Goal: Task Accomplishment & Management: Manage account settings

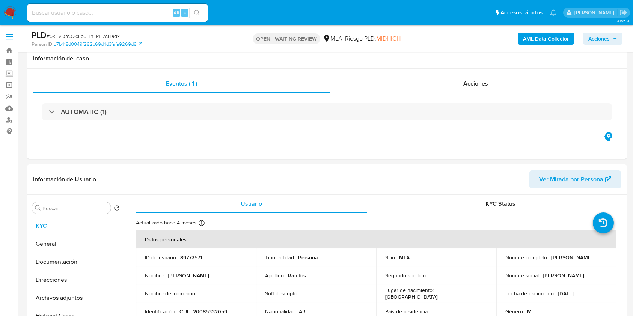
select select "10"
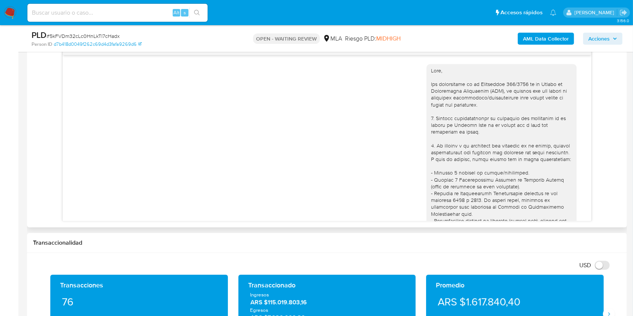
scroll to position [2717, 0]
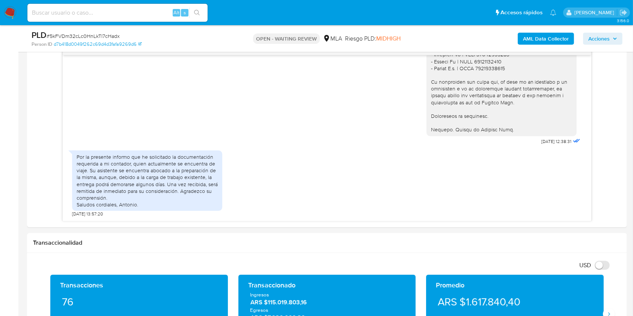
click at [154, 13] on input at bounding box center [117, 13] width 180 height 10
paste input "8GE4yxG7rZ2ej2DxvAjOom8z"
type input "8GE4yxG7rZ2ej2DxvAjOom8z"
click at [196, 13] on icon "search-icon" at bounding box center [197, 13] width 6 height 6
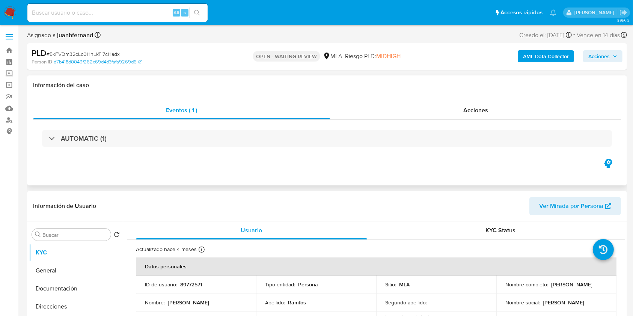
select select "10"
click at [129, 12] on input at bounding box center [117, 13] width 180 height 10
paste input "8GE4yxG7rZ2ej2DxvAjOom8z"
type input "8GE4yxG7rZ2ej2DxvAjOom8z"
click at [197, 14] on icon "search-icon" at bounding box center [197, 13] width 6 height 6
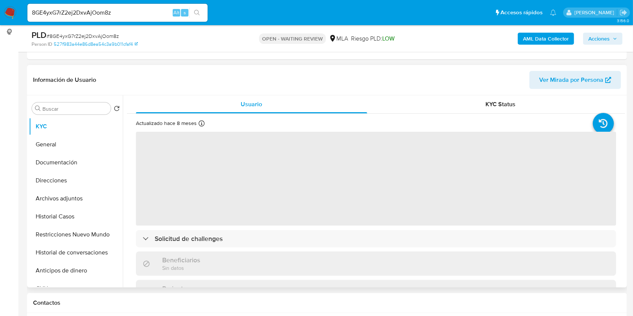
scroll to position [100, 0]
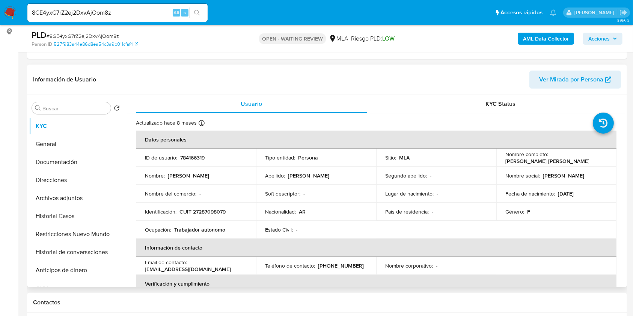
select select "10"
click at [132, 13] on input "8GE4yxG7rZ2ej2DxvAjOom8z" at bounding box center [117, 13] width 180 height 10
paste input "0vUy5T2VzpMzkBHKq0vmk5jx"
click at [206, 11] on input "0vUy5T2VzpMzkBHKq0vmk5jx" at bounding box center [117, 13] width 180 height 10
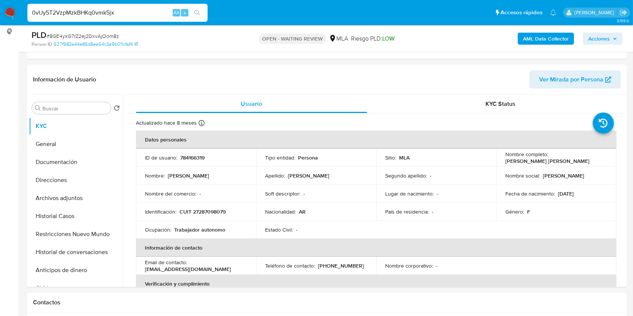
type input "0vUy5T2VzpMzkBHKq0vmk5jx"
click at [200, 12] on icon "search-icon" at bounding box center [197, 13] width 6 height 6
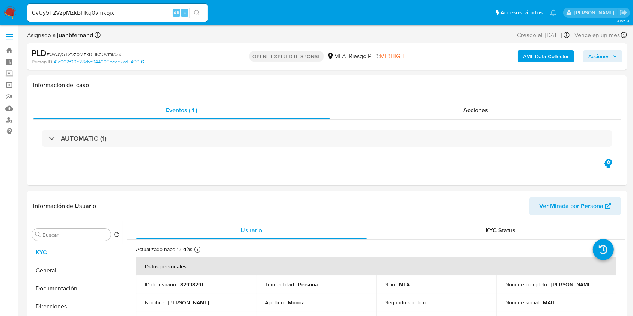
select select "10"
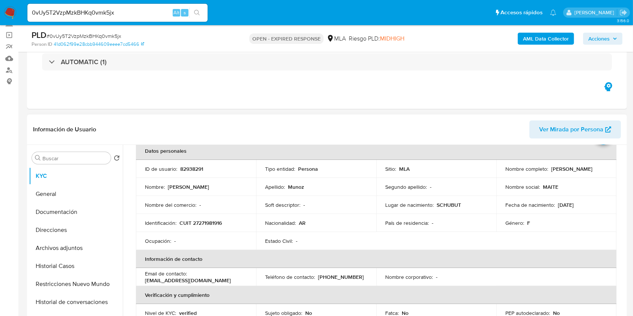
scroll to position [100, 0]
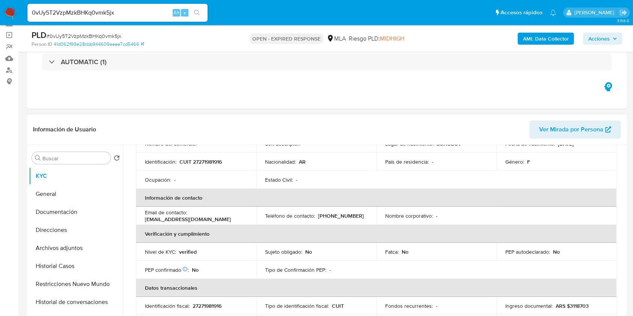
click at [158, 220] on p "maitele13@hotmail.com" at bounding box center [188, 219] width 86 height 7
click at [152, 219] on p "maitele13@hotmail.com" at bounding box center [188, 219] width 86 height 7
drag, startPoint x: 152, startPoint y: 219, endPoint x: 192, endPoint y: 220, distance: 40.2
click at [192, 220] on p "maitele13@hotmail.com" at bounding box center [188, 219] width 86 height 7
copy p "maitele13@hotmail.com"
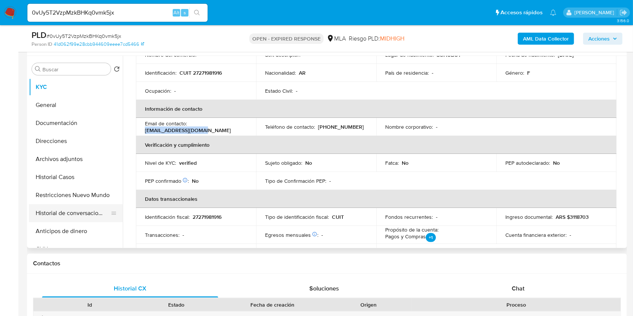
scroll to position [200, 0]
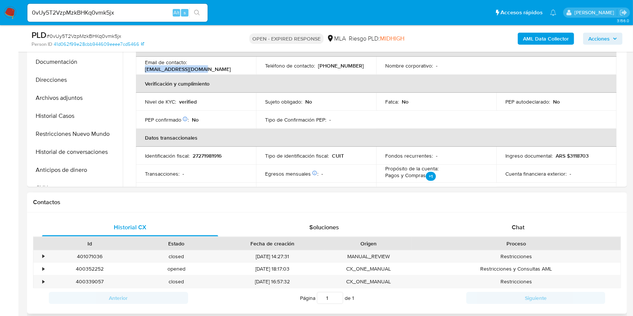
click at [545, 237] on div "Id Estado Fecha de creación Origen Proceso" at bounding box center [327, 243] width 588 height 13
click at [545, 227] on div "Chat" at bounding box center [518, 227] width 176 height 18
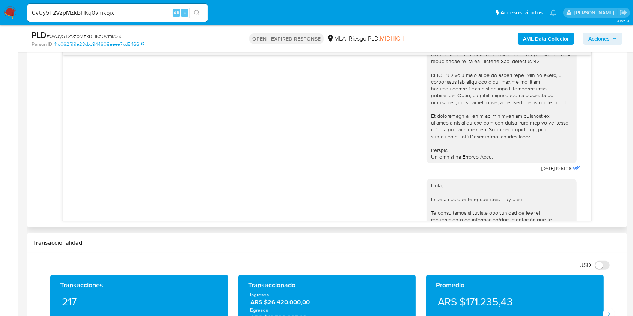
scroll to position [350, 0]
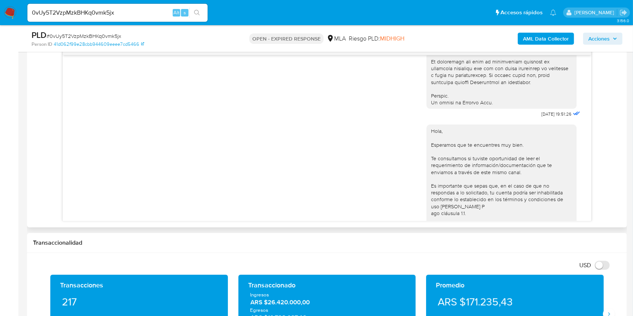
click at [542, 117] on span "17/07/2025 19:51:26" at bounding box center [557, 114] width 30 height 6
drag, startPoint x: 526, startPoint y: 127, endPoint x: 538, endPoint y: 127, distance: 12.0
click at [542, 117] on span "17/07/2025 19:51:26" at bounding box center [557, 114] width 30 height 6
copy span "17/07/2025"
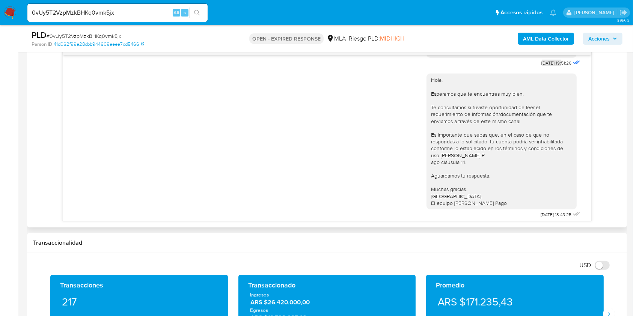
scroll to position [550, 0]
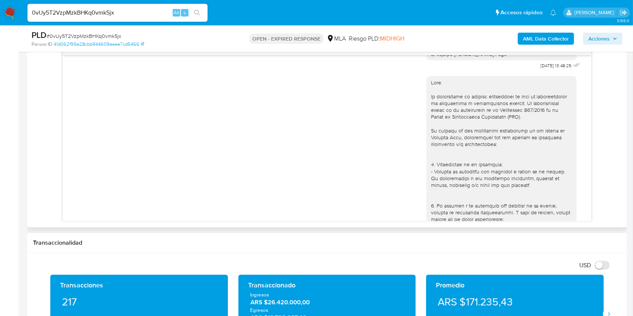
click at [541, 69] on span "21/07/2025 13:48:25" at bounding box center [556, 66] width 31 height 6
drag, startPoint x: 526, startPoint y: 85, endPoint x: 540, endPoint y: 85, distance: 14.3
click at [541, 69] on span "21/07/2025 13:48:25" at bounding box center [556, 66] width 31 height 6
copy span "21/07/2025"
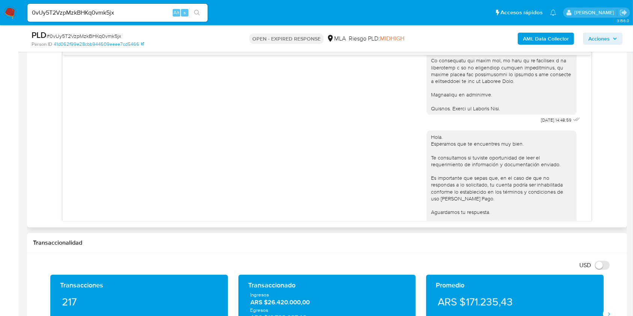
scroll to position [951, 0]
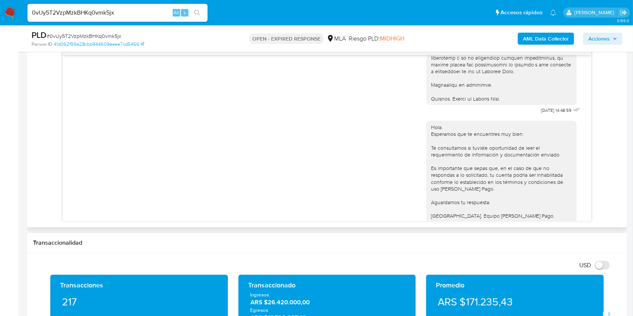
click at [541, 113] on span "14/08/2025 14:48:59" at bounding box center [556, 110] width 30 height 6
drag, startPoint x: 525, startPoint y: 122, endPoint x: 539, endPoint y: 124, distance: 13.3
click at [541, 113] on span "14/08/2025 14:48:59" at bounding box center [556, 110] width 30 height 6
copy span "14/08/2025"
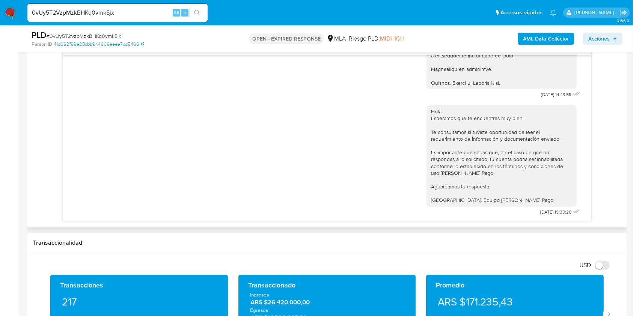
click at [541, 211] on span "25/08/2025 19:30:20" at bounding box center [556, 212] width 31 height 6
drag, startPoint x: 524, startPoint y: 211, endPoint x: 539, endPoint y: 211, distance: 15.0
click at [541, 211] on span "25/08/2025 19:30:20" at bounding box center [556, 212] width 31 height 6
copy span "25/08/2025"
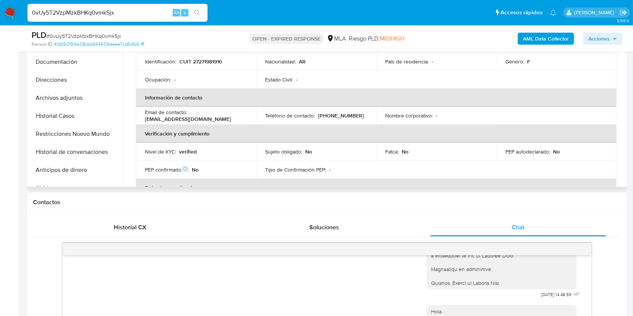
scroll to position [0, 0]
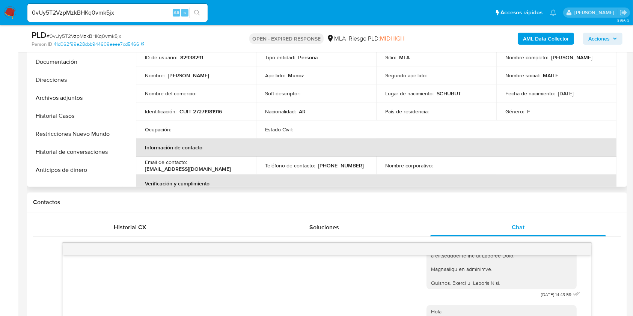
click at [197, 169] on p "maitele13@hotmail.com" at bounding box center [188, 169] width 86 height 7
drag, startPoint x: 197, startPoint y: 169, endPoint x: 151, endPoint y: 170, distance: 46.2
click at [151, 170] on p "maitele13@hotmail.com" at bounding box center [188, 169] width 86 height 7
copy p "maitele13@hotmail.com"
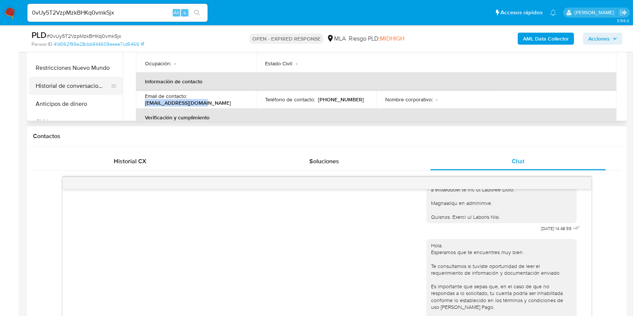
scroll to position [200, 0]
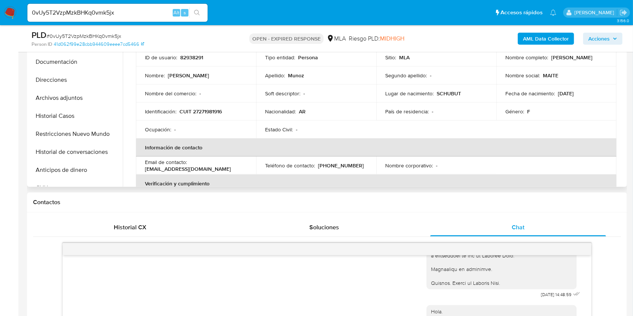
click at [202, 111] on p "CUIT 27271981916" at bounding box center [200, 111] width 42 height 7
copy p "27271981916"
click at [143, 11] on input "0vUy5T2VzpMzkBHKq0vmk5jx" at bounding box center [117, 13] width 180 height 10
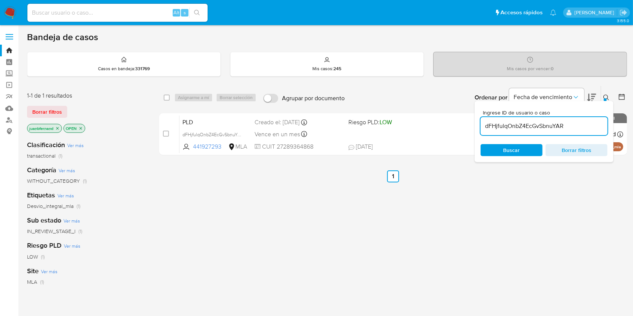
click at [589, 126] on input "dFHjfulqOnbZ4EcGvSbnuYAR" at bounding box center [543, 126] width 127 height 10
paste input "0vUy5T2VzpMzkBHKq0vmk5jx"
type input "0vUy5T2VzpMzkBHKq0vmk5jx"
click at [167, 98] on input "checkbox" at bounding box center [167, 98] width 6 height 6
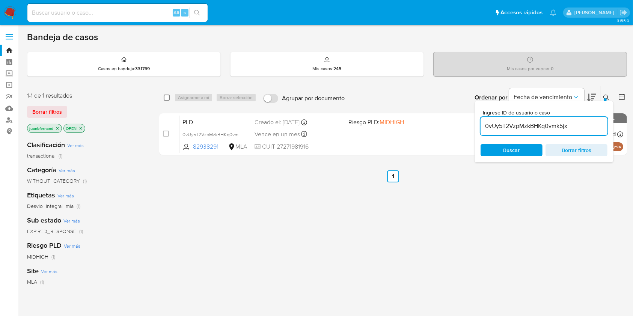
checkbox input "true"
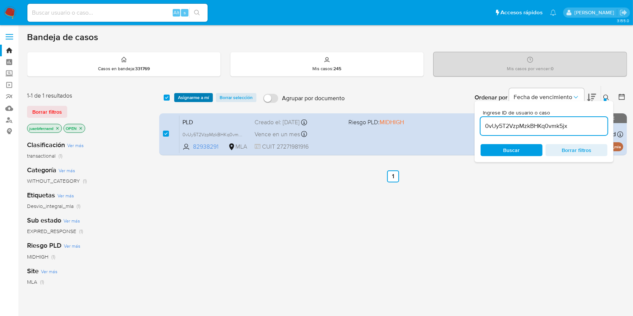
click at [203, 98] on span "Asignarme a mí" at bounding box center [193, 98] width 31 height 8
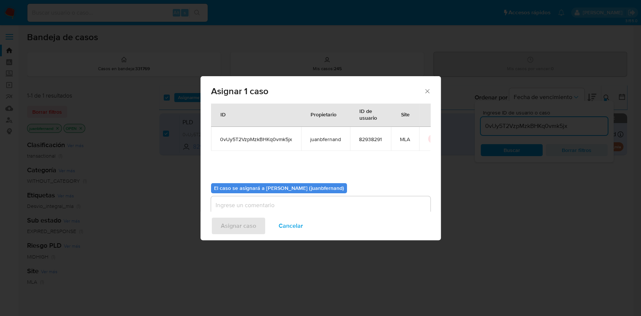
scroll to position [38, 0]
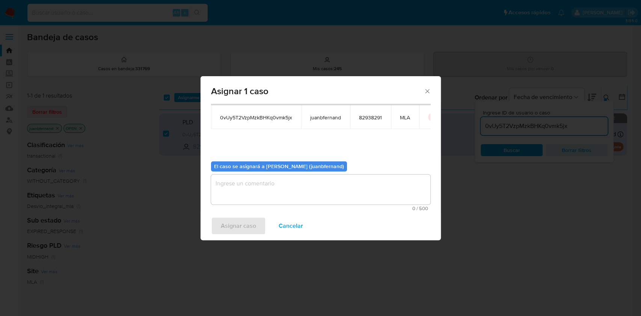
click at [267, 197] on textarea "assign-modal" at bounding box center [320, 190] width 219 height 30
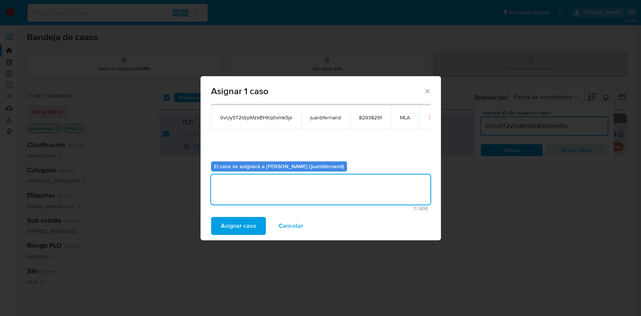
click at [253, 229] on span "Asignar caso" at bounding box center [238, 226] width 35 height 17
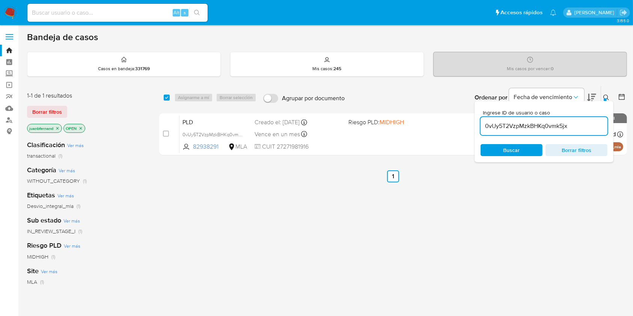
click at [573, 125] on input "0vUy5T2VzpMzkBHKq0vmk5jx" at bounding box center [543, 126] width 127 height 10
paste input "SqVwoyTnIBFWYb7blES2YqJq"
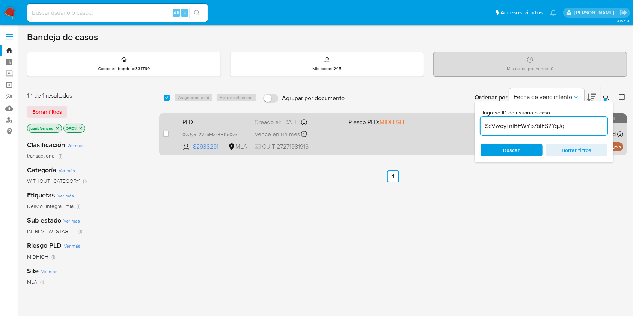
type input "SqVwoyTnIBFWYb7blES2YqJq"
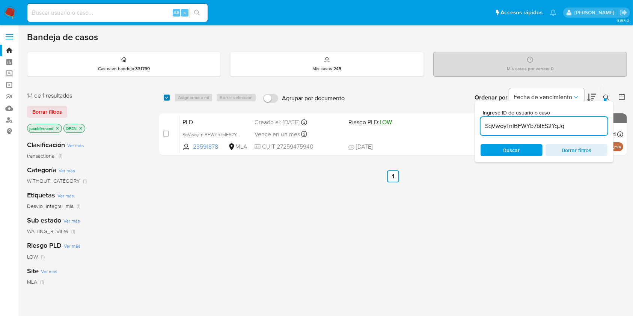
click at [169, 98] on input "checkbox" at bounding box center [167, 98] width 6 height 6
checkbox input "true"
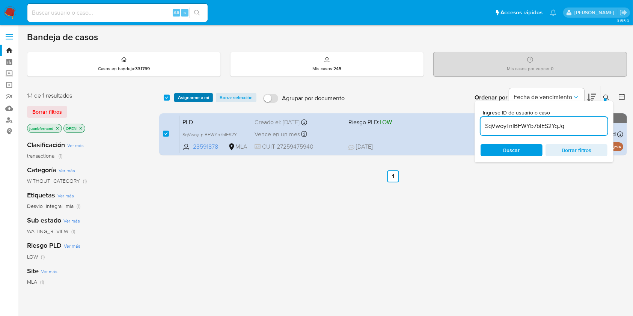
click at [193, 98] on span "Asignarme a mí" at bounding box center [193, 98] width 31 height 8
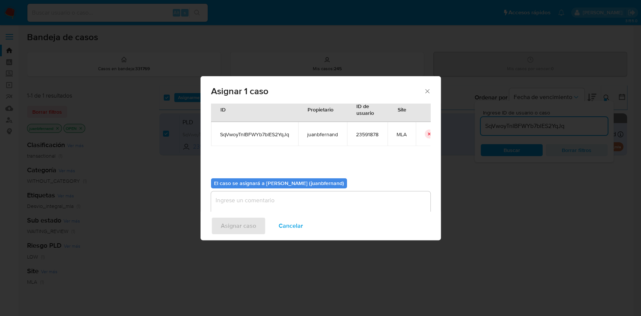
scroll to position [38, 0]
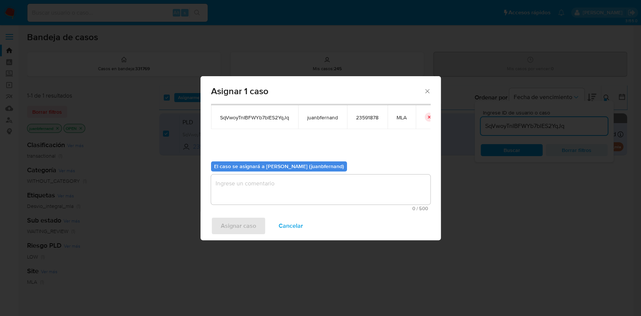
click at [273, 179] on textarea "assign-modal" at bounding box center [320, 190] width 219 height 30
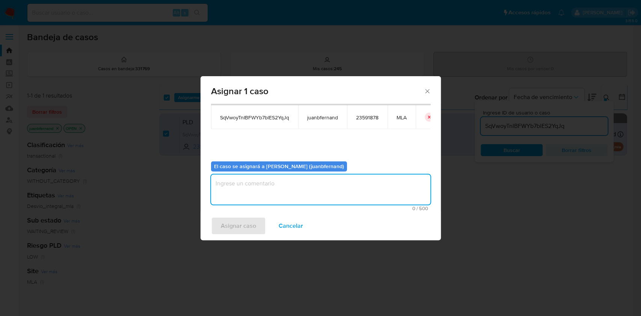
click at [273, 183] on textarea "assign-modal" at bounding box center [320, 190] width 219 height 30
click at [254, 221] on span "Asignar caso" at bounding box center [238, 226] width 35 height 17
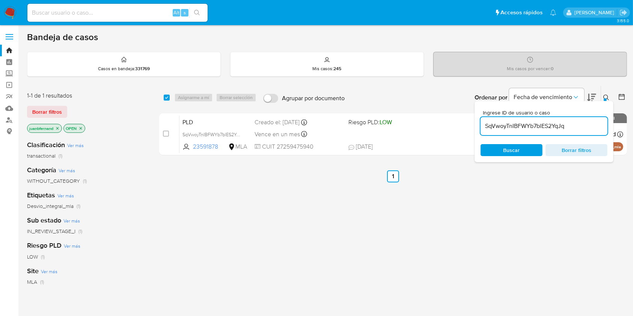
click at [573, 127] on input "SqVwoyTnIBFWYb7blES2YqJq" at bounding box center [543, 126] width 127 height 10
paste input "bX6J8OToJd7xOssE1y5QbYpQ"
type input "bX6J8OToJd7xOssE1y5QbYpQ"
click at [167, 96] on input "checkbox" at bounding box center [167, 98] width 6 height 6
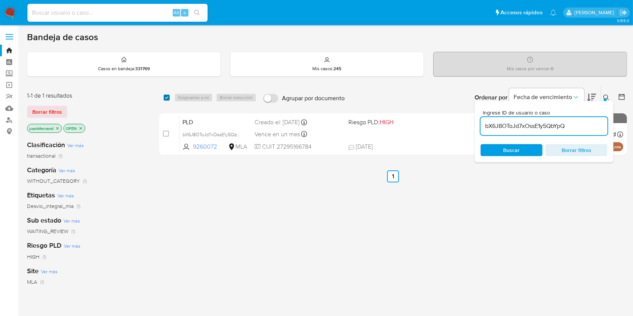
checkbox input "true"
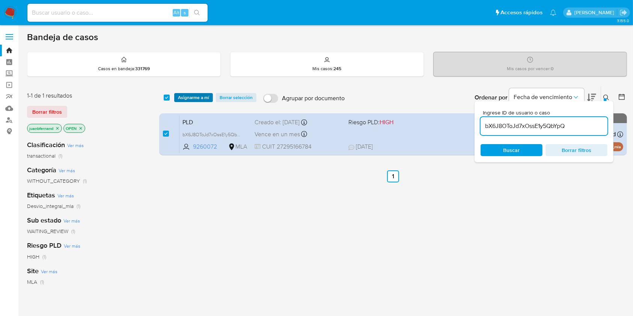
click at [202, 98] on span "Asignarme a mí" at bounding box center [193, 98] width 31 height 8
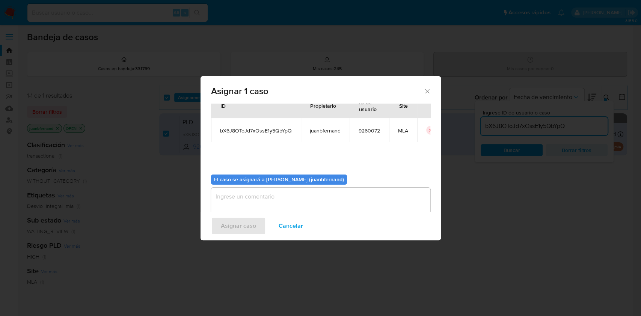
scroll to position [38, 0]
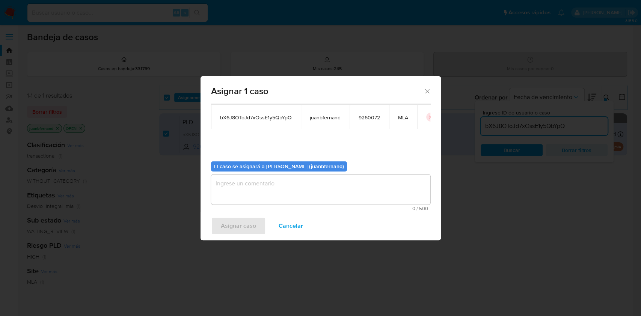
click at [247, 186] on textarea "assign-modal" at bounding box center [320, 190] width 219 height 30
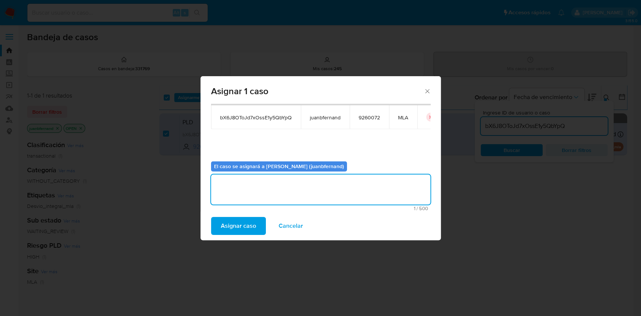
click at [246, 227] on span "Asignar caso" at bounding box center [238, 226] width 35 height 17
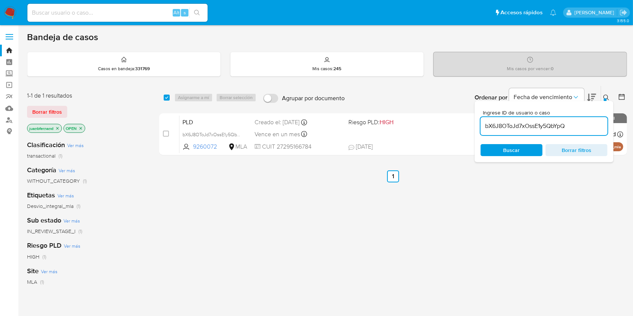
click at [586, 128] on input "bX6J8OToJd7xOssE1y5QbYpQ" at bounding box center [543, 126] width 127 height 10
paste input "OXQoJXJu6STRVxcR1rQWVRRk"
type input "OXQoJXJu6STRVxcR1rQWVRRk"
click at [167, 97] on input "checkbox" at bounding box center [167, 98] width 6 height 6
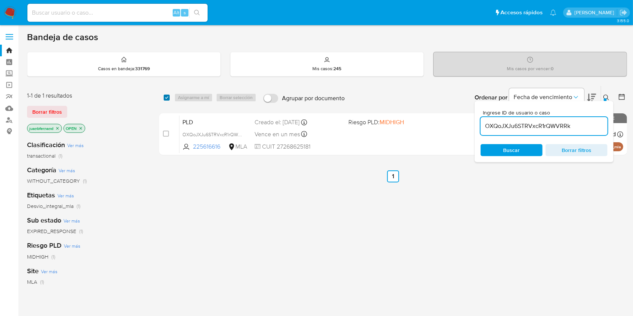
checkbox input "true"
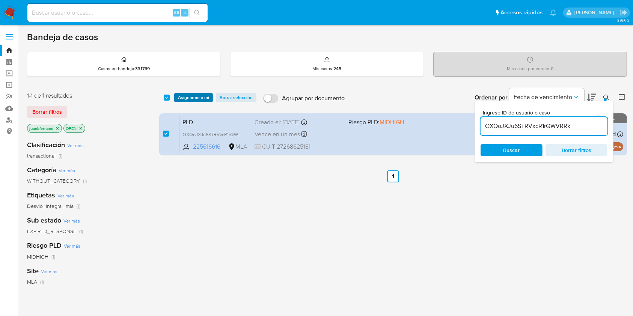
click at [188, 95] on span "Asignarme a mí" at bounding box center [193, 98] width 31 height 8
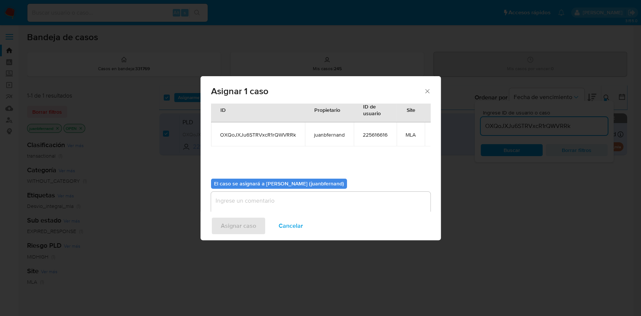
scroll to position [38, 0]
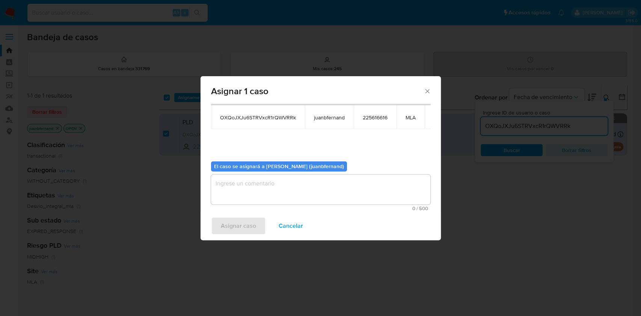
click at [302, 193] on textarea "assign-modal" at bounding box center [320, 190] width 219 height 30
click at [246, 222] on span "Asignar caso" at bounding box center [238, 226] width 35 height 17
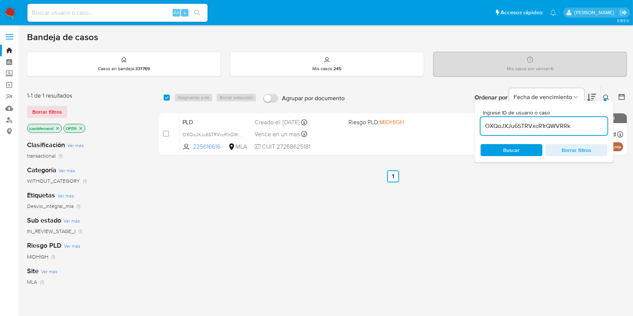
click at [590, 128] on input "OXQoJXJu6STRVxcR1rQWVRRk" at bounding box center [543, 126] width 127 height 10
paste input "XmuXy84EKxGhmMNZwXPzgKm7"
type input "XmuXy84EKxGhmMNZwXPzgKm7"
click at [166, 97] on input "checkbox" at bounding box center [167, 98] width 6 height 6
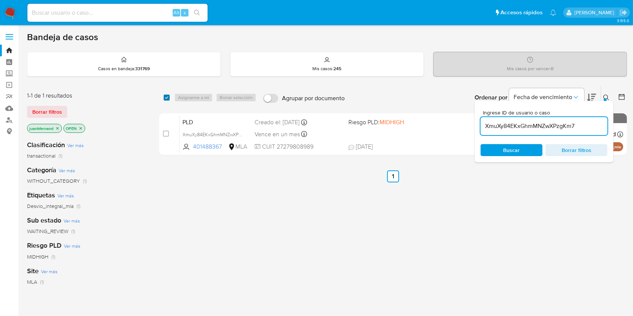
checkbox input "true"
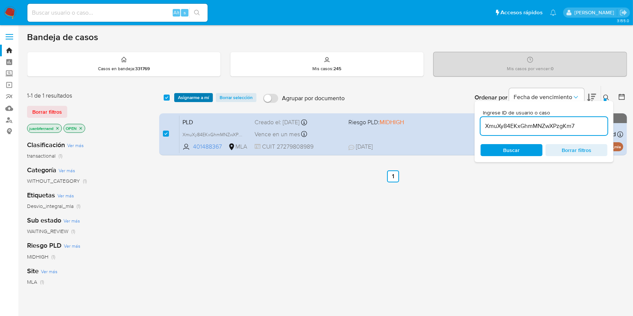
click at [183, 100] on span "Asignarme a mí" at bounding box center [193, 98] width 31 height 8
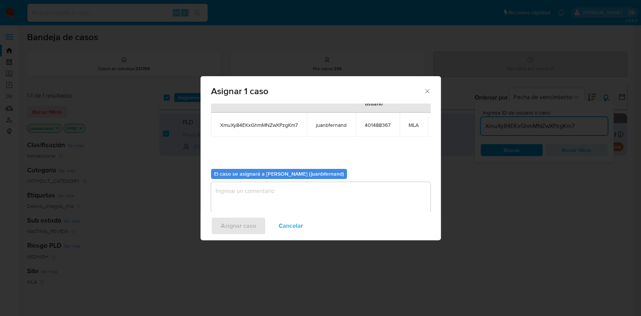
scroll to position [46, 0]
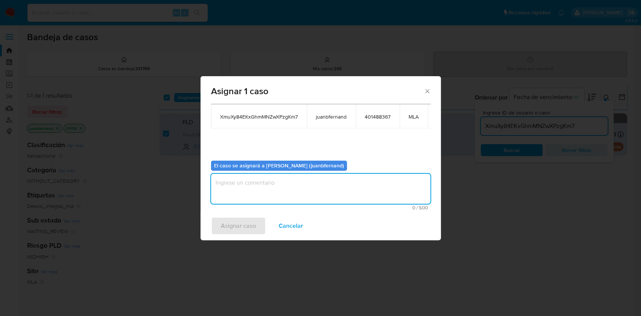
click at [277, 182] on textarea "assign-modal" at bounding box center [320, 189] width 219 height 30
click at [260, 223] on button "Asignar caso" at bounding box center [238, 226] width 55 height 18
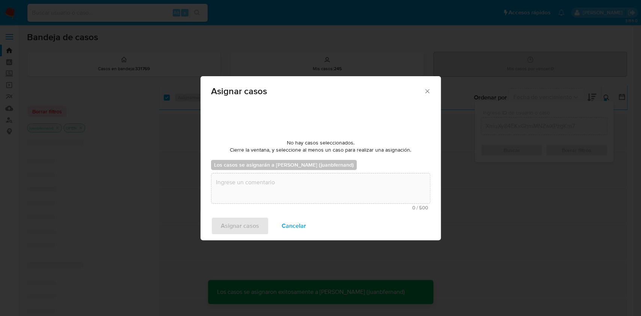
scroll to position [45, 0]
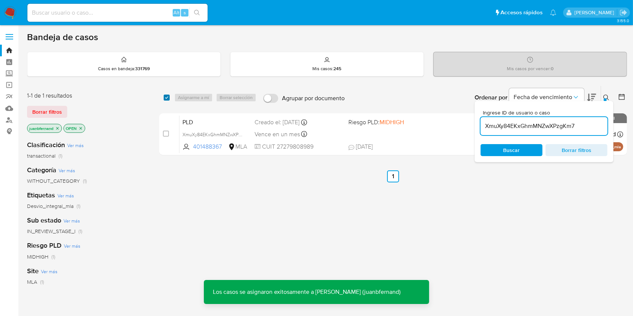
click at [167, 98] on input "checkbox" at bounding box center [167, 98] width 6 height 6
checkbox input "true"
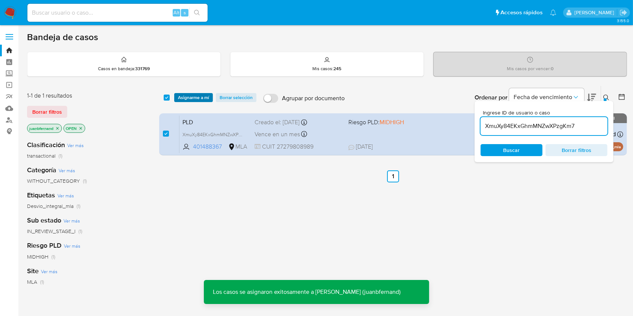
click at [183, 98] on span "Asignarme a mí" at bounding box center [193, 98] width 31 height 8
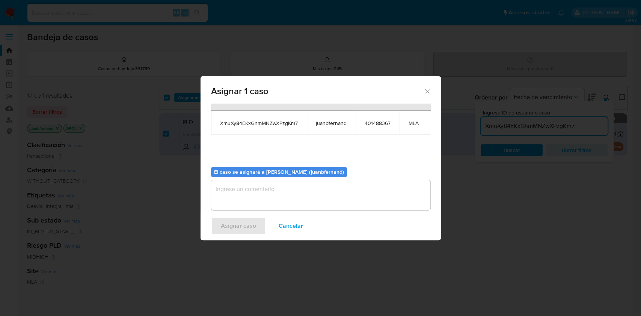
scroll to position [46, 0]
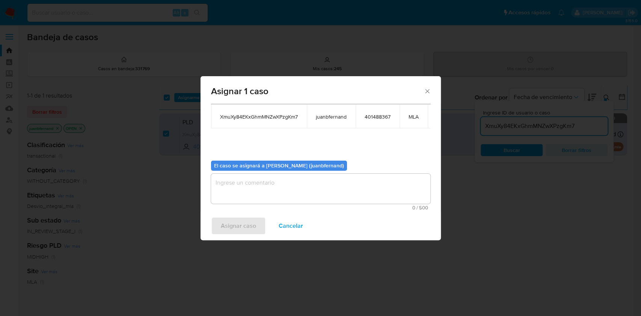
click at [280, 185] on textarea "assign-modal" at bounding box center [320, 189] width 219 height 30
click at [234, 223] on span "Asignar caso" at bounding box center [238, 226] width 35 height 17
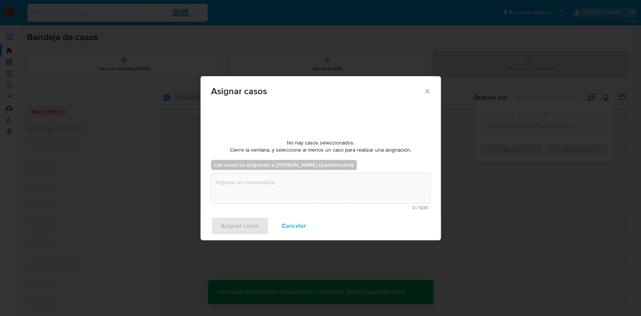
scroll to position [45, 0]
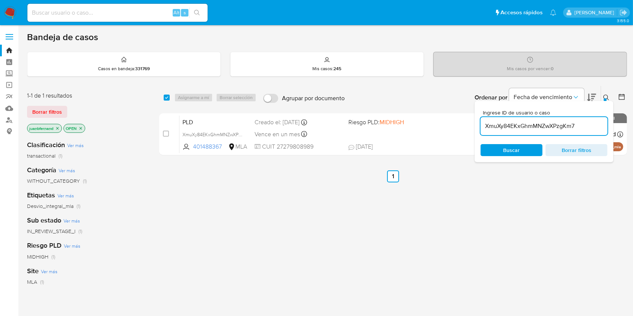
click at [560, 126] on input "XmuXy84EKxGhmMNZwXPzgKm7" at bounding box center [543, 126] width 127 height 10
paste input "iuRh3DbwUjwDo5U8iheynKR1"
type input "iuRh3DbwUjwDo5U8iheynKR1"
click at [165, 96] on input "checkbox" at bounding box center [167, 98] width 6 height 6
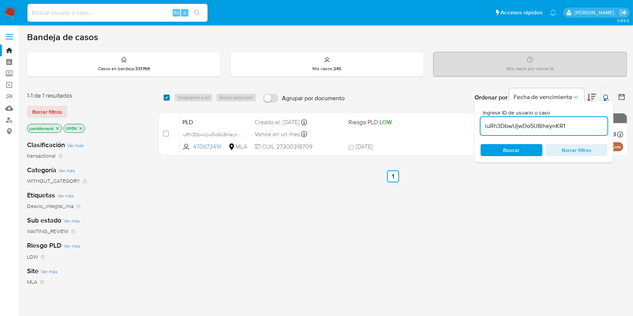
checkbox input "true"
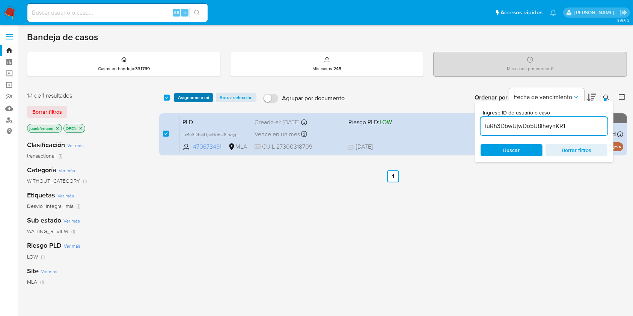
click at [185, 96] on span "Asignarme a mí" at bounding box center [193, 98] width 31 height 8
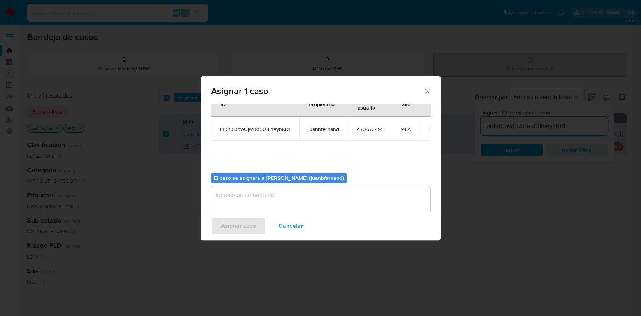
scroll to position [38, 0]
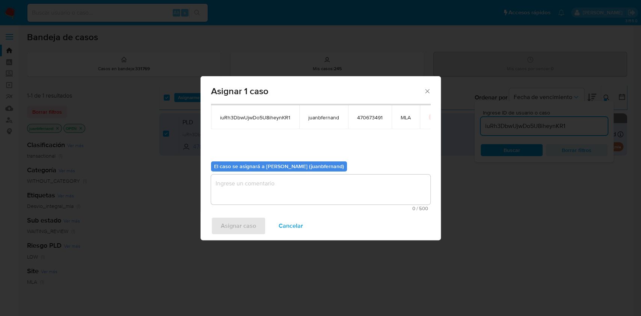
click at [288, 189] on textarea "assign-modal" at bounding box center [320, 190] width 219 height 30
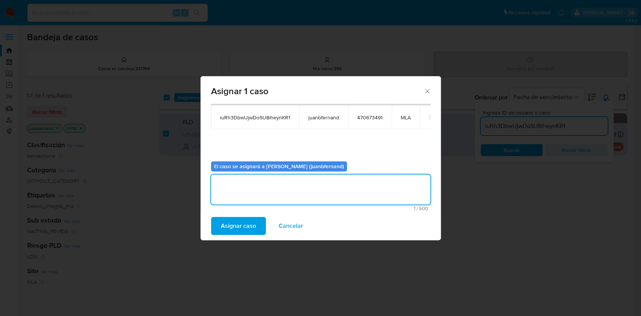
click at [246, 223] on span "Asignar caso" at bounding box center [238, 226] width 35 height 17
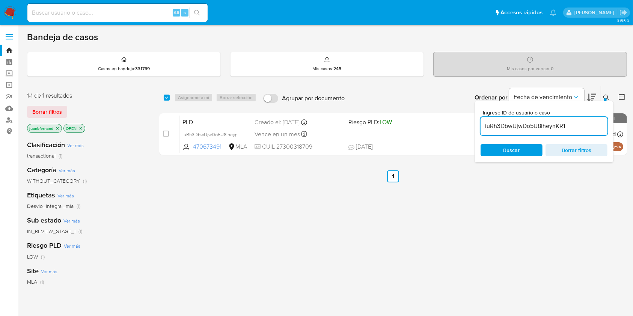
click at [556, 127] on input "iuRh3DbwUjwDo5U8iheynKR1" at bounding box center [543, 126] width 127 height 10
paste input "Ta8HsgPQ0JyNSfAffBpEpwPg"
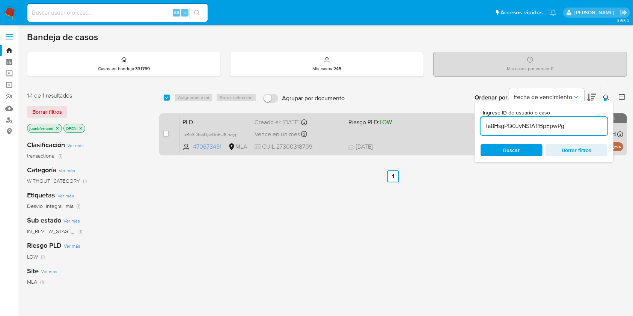
type input "Ta8HsgPQ0JyNSfAffBpEpwPg"
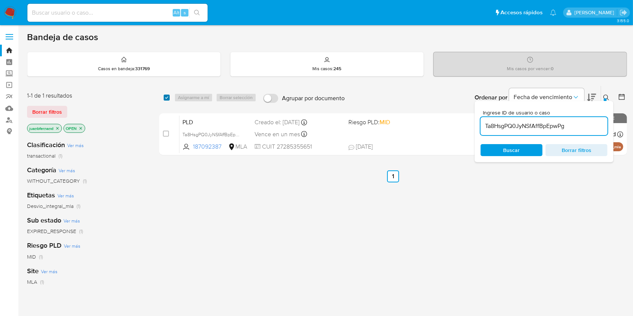
click at [167, 97] on input "checkbox" at bounding box center [167, 98] width 6 height 6
checkbox input "true"
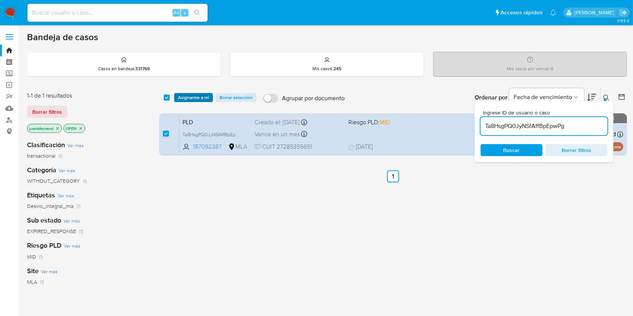
click at [181, 94] on span "Asignarme a mí" at bounding box center [193, 98] width 31 height 8
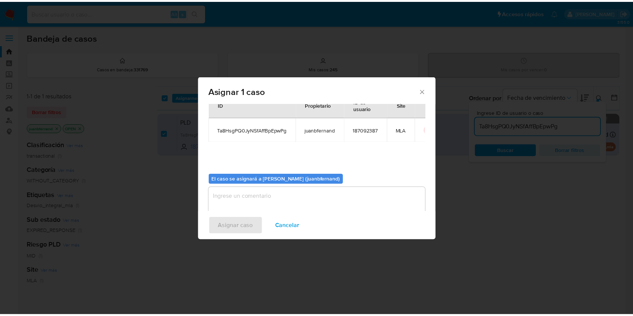
scroll to position [38, 0]
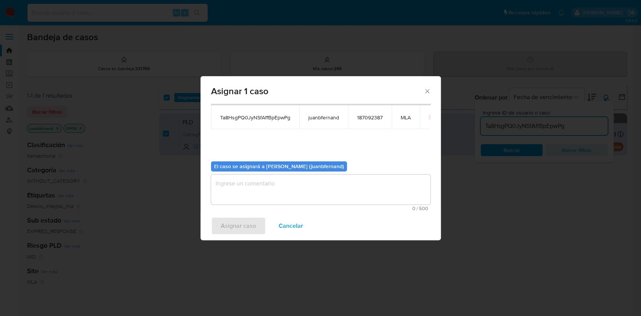
drag, startPoint x: 300, startPoint y: 209, endPoint x: 305, endPoint y: 202, distance: 8.6
click at [301, 208] on span "0 / 500" at bounding box center [320, 208] width 215 height 5
click at [309, 197] on textarea "assign-modal" at bounding box center [320, 190] width 219 height 30
click at [242, 222] on span "Asignar caso" at bounding box center [238, 226] width 35 height 17
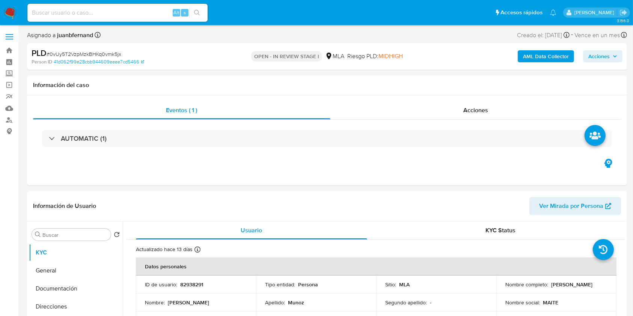
select select "10"
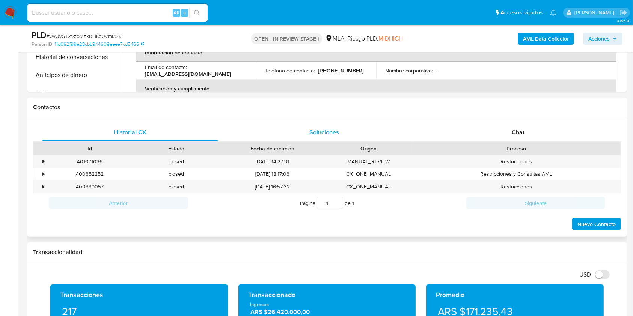
scroll to position [300, 0]
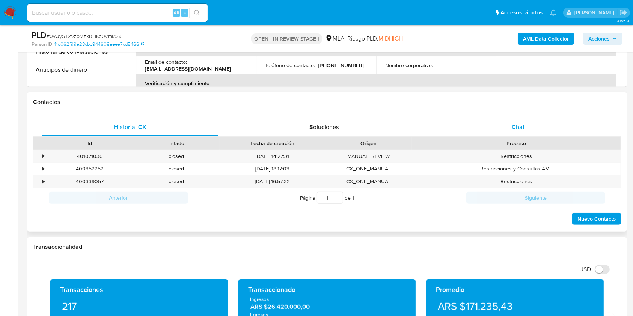
click at [530, 128] on div "Chat" at bounding box center [518, 127] width 176 height 18
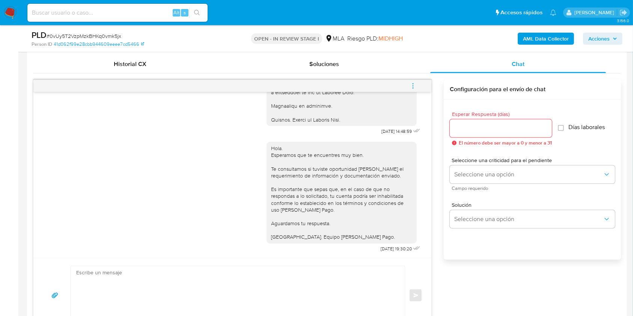
scroll to position [350, 0]
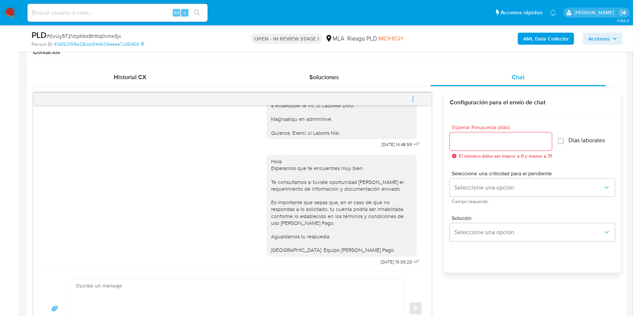
click at [411, 99] on icon "menu-action" at bounding box center [413, 99] width 7 height 7
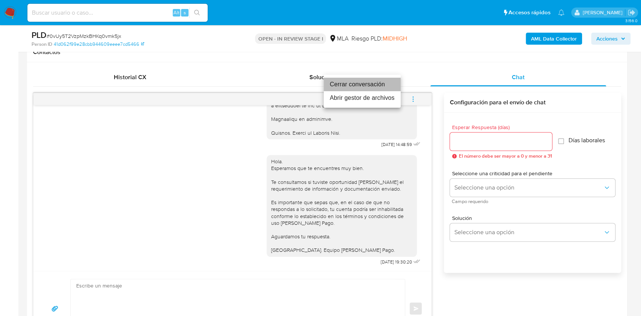
click at [365, 86] on li "Cerrar conversación" at bounding box center [362, 85] width 77 height 14
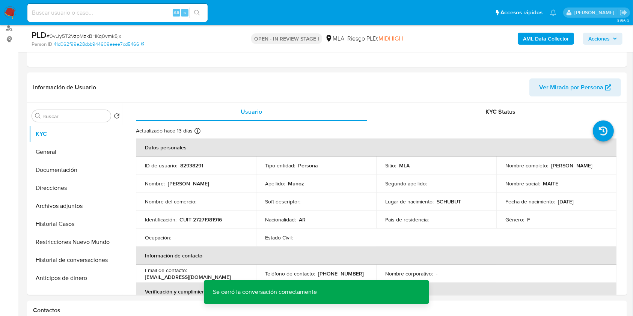
scroll to position [150, 0]
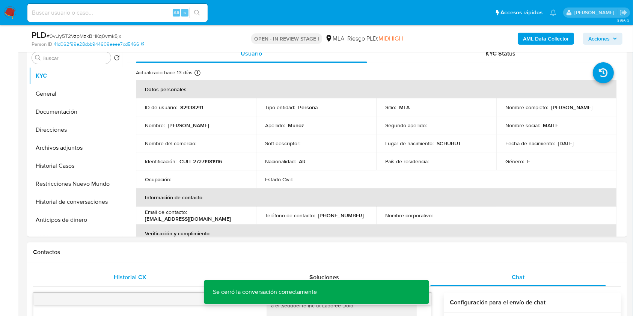
click at [106, 277] on div "Historial CX" at bounding box center [130, 277] width 176 height 18
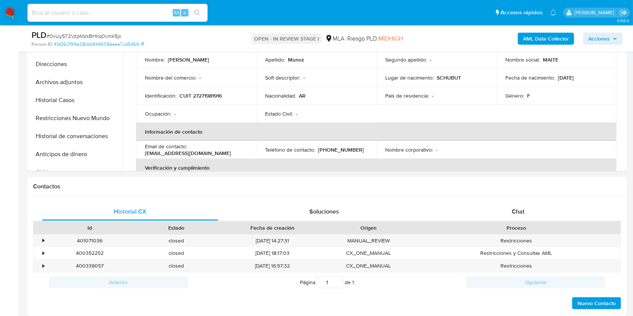
scroll to position [200, 0]
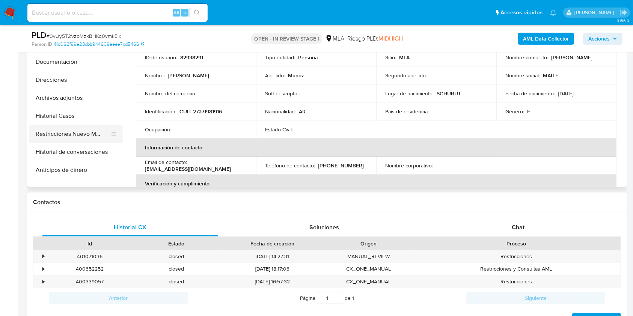
click at [69, 138] on button "Restricciones Nuevo Mundo" at bounding box center [73, 134] width 88 height 18
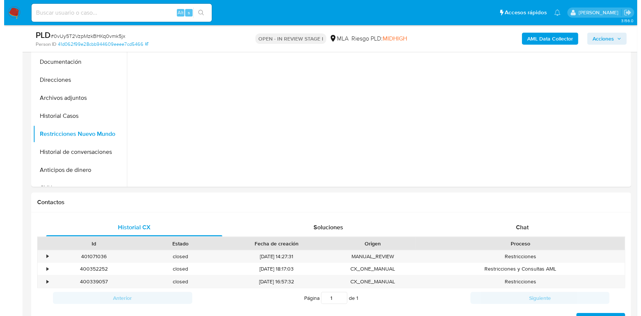
scroll to position [100, 0]
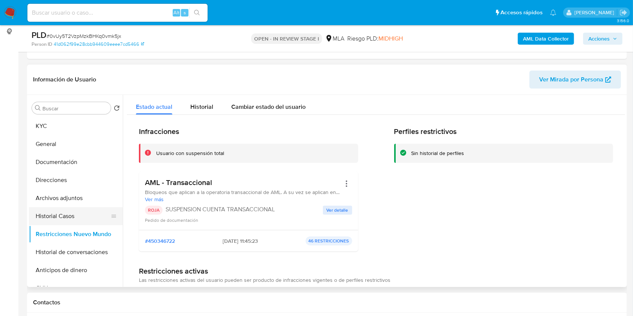
click at [55, 212] on button "Historial Casos" at bounding box center [73, 216] width 88 height 18
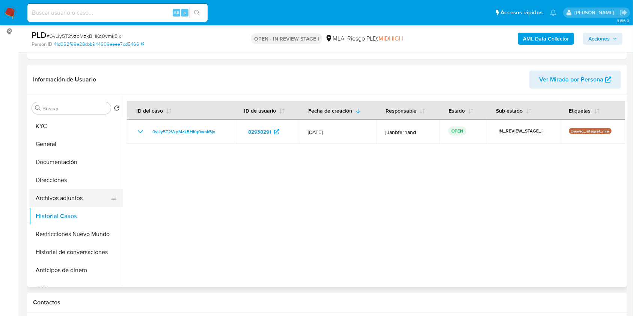
click at [80, 194] on button "Archivos adjuntos" at bounding box center [73, 198] width 88 height 18
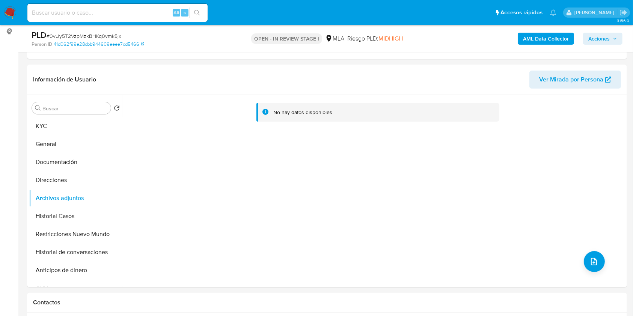
click at [537, 38] on b "AML Data Collector" at bounding box center [546, 39] width 46 height 12
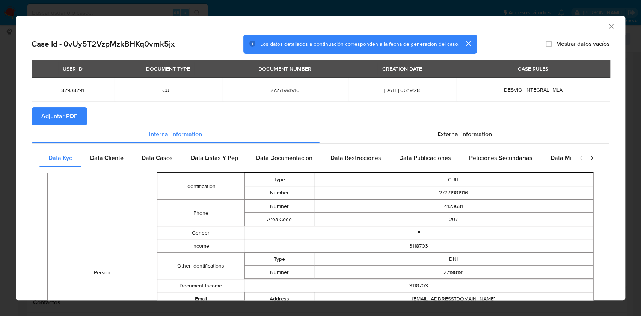
click at [74, 117] on span "Adjuntar PDF" at bounding box center [59, 116] width 36 height 17
drag, startPoint x: 604, startPoint y: 26, endPoint x: 592, endPoint y: 30, distance: 12.8
click at [607, 26] on icon "Cerrar ventana" at bounding box center [611, 27] width 8 height 8
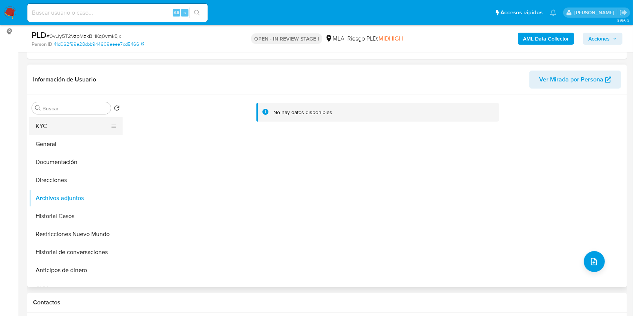
click at [75, 128] on button "KYC" at bounding box center [73, 126] width 88 height 18
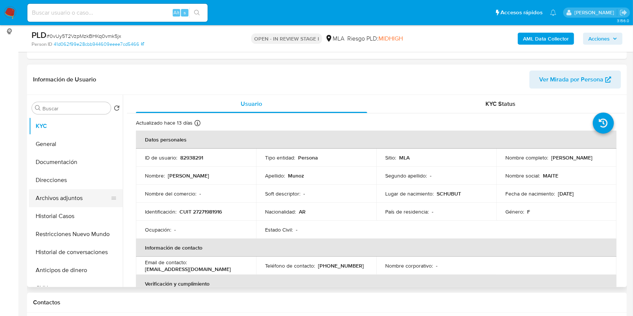
click at [65, 194] on button "Archivos adjuntos" at bounding box center [73, 198] width 88 height 18
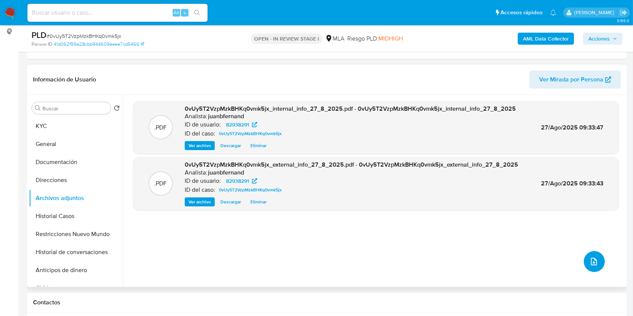
click at [598, 261] on button "upload-file" at bounding box center [594, 261] width 21 height 21
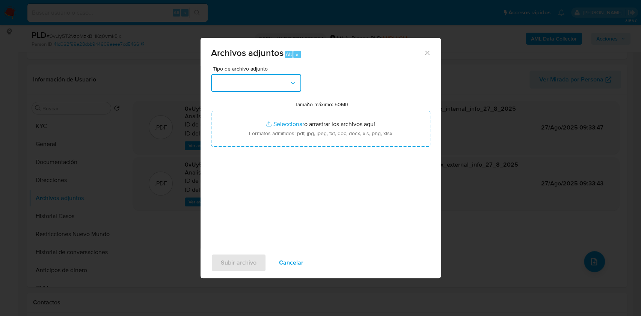
drag, startPoint x: 258, startPoint y: 81, endPoint x: 252, endPoint y: 83, distance: 6.4
click at [259, 81] on button "button" at bounding box center [256, 83] width 90 height 18
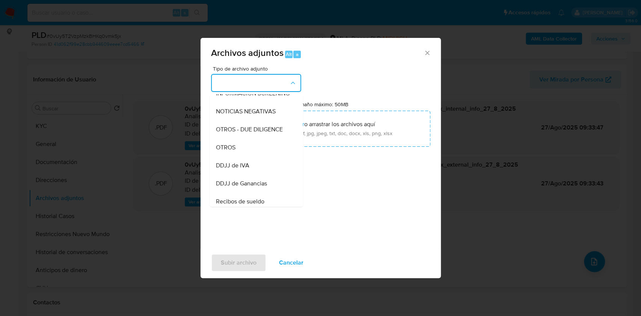
drag, startPoint x: 243, startPoint y: 154, endPoint x: 275, endPoint y: 72, distance: 87.5
click at [242, 153] on div "OTROS" at bounding box center [253, 148] width 77 height 18
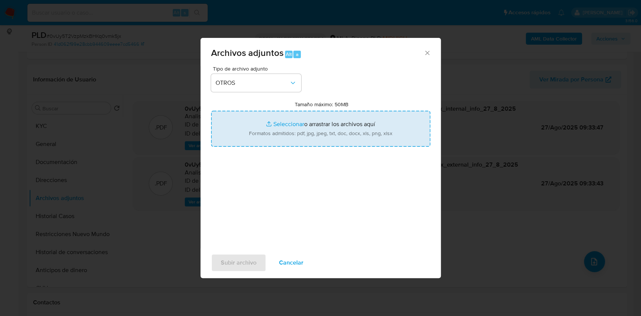
type input "C:\fakepath\Caselog 0vUy5T2VzpMzkBHKq0vmk5jx_2025_07_17_23_33_09.docx"
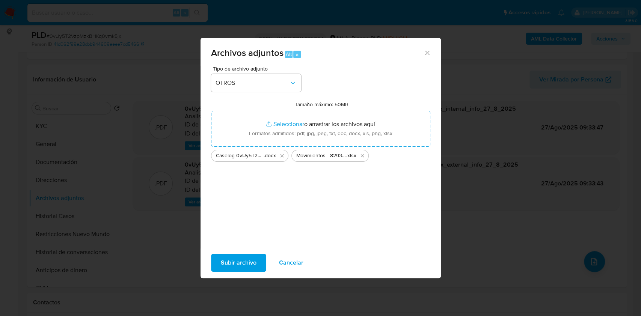
click at [231, 266] on span "Subir archivo" at bounding box center [239, 262] width 36 height 17
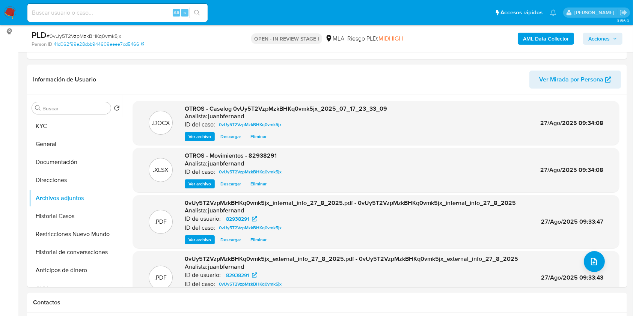
click at [614, 36] on span "Acciones" at bounding box center [602, 38] width 29 height 11
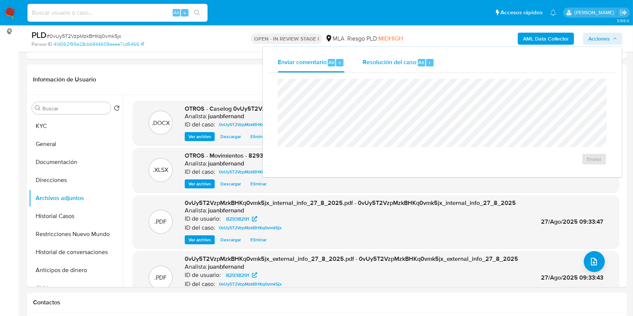
click at [420, 66] on span "Alt" at bounding box center [422, 62] width 6 height 7
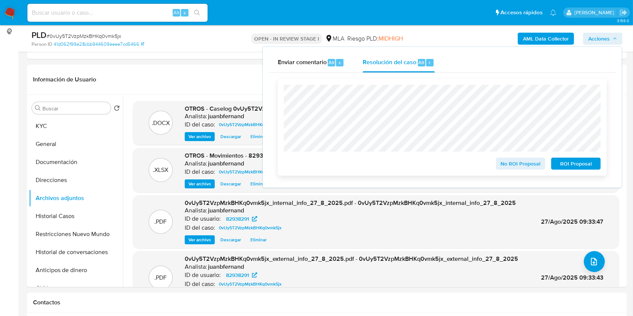
click at [579, 161] on span "ROI Proposal" at bounding box center [575, 163] width 39 height 11
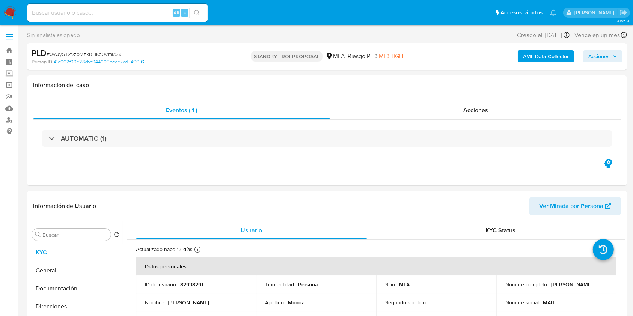
select select "10"
click at [136, 9] on input at bounding box center [117, 13] width 180 height 10
paste input "SqVwoyTnIBFWYb7blES2YqJq"
type input "SqVwoyTnIBFWYb7blES2YqJq"
click at [198, 13] on icon "search-icon" at bounding box center [197, 13] width 6 height 6
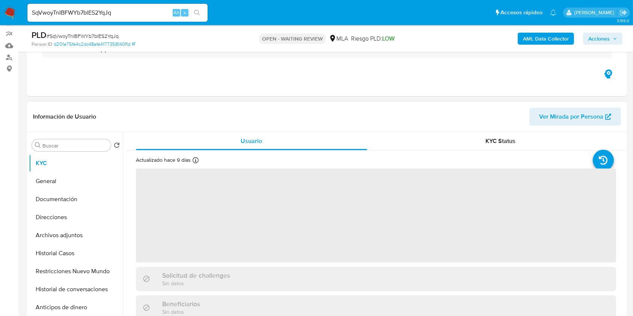
scroll to position [200, 0]
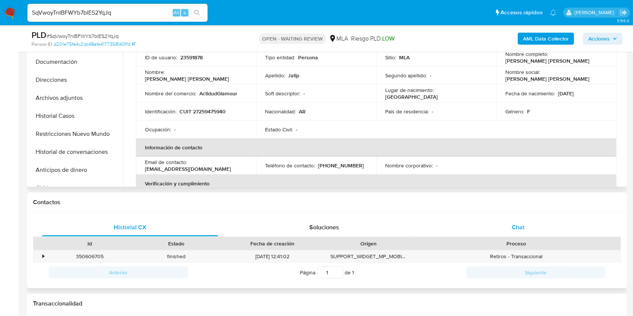
select select "10"
click at [530, 221] on div "Chat" at bounding box center [518, 227] width 176 height 18
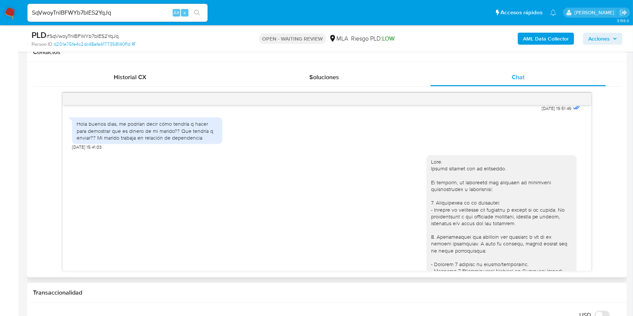
scroll to position [404, 0]
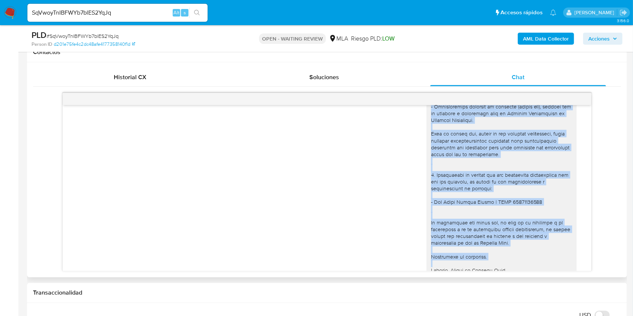
scroll to position [654, 0]
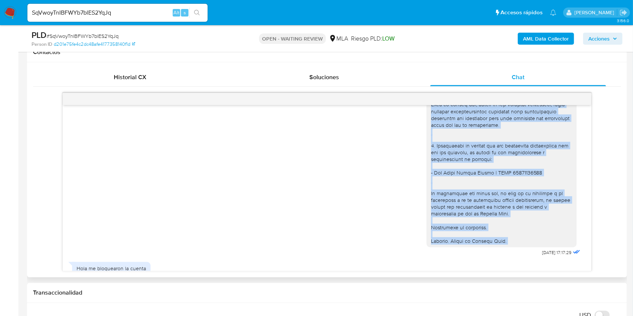
drag, startPoint x: 426, startPoint y: 178, endPoint x: 504, endPoint y: 255, distance: 109.3
click at [504, 244] on div at bounding box center [501, 77] width 141 height 334
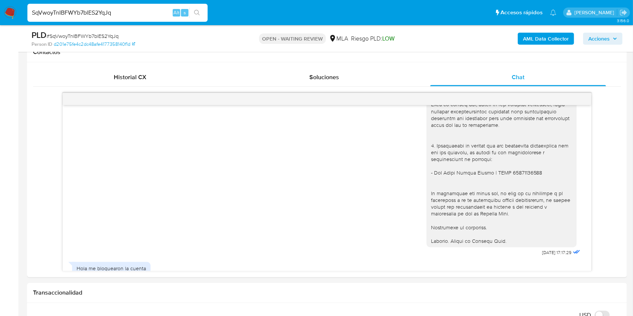
click at [130, 11] on input "SqVwoyTnIBFWYb7blES2YqJq" at bounding box center [117, 13] width 180 height 10
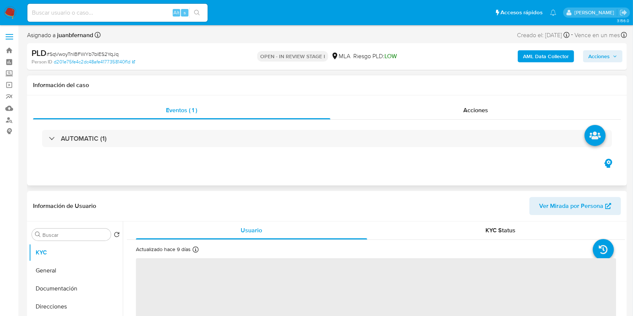
scroll to position [200, 0]
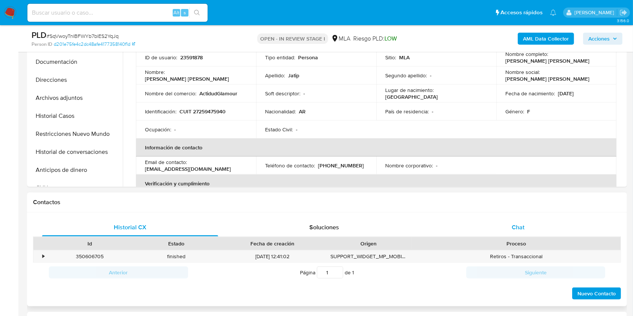
select select "10"
click at [505, 225] on div "Chat" at bounding box center [518, 227] width 176 height 18
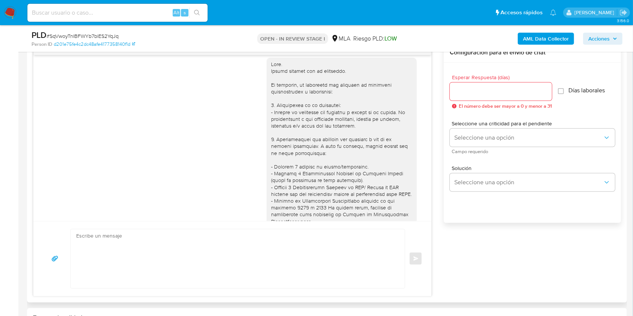
scroll to position [454, 0]
click at [271, 77] on div at bounding box center [341, 227] width 141 height 334
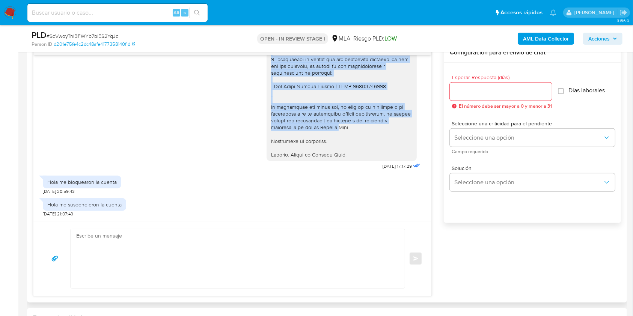
scroll to position [704, 0]
drag, startPoint x: 267, startPoint y: 77, endPoint x: 340, endPoint y: 154, distance: 106.2
copy div "Lore. Ipsumd sitamet con ad elitseddo. Ei temporin, ut laboreetd mag aliquaen a…"
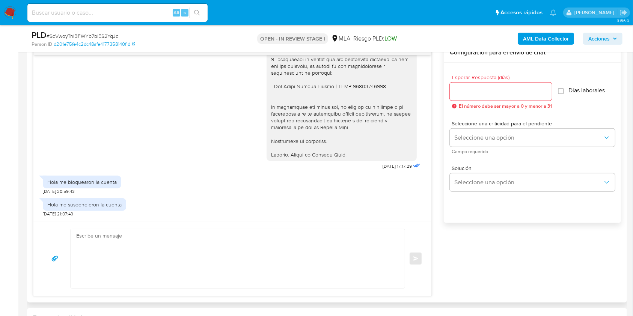
click at [285, 237] on textarea at bounding box center [235, 258] width 319 height 59
paste textarea "Lore. Ipsumd sitamet con ad elitseddo. Ei temporin, ut laboreetd mag aliquaen a…"
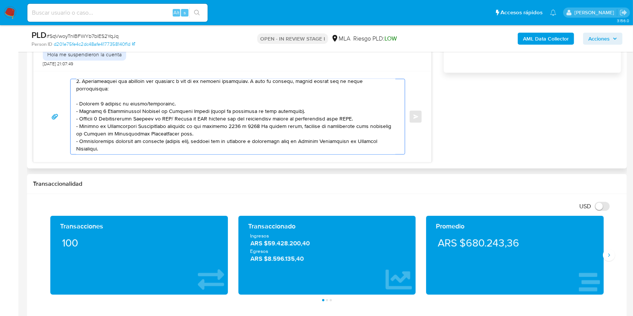
scroll to position [0, 0]
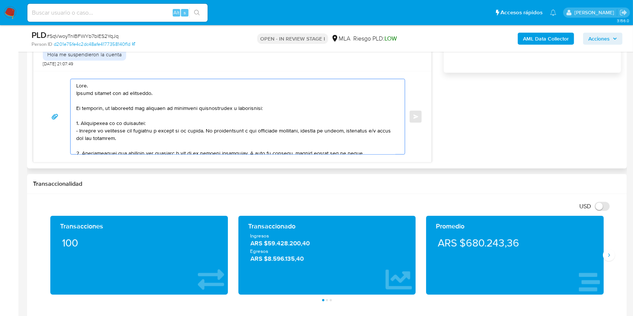
click at [101, 91] on textarea at bounding box center [235, 116] width 319 height 75
click at [101, 90] on textarea at bounding box center [235, 116] width 319 height 75
click at [100, 90] on textarea at bounding box center [235, 116] width 319 height 75
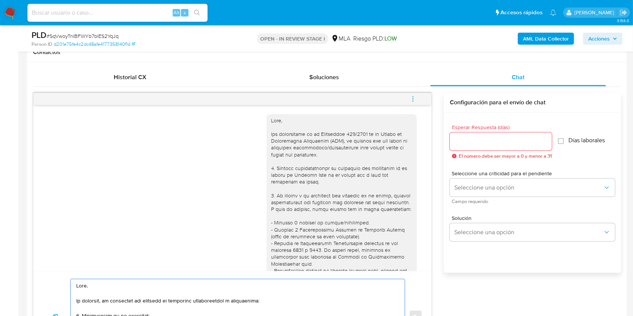
scroll to position [450, 0]
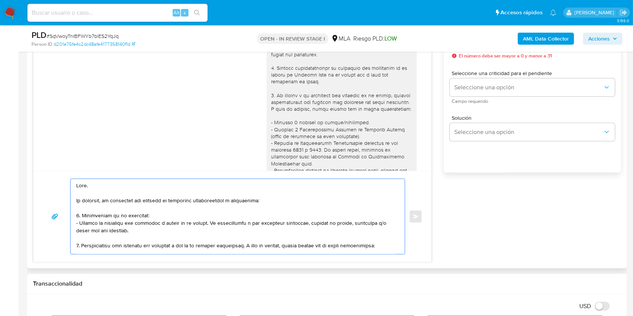
click at [140, 206] on textarea at bounding box center [235, 216] width 319 height 75
click at [142, 202] on textarea at bounding box center [235, 216] width 319 height 75
paste textarea "En función de las operaciones registradas en tu cuenta [PERSON_NAME] Pago, nece…"
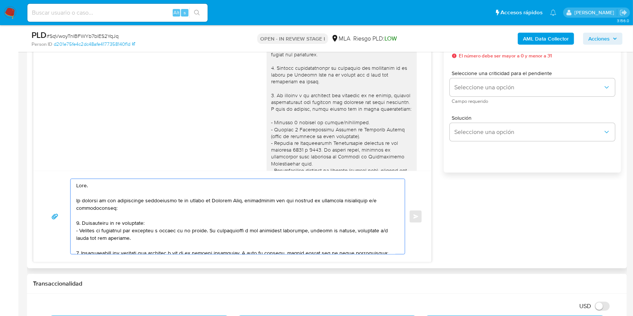
click at [122, 238] on textarea at bounding box center [235, 216] width 319 height 75
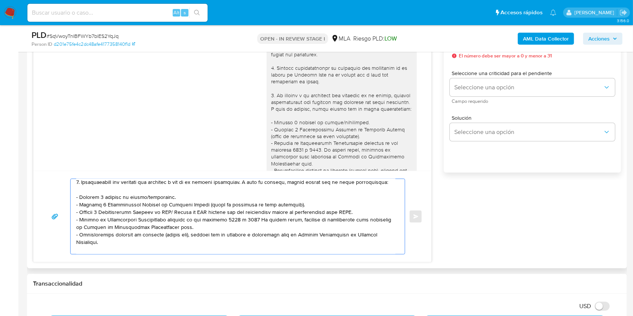
scroll to position [50, 0]
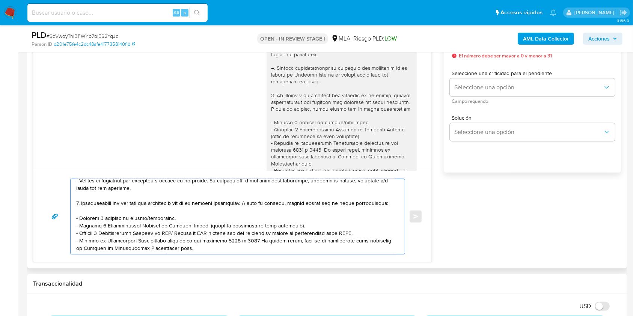
click at [154, 227] on textarea at bounding box center [235, 216] width 319 height 75
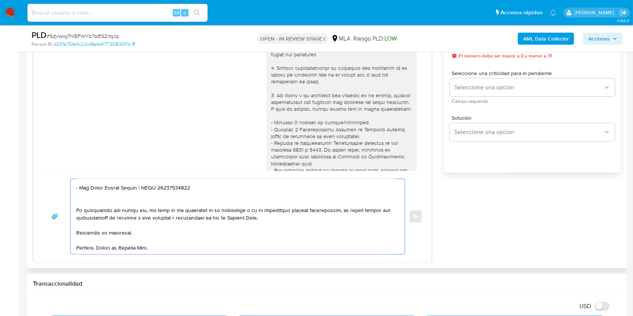
scroll to position [206, 0]
click at [180, 248] on textarea at bounding box center [235, 216] width 319 height 75
type textarea "Lore. Ip dolorsi am con adipiscinge seddoeiusmo te in utlabo et Dolorem Aliq, e…"
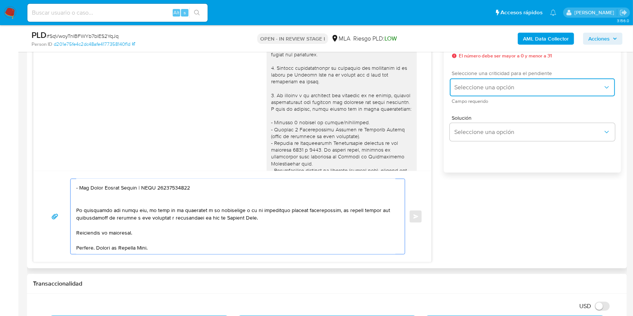
click at [491, 90] on span "Seleccione una opción" at bounding box center [528, 88] width 149 height 8
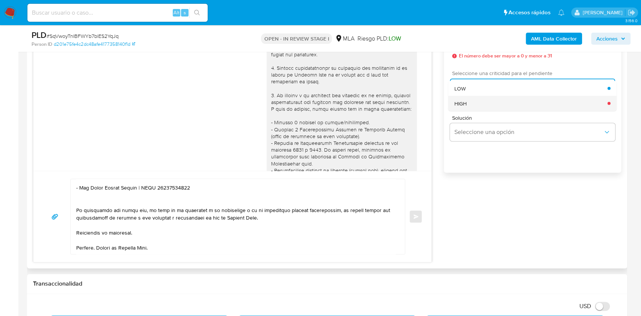
click at [488, 98] on div "HIGH" at bounding box center [530, 103] width 153 height 15
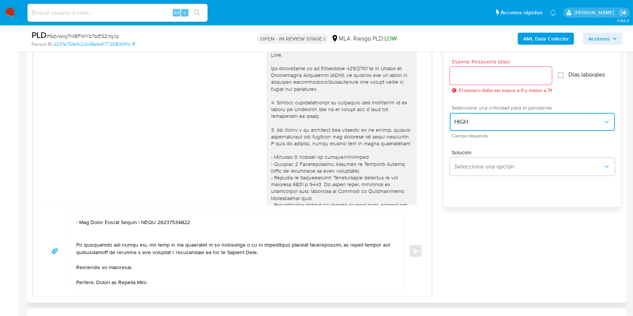
scroll to position [400, 0]
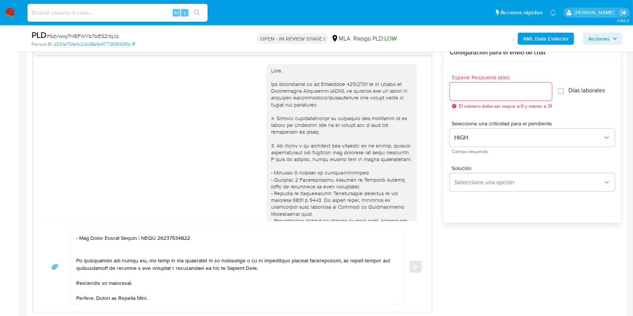
click at [502, 83] on div at bounding box center [501, 92] width 102 height 18
click at [495, 95] on input "Esperar Respuesta (días)" at bounding box center [501, 92] width 102 height 10
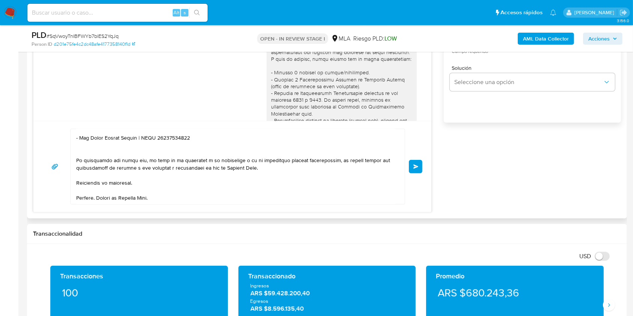
scroll to position [206, 0]
type input "1"
click at [419, 169] on button "Enviar" at bounding box center [416, 167] width 14 height 14
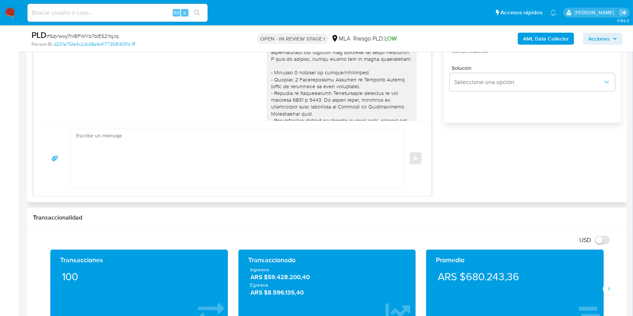
scroll to position [0, 0]
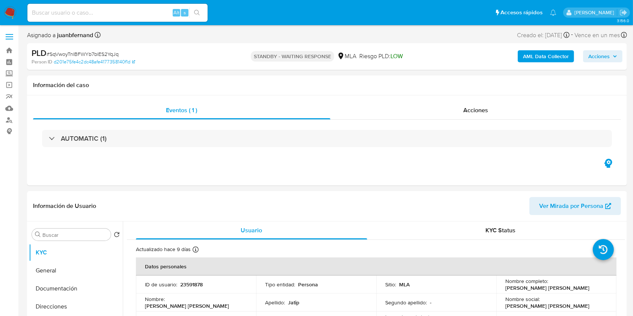
select select "10"
click at [164, 19] on div "Alt s" at bounding box center [117, 13] width 180 height 18
click at [163, 14] on input at bounding box center [117, 13] width 180 height 10
paste input "YKLnaT5c4YRBq92E5vKx4iKO"
type input "YKLnaT5c4YRBq92E5vKx4iKO"
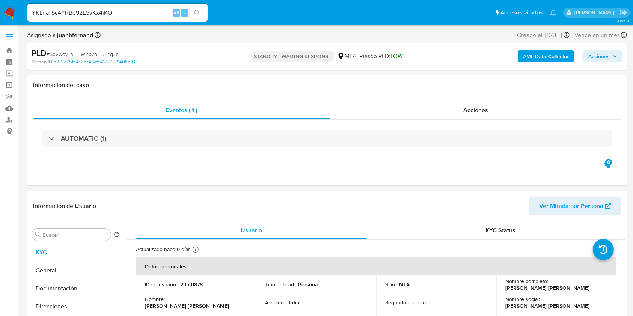
click at [197, 13] on icon "search-icon" at bounding box center [197, 13] width 6 height 6
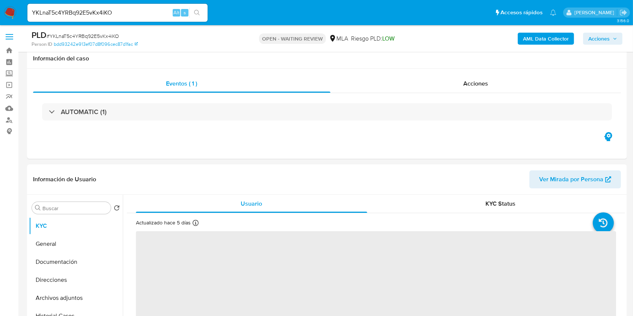
scroll to position [300, 0]
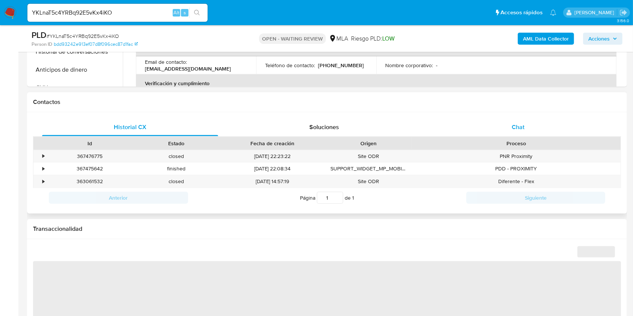
click at [548, 128] on div "Chat" at bounding box center [518, 127] width 176 height 18
select select "10"
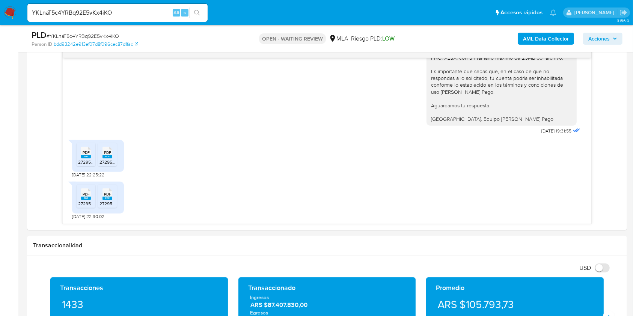
scroll to position [400, 0]
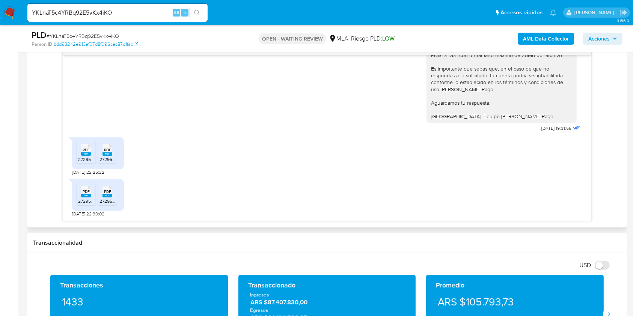
click at [78, 150] on div "PDF PDF" at bounding box center [86, 149] width 16 height 15
click at [107, 152] on span "PDF" at bounding box center [107, 150] width 7 height 5
click at [85, 194] on span "PDF" at bounding box center [86, 191] width 7 height 5
click at [104, 199] on span "27295307396_011_00004_00000009.pdf" at bounding box center [140, 201] width 83 height 6
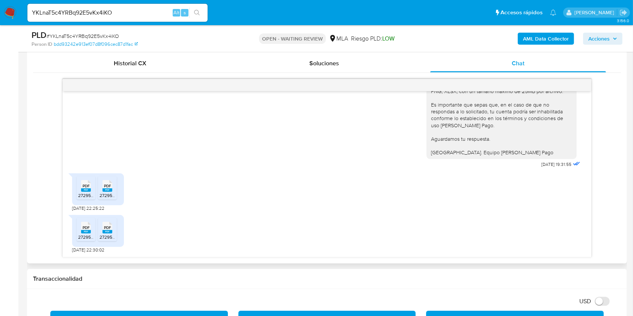
scroll to position [200, 0]
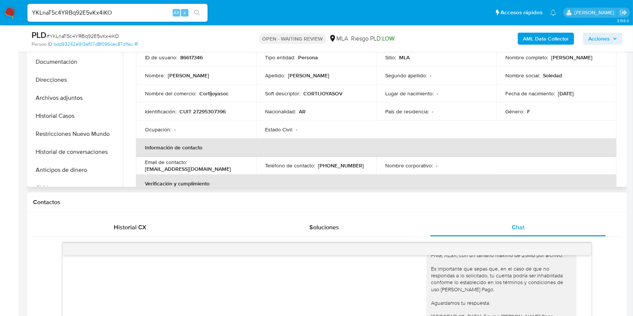
click at [212, 111] on p "CUIT 27295307396" at bounding box center [202, 111] width 46 height 7
copy p "27295307396"
click at [149, 14] on input "YKLnaT5c4YRBq92E5vKx4iKO" at bounding box center [117, 13] width 180 height 10
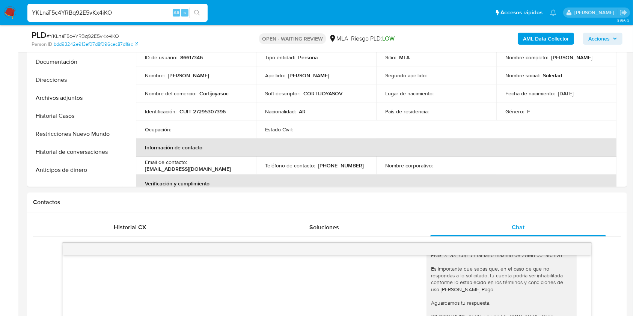
paste input "bX6J8OToJd7xOssE1y5QbYpQ"
type input "bX6J8OToJd7xOssE1y5QbYpQ"
click at [197, 18] on div "bX6J8OToJd7xOssE1y5QbYpQ Alt s" at bounding box center [117, 13] width 180 height 18
click at [204, 12] on button "search-icon" at bounding box center [196, 13] width 15 height 11
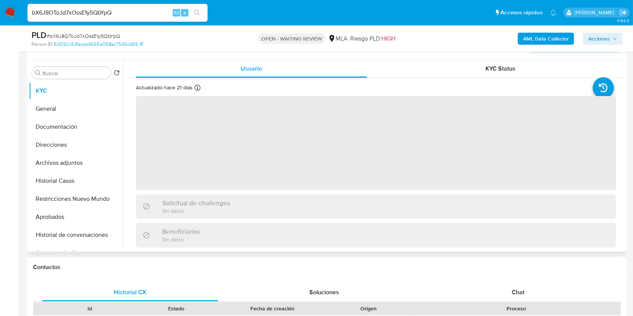
scroll to position [250, 0]
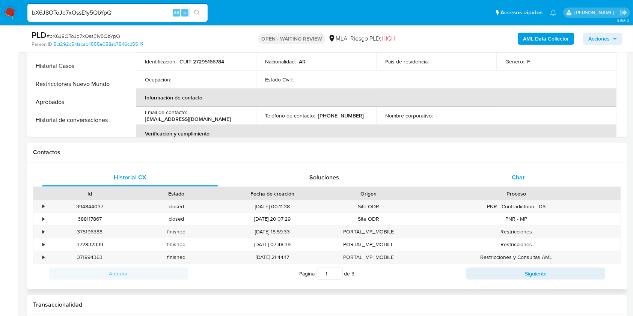
click at [534, 182] on div "Chat" at bounding box center [518, 178] width 176 height 18
select select "10"
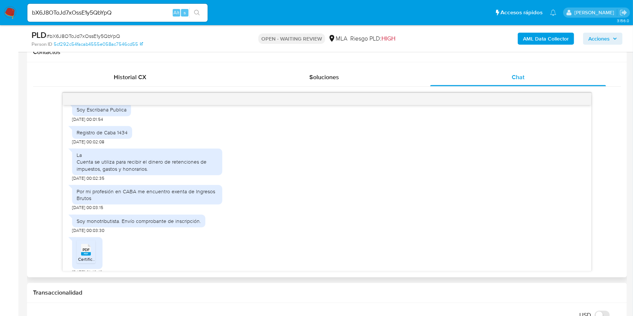
scroll to position [441, 0]
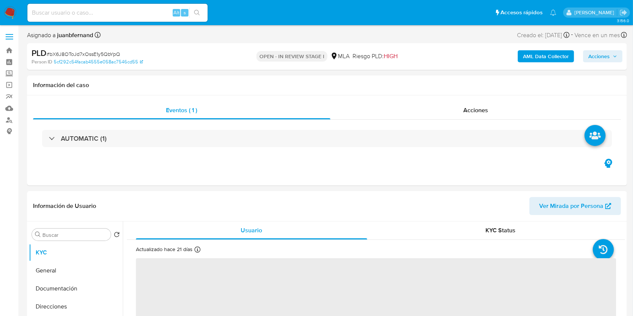
select select "10"
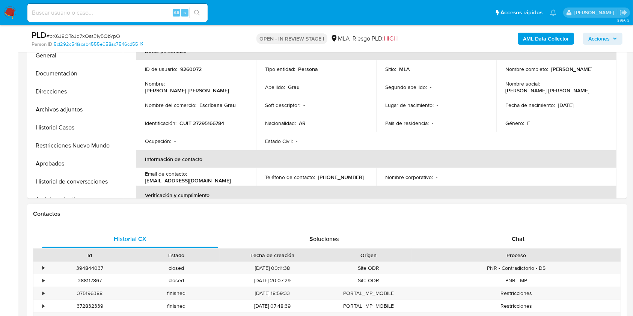
scroll to position [200, 0]
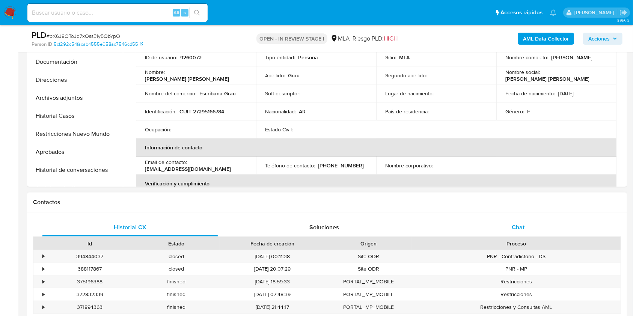
click at [531, 227] on div "Chat" at bounding box center [518, 227] width 176 height 18
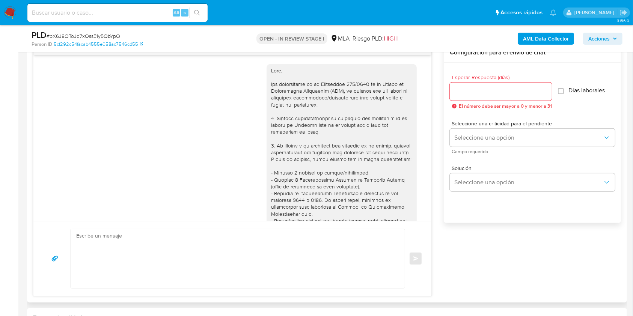
scroll to position [441, 0]
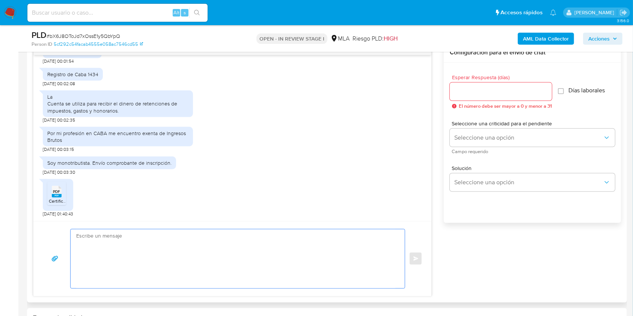
click at [145, 259] on textarea at bounding box center [235, 258] width 319 height 59
paste textarea "Lore. Ipsumdolo sit am consectetu adi elit. Se doeiusmodte in utlabor etdolorem…"
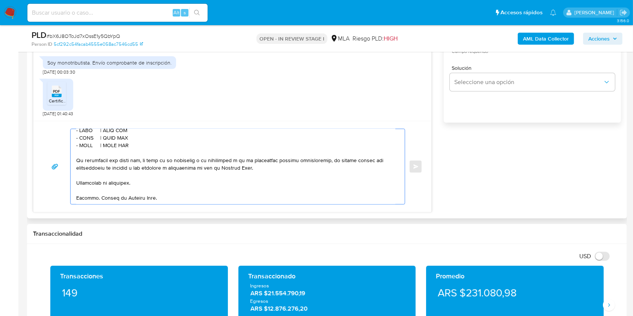
scroll to position [0, 0]
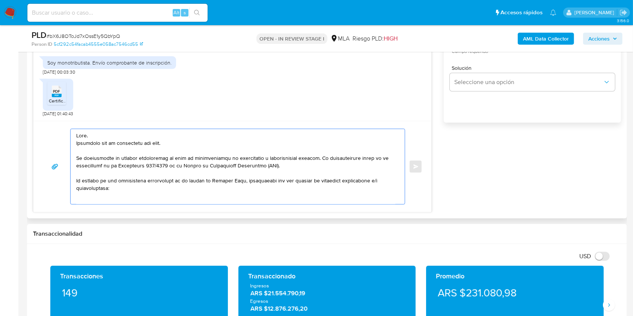
click at [132, 146] on textarea at bounding box center [235, 166] width 319 height 75
click at [134, 145] on textarea at bounding box center [235, 166] width 319 height 75
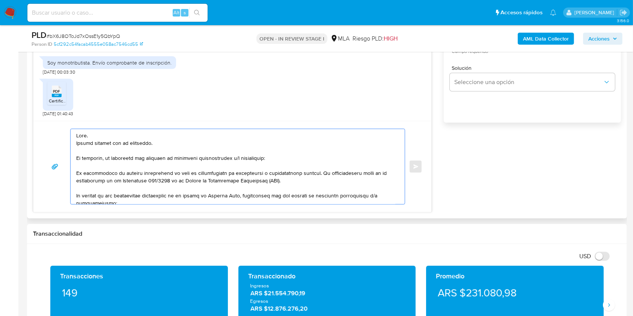
click at [219, 158] on textarea at bounding box center [235, 166] width 319 height 75
click at [206, 159] on textarea at bounding box center [235, 166] width 319 height 75
click at [0, 0] on lt-span "documentaci ó n" at bounding box center [0, 0] width 0 height 0
click at [245, 158] on textarea at bounding box center [235, 166] width 319 height 75
click at [259, 158] on textarea at bounding box center [235, 166] width 319 height 75
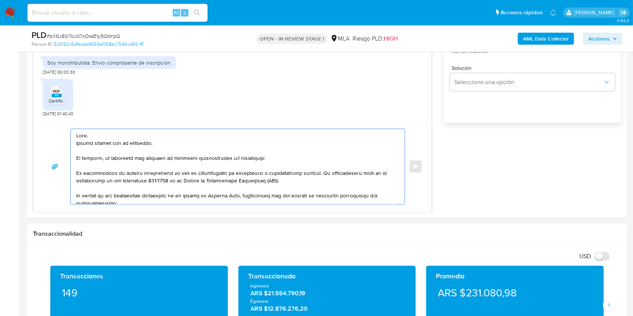
click at [0, 0] on lt-span "informaci ó n" at bounding box center [0, 0] width 0 height 0
click at [236, 178] on textarea at bounding box center [235, 166] width 319 height 75
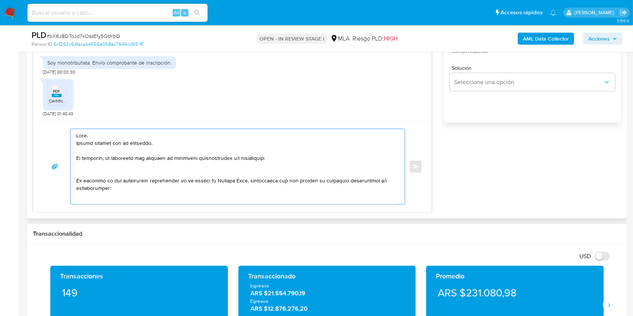
click at [193, 179] on textarea at bounding box center [235, 166] width 319 height 75
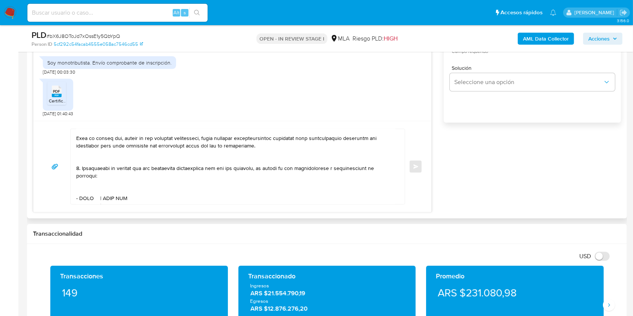
scroll to position [200, 0]
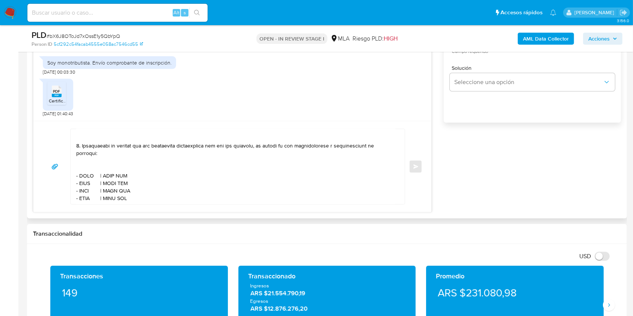
click at [85, 181] on textarea at bounding box center [235, 166] width 319 height 75
paste textarea "Gaston Juan Rodriguez"
click at [156, 178] on textarea at bounding box center [235, 166] width 319 height 75
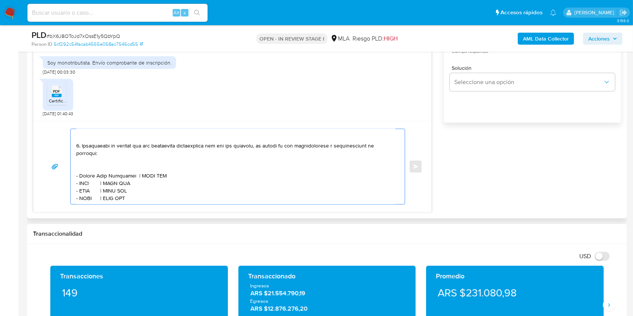
paste textarea "20267187089"
click at [86, 188] on textarea at bounding box center [235, 166] width 319 height 75
paste textarea "G H SERVICIOS SA"
click at [148, 188] on textarea at bounding box center [235, 166] width 319 height 75
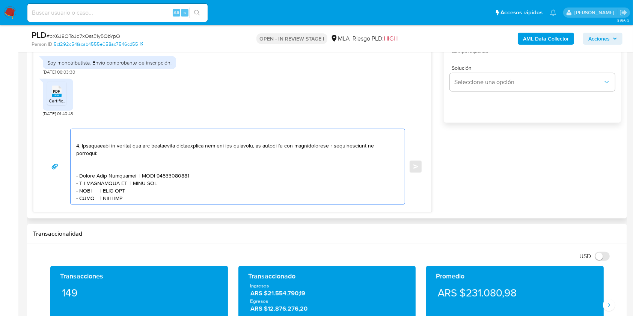
click at [148, 188] on textarea at bounding box center [235, 166] width 319 height 75
paste textarea "30717060705"
click at [87, 197] on textarea at bounding box center [235, 166] width 319 height 75
paste textarea "NANCY COUTINHO"
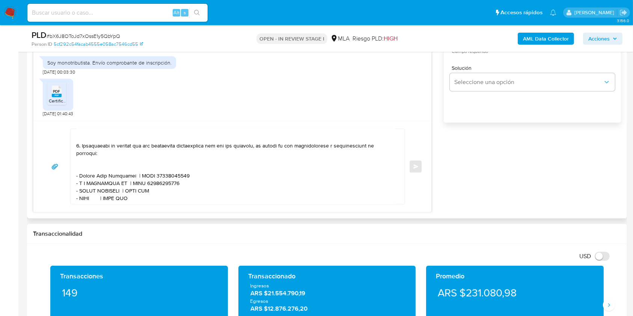
click at [151, 197] on textarea at bounding box center [235, 166] width 319 height 75
paste textarea "27321990032"
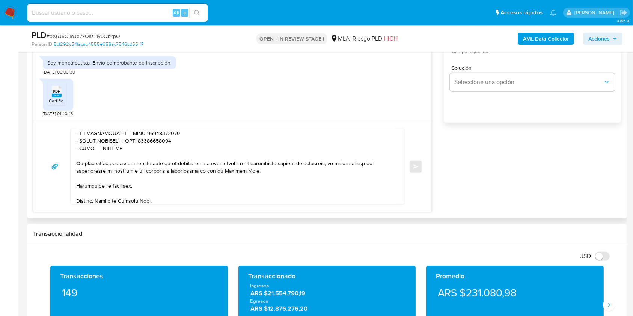
click at [89, 157] on textarea at bounding box center [235, 166] width 319 height 75
paste textarea "DANIEL RUSSO"
click at [138, 153] on textarea at bounding box center [235, 166] width 319 height 75
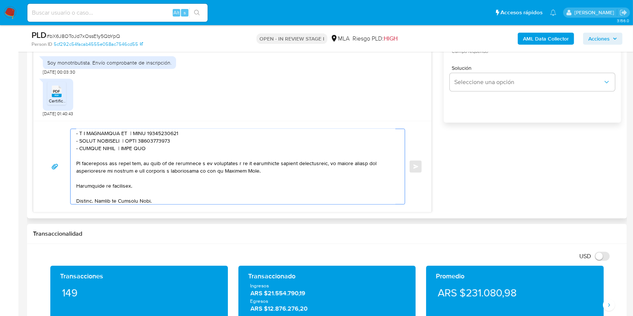
paste textarea "20200241739"
drag, startPoint x: 174, startPoint y: 151, endPoint x: 75, endPoint y: 137, distance: 100.1
click at [75, 137] on div at bounding box center [236, 166] width 330 height 75
click at [191, 151] on textarea at bounding box center [235, 166] width 319 height 75
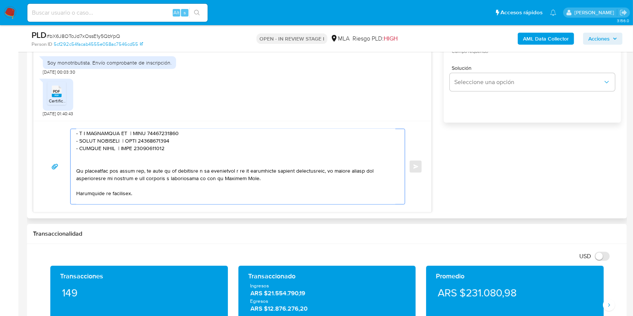
paste textarea "- G H SERVICIOS SA | CUIT 30717060705 - NANCY COUTINHO | CUIT 27321990032 - DAN…"
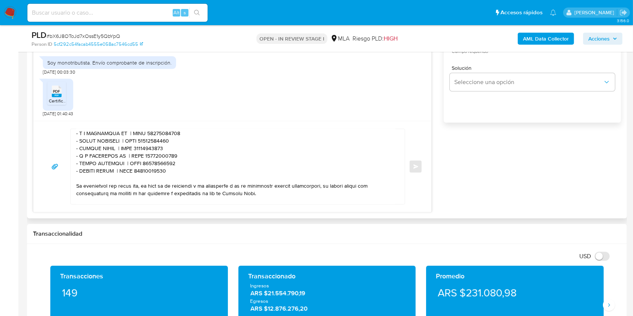
click at [119, 161] on textarea at bounding box center [235, 166] width 319 height 75
drag, startPoint x: 119, startPoint y: 161, endPoint x: 80, endPoint y: 160, distance: 39.0
click at [80, 160] on textarea at bounding box center [235, 166] width 319 height 75
paste textarea "CABRAL GABRIEL HECTOR"
click at [182, 158] on textarea at bounding box center [235, 166] width 319 height 75
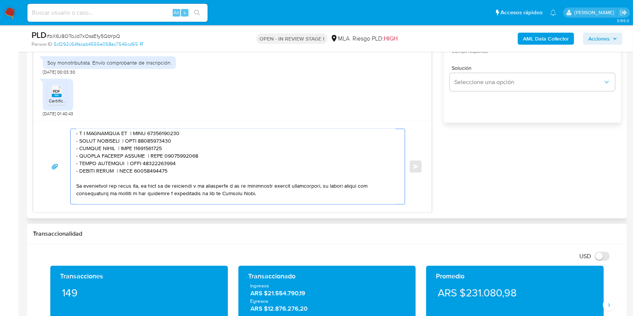
click at [182, 158] on textarea at bounding box center [235, 166] width 319 height 75
paste textarea "20234469852"
click at [89, 167] on textarea at bounding box center [235, 166] width 319 height 75
drag, startPoint x: 89, startPoint y: 167, endPoint x: 115, endPoint y: 168, distance: 25.6
click at [115, 168] on textarea at bounding box center [235, 166] width 319 height 75
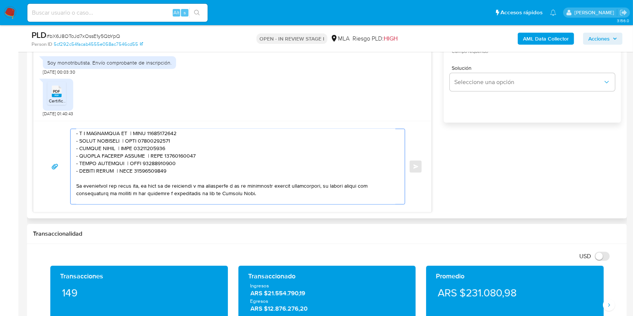
paste textarea "LOGISTICA EL TORO SR"
click at [177, 169] on textarea at bounding box center [235, 166] width 319 height 75
paste textarea "30714532444"
click at [87, 176] on textarea at bounding box center [235, 166] width 319 height 75
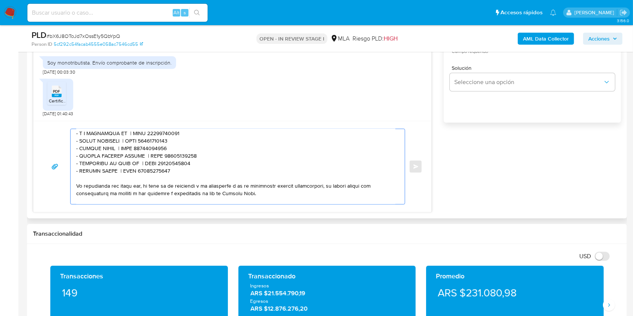
drag, startPoint x: 87, startPoint y: 176, endPoint x: 108, endPoint y: 175, distance: 21.5
click at [108, 175] on textarea at bounding box center [235, 166] width 319 height 75
paste textarea "ora Esther Giannone"
click at [164, 176] on textarea at bounding box center [235, 166] width 319 height 75
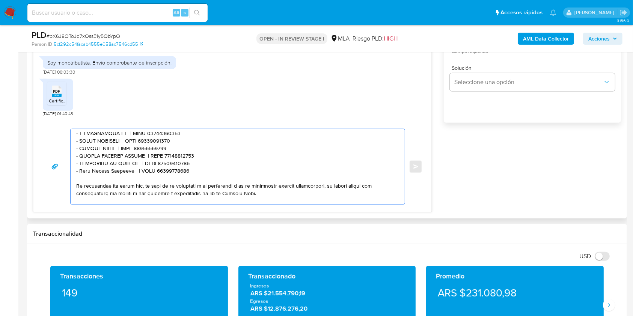
paste textarea "7120962812"
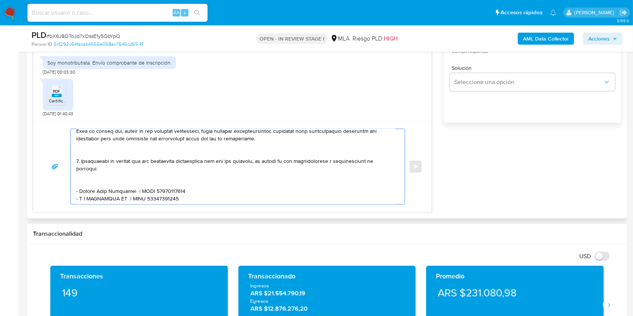
scroll to position [200, 0]
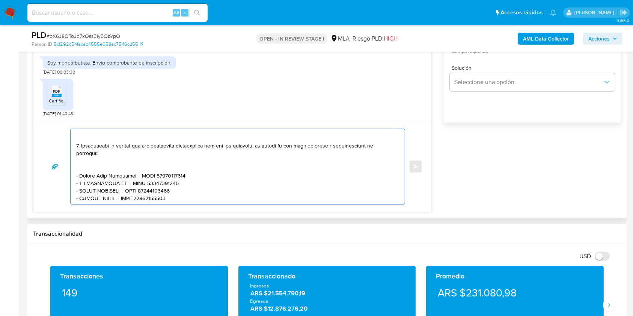
click at [113, 167] on textarea at bounding box center [235, 166] width 319 height 75
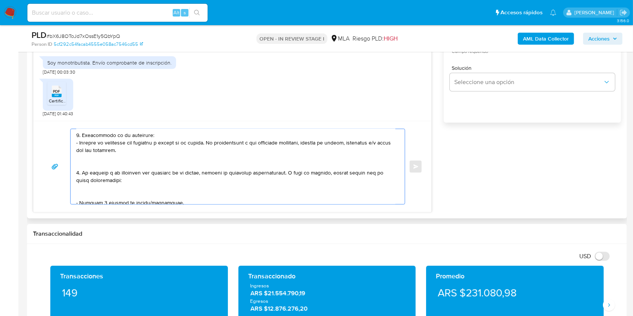
scroll to position [39, 0]
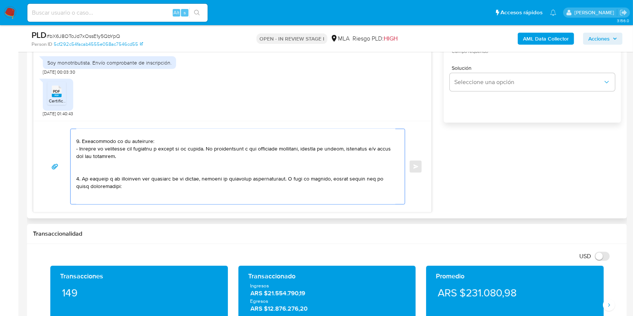
drag, startPoint x: 78, startPoint y: 168, endPoint x: 83, endPoint y: 139, distance: 29.3
click at [82, 136] on textarea at bounding box center [235, 166] width 319 height 75
click at [84, 141] on textarea at bounding box center [235, 166] width 319 height 75
click at [83, 142] on textarea at bounding box center [235, 166] width 319 height 75
drag, startPoint x: 83, startPoint y: 142, endPoint x: 79, endPoint y: 178, distance: 36.2
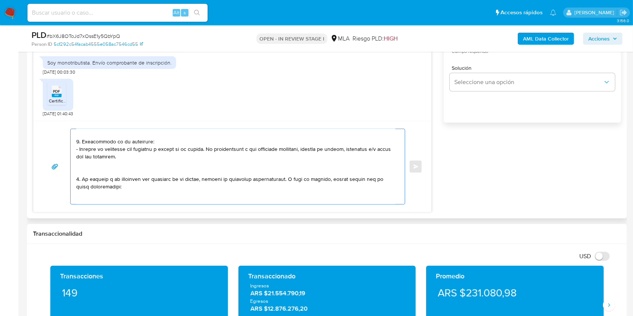
click at [79, 178] on textarea at bounding box center [235, 166] width 319 height 75
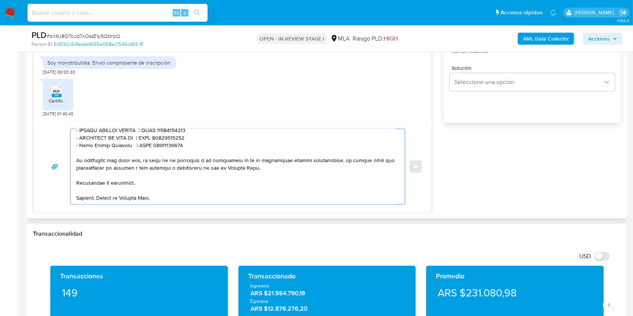
scroll to position [145, 0]
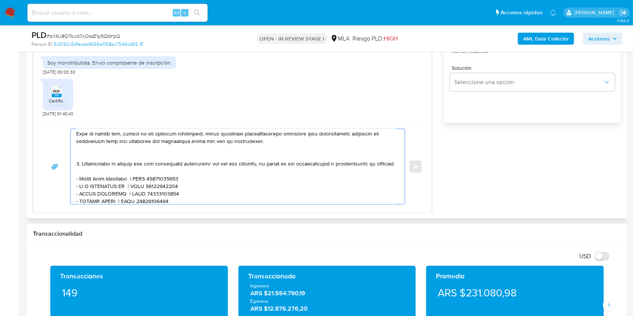
click at [78, 166] on textarea at bounding box center [235, 166] width 319 height 75
click at [97, 156] on textarea at bounding box center [235, 166] width 319 height 75
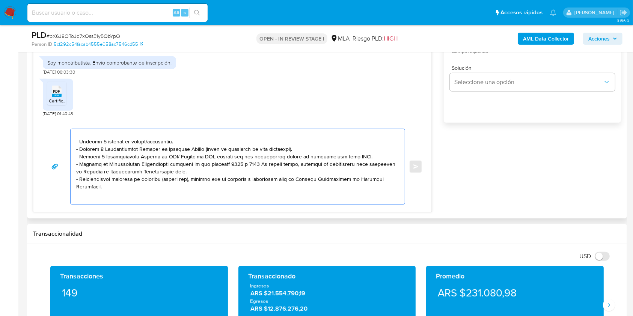
scroll to position [0, 0]
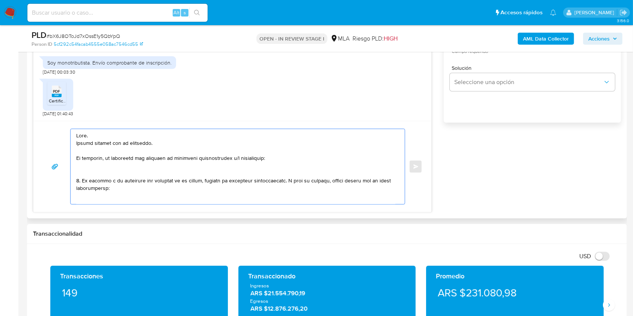
click at [109, 170] on textarea at bounding box center [235, 166] width 319 height 75
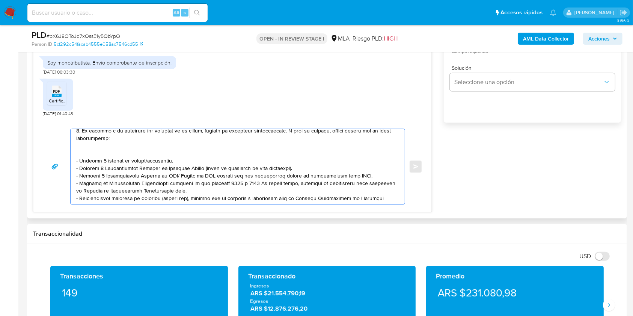
click at [115, 146] on textarea at bounding box center [235, 166] width 319 height 75
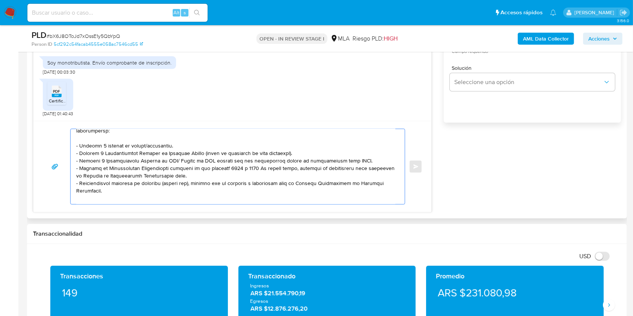
scroll to position [42, 0]
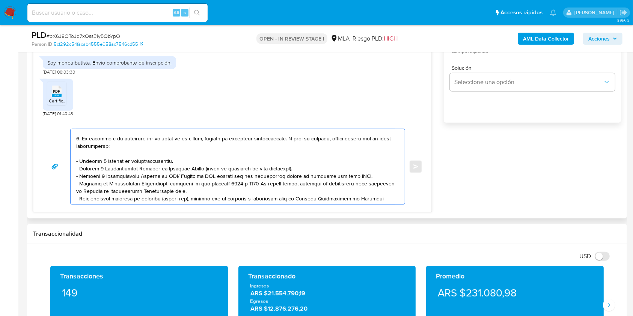
click at [197, 139] on textarea at bounding box center [235, 166] width 319 height 75
click at [262, 140] on textarea at bounding box center [235, 166] width 319 height 75
click at [0, 0] on lt-span "certificaci ó n" at bounding box center [0, 0] width 0 height 0
drag, startPoint x: 176, startPoint y: 163, endPoint x: 73, endPoint y: 162, distance: 103.2
click at [73, 162] on div at bounding box center [236, 166] width 330 height 75
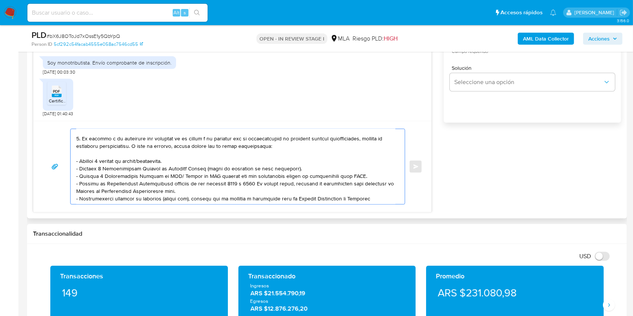
drag, startPoint x: 290, startPoint y: 169, endPoint x: 75, endPoint y: 164, distance: 215.1
click at [75, 164] on div at bounding box center [236, 166] width 330 height 75
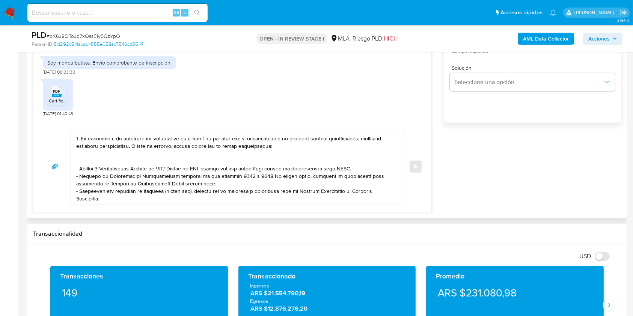
click at [93, 162] on textarea at bounding box center [235, 166] width 319 height 75
paste textarea "Declaraciones Juradas presentadas y pagos realizados ante el Colegio de Escriba…"
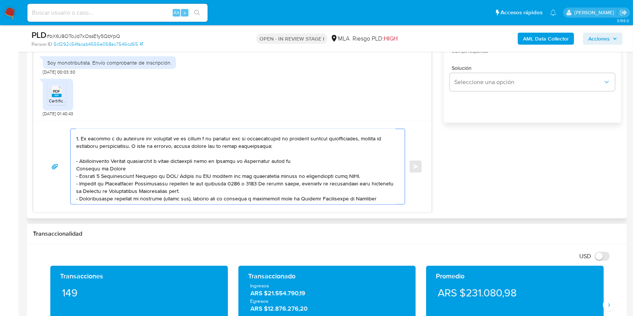
click at [310, 158] on textarea at bounding box center [235, 166] width 319 height 75
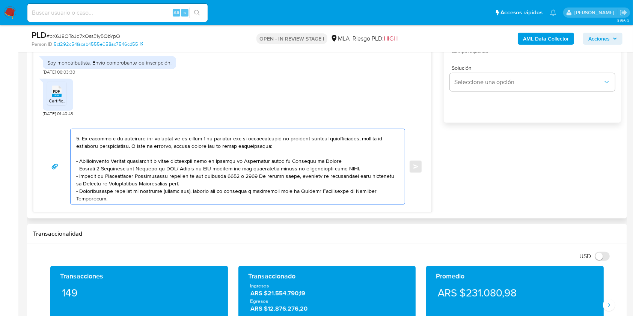
click at [353, 160] on textarea at bounding box center [235, 166] width 319 height 75
click at [86, 148] on textarea at bounding box center [235, 166] width 319 height 75
click at [111, 147] on textarea at bounding box center [235, 166] width 319 height 75
click at [185, 147] on textarea at bounding box center [235, 166] width 319 height 75
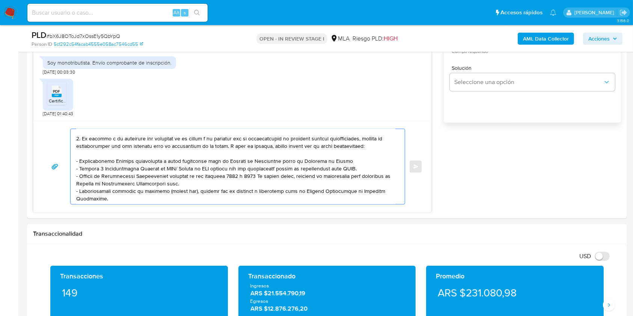
click at [0, 0] on lt-span "realizaci ó n" at bounding box center [0, 0] width 0 height 0
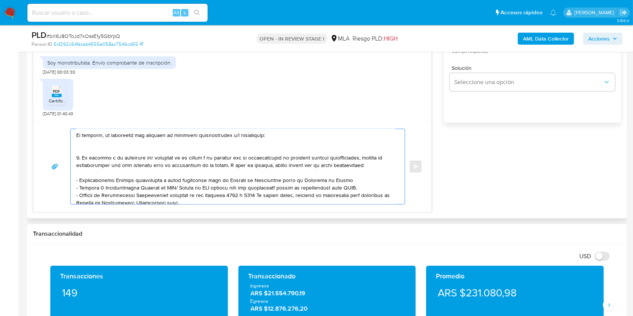
scroll to position [19, 0]
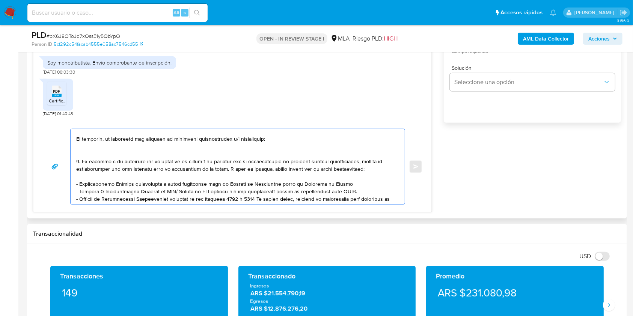
drag, startPoint x: 103, startPoint y: 159, endPoint x: 66, endPoint y: 184, distance: 44.6
click at [66, 184] on div "Enviar" at bounding box center [232, 167] width 380 height 76
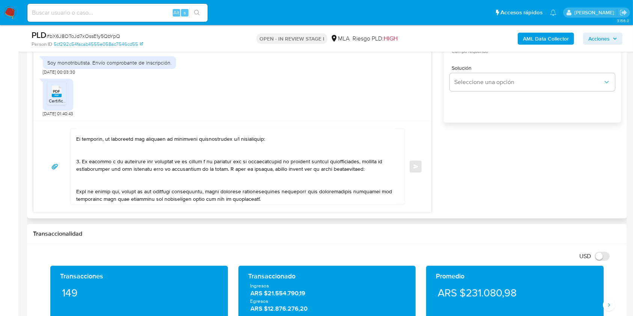
click at [101, 179] on textarea at bounding box center [235, 166] width 319 height 75
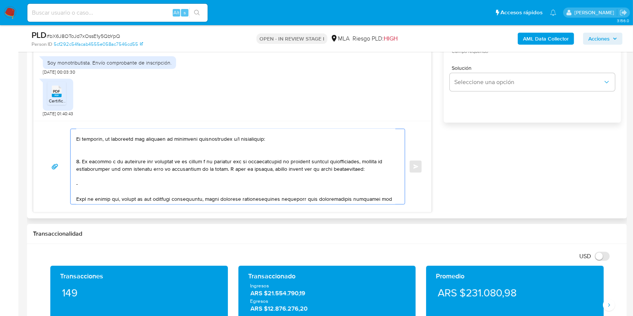
paste textarea "Declaraciones Juradas presentadas y pagos realizados ante el Colegio de Escriba…"
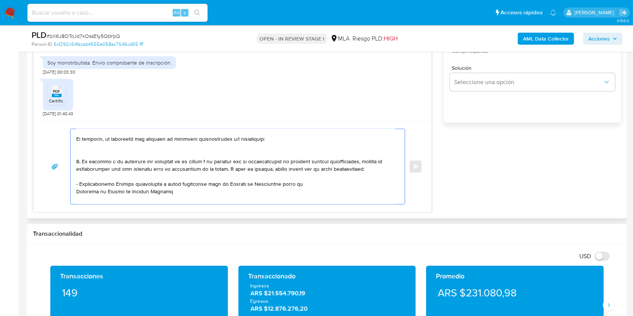
click at [308, 186] on textarea at bounding box center [235, 166] width 319 height 75
click at [387, 185] on textarea at bounding box center [235, 166] width 319 height 75
click at [87, 188] on textarea at bounding box center [235, 166] width 319 height 75
click at [76, 188] on textarea at bounding box center [235, 166] width 319 height 75
click at [85, 195] on textarea at bounding box center [235, 166] width 319 height 75
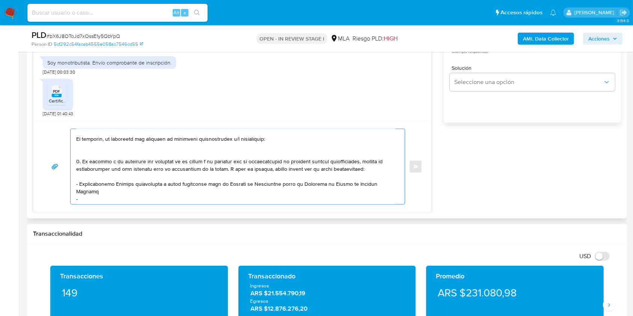
paste textarea "Declaraciones Juradas presentadas y pagos realizados ante ARBA"
click at [108, 199] on textarea at bounding box center [235, 166] width 319 height 75
paste textarea "Declaraciones Juradas presentadas y pagos realizados de SICORE F.744"
click at [270, 191] on textarea at bounding box center [235, 166] width 319 height 75
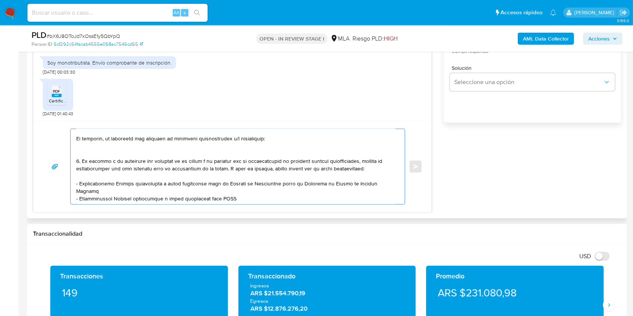
paste textarea "Form: R-550 E"
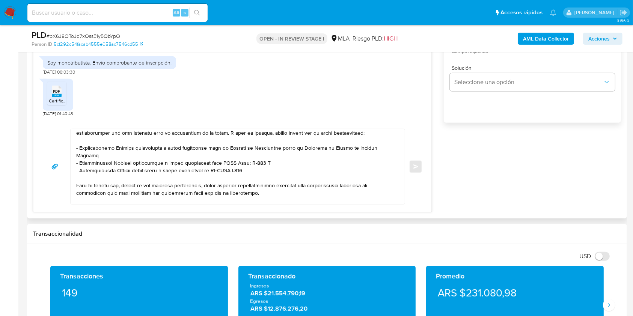
scroll to position [69, 0]
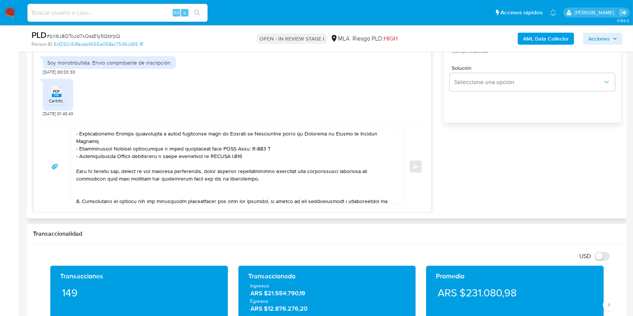
click at [96, 159] on textarea at bounding box center [235, 166] width 319 height 75
paste textarea "Facturas Emitidas Tipo “C”"
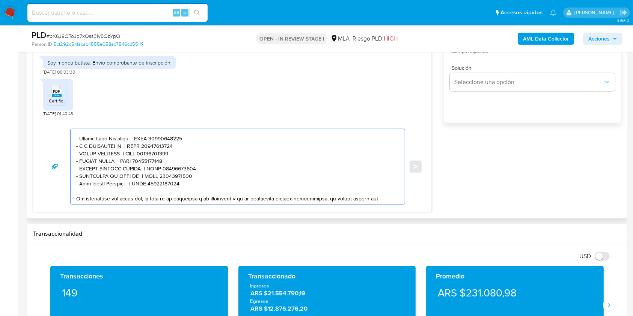
scroll to position [214, 0]
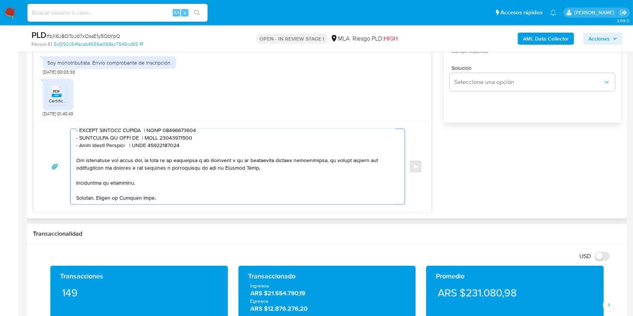
click at [191, 136] on textarea at bounding box center [235, 166] width 319 height 75
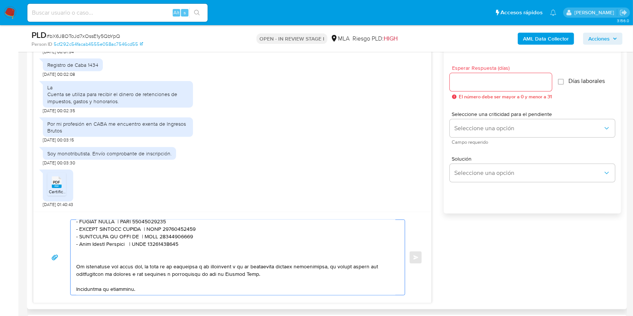
scroll to position [400, 0]
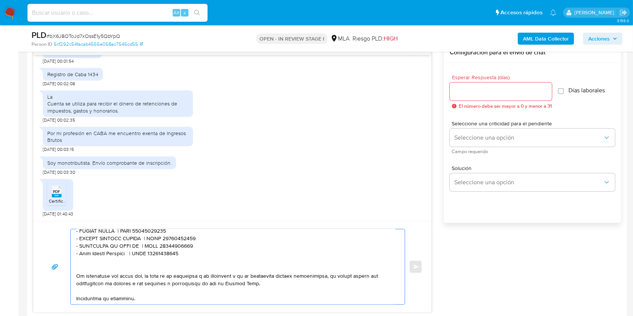
type textarea "Hola. Muchas gracias por tu respuesta. No obstante, es necesario que adjuntes l…"
click at [483, 92] on input "Esperar Respuesta (días)" at bounding box center [501, 92] width 102 height 10
type input "1"
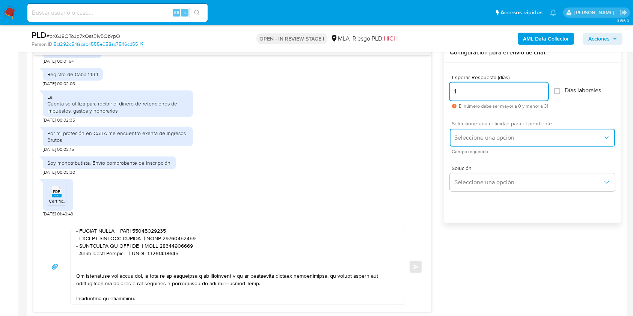
click at [475, 132] on button "Seleccione una opción" at bounding box center [532, 138] width 165 height 18
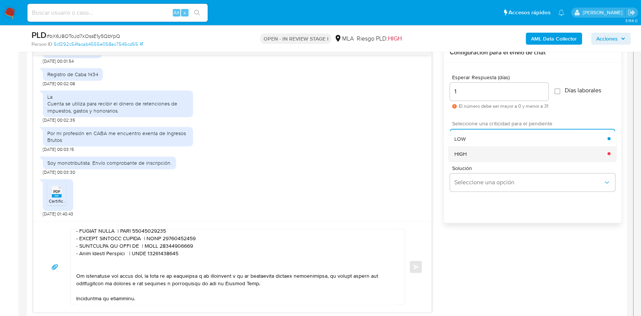
click at [480, 147] on div "HIGH" at bounding box center [530, 153] width 153 height 15
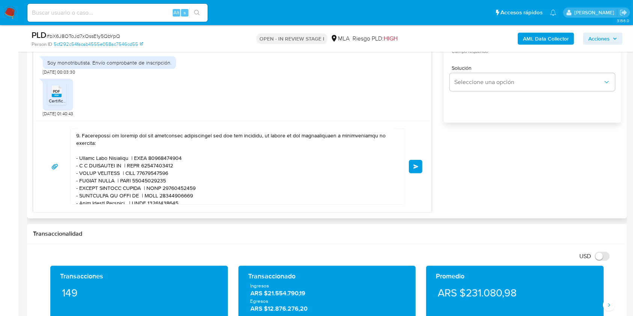
scroll to position [222, 0]
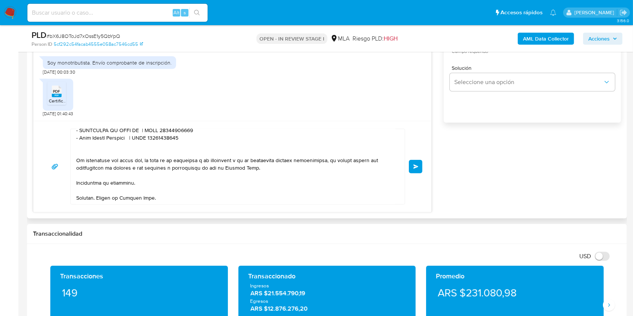
click at [411, 170] on button "Enviar" at bounding box center [416, 167] width 14 height 14
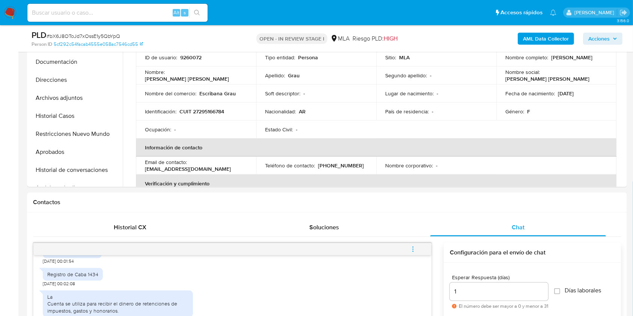
scroll to position [0, 0]
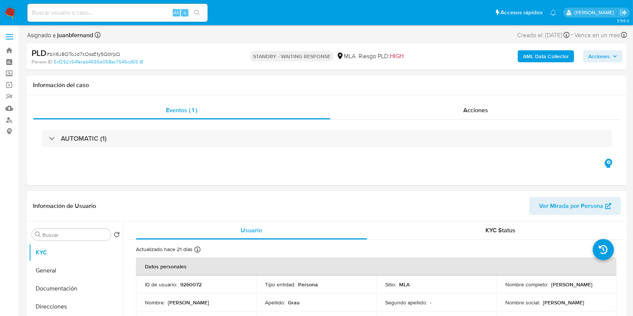
select select "10"
click at [140, 9] on input at bounding box center [117, 13] width 180 height 10
paste input "OXQoJXJu6STRVxcR1rQWVRRk"
type input "OXQoJXJu6STRVxcR1rQWVRRk"
click at [196, 18] on div "OXQoJXJu6STRVxcR1rQWVRRk Alt s" at bounding box center [117, 13] width 180 height 18
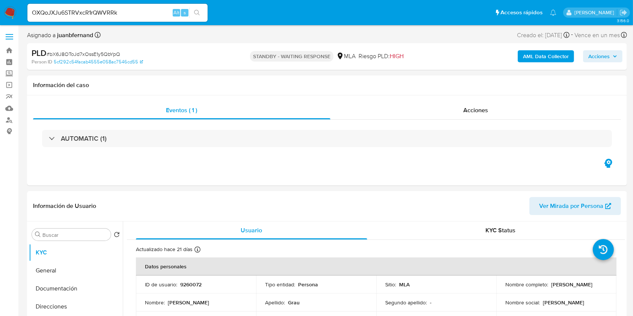
click at [198, 12] on icon "search-icon" at bounding box center [197, 13] width 6 height 6
select select "10"
click at [159, 15] on input "OXQoJXJu6STRVxcR1rQWVRRk" at bounding box center [117, 13] width 180 height 10
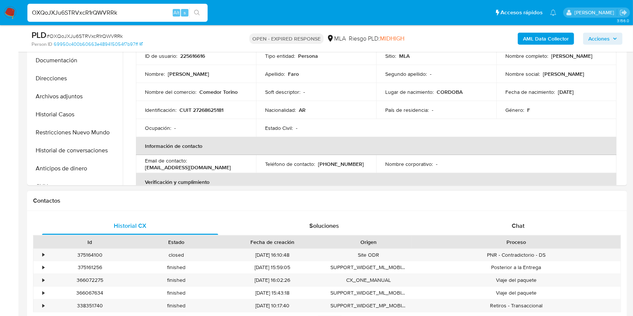
scroll to position [300, 0]
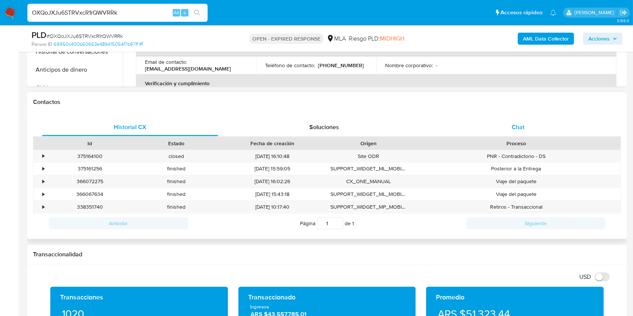
click at [536, 119] on div "Chat" at bounding box center [518, 127] width 176 height 18
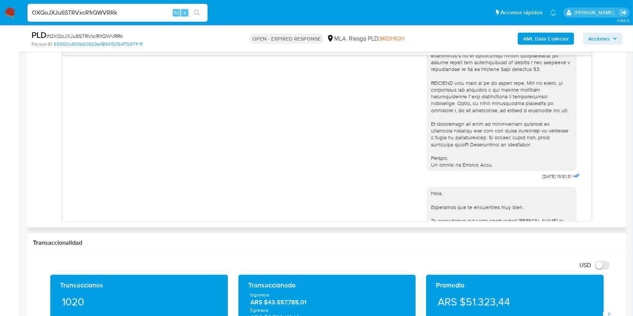
scroll to position [424, 0]
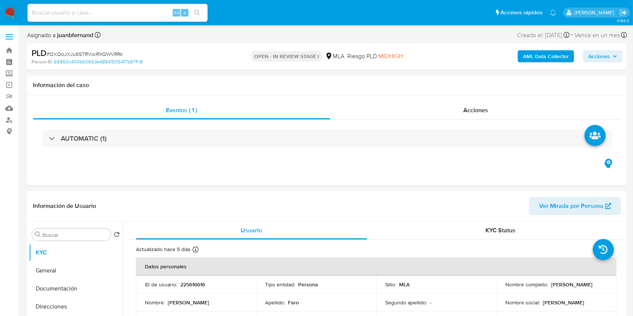
select select "10"
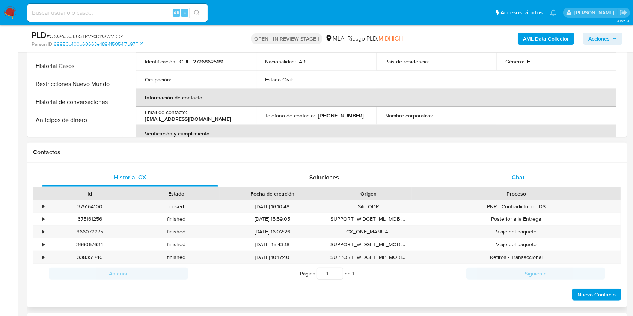
click at [527, 170] on div "Chat" at bounding box center [518, 178] width 176 height 18
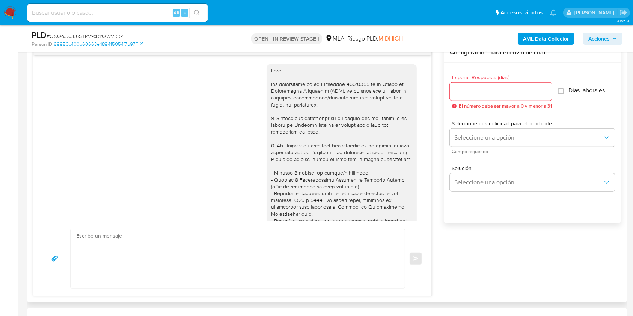
scroll to position [424, 0]
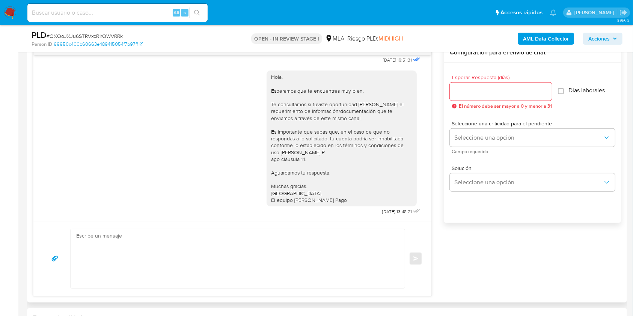
click at [225, 260] on textarea at bounding box center [235, 258] width 319 height 59
paste textarea "Hola. Esperamos que te encuentres muy bien. Te consultamos si tuviste oportunid…"
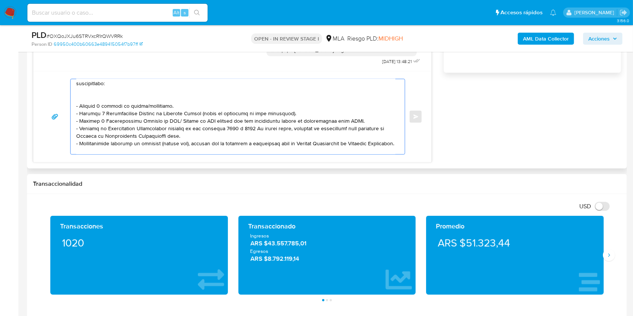
scroll to position [100, 0]
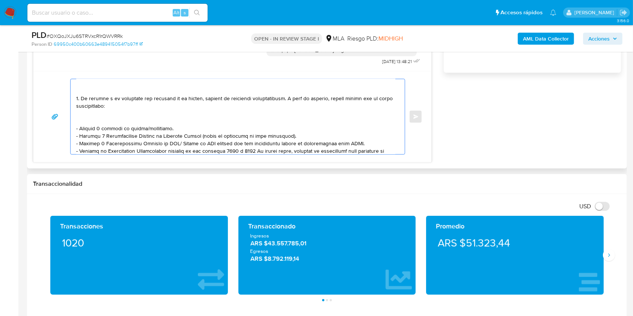
click at [128, 118] on textarea at bounding box center [235, 116] width 319 height 75
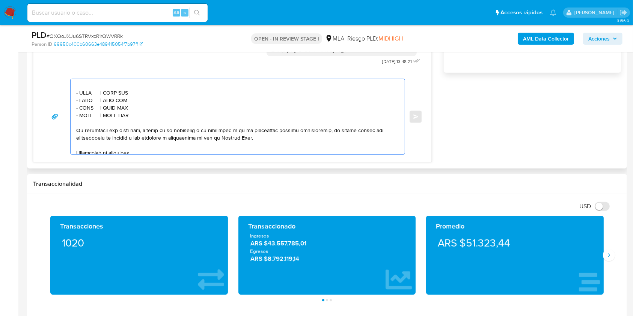
scroll to position [250, 0]
click at [123, 92] on textarea at bounding box center [235, 116] width 319 height 75
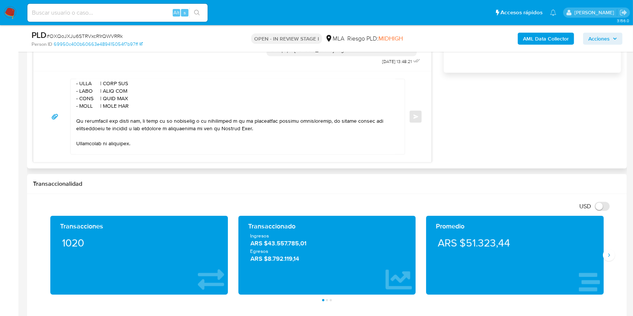
click at [87, 97] on textarea at bounding box center [235, 116] width 319 height 75
paste textarea "Quijano Estela Marys"
click at [151, 96] on textarea at bounding box center [235, 116] width 319 height 75
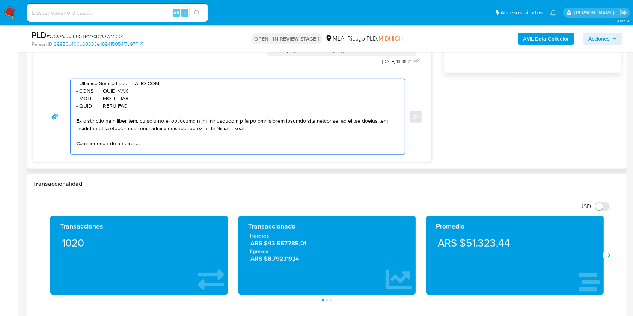
paste textarea "27108859933"
click at [89, 104] on textarea at bounding box center [235, 116] width 319 height 75
paste textarea "Corrientes Sa"
click at [136, 102] on textarea at bounding box center [235, 116] width 319 height 75
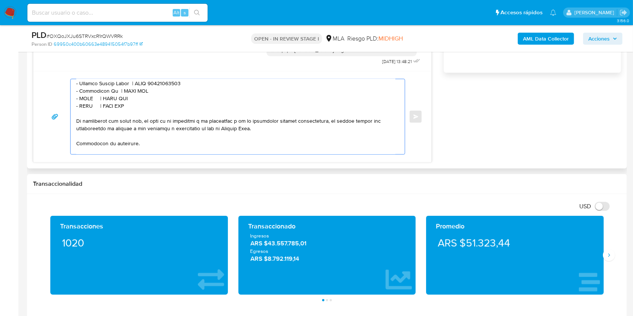
click at [136, 102] on textarea at bounding box center [235, 116] width 319 height 75
paste textarea "30627900429"
click at [85, 112] on textarea at bounding box center [235, 116] width 319 height 75
paste textarea "Matias Gerardo Piazza"
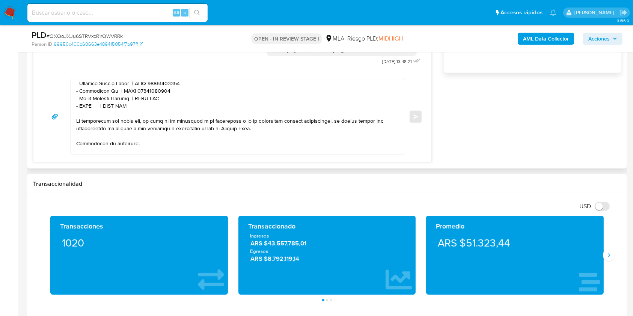
click at [119, 121] on textarea at bounding box center [235, 116] width 319 height 75
paste textarea "20342777180"
click at [155, 111] on textarea at bounding box center [235, 116] width 319 height 75
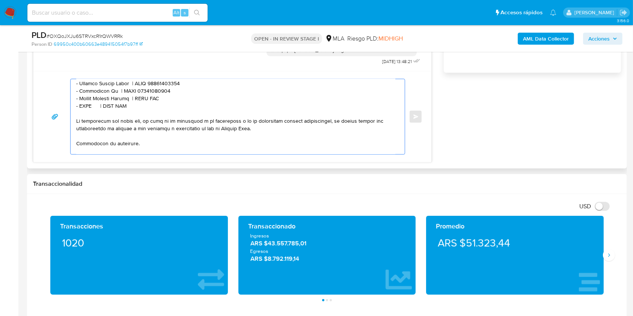
click at [154, 111] on textarea at bounding box center [235, 116] width 319 height 75
paste textarea "20342777180"
drag, startPoint x: 132, startPoint y: 117, endPoint x: 66, endPoint y: 119, distance: 65.7
click at [66, 119] on div "Enviar" at bounding box center [232, 117] width 380 height 76
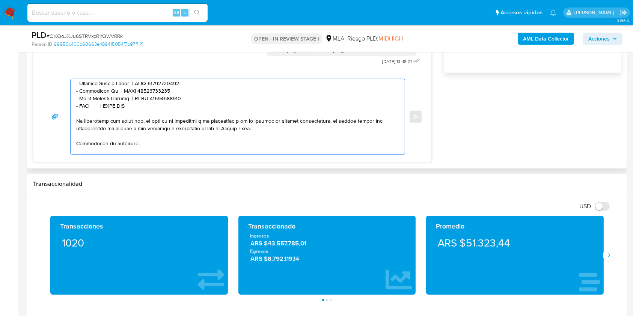
click at [141, 118] on textarea at bounding box center [235, 116] width 319 height 75
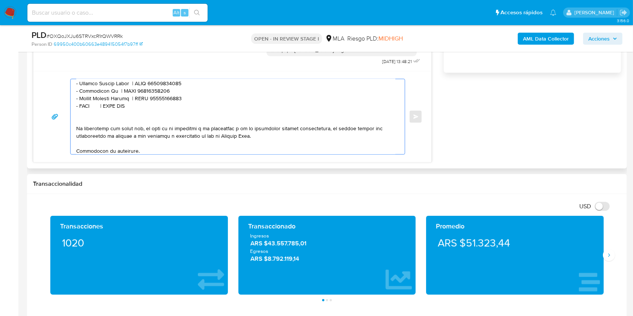
paste textarea "- XXXX | CUIT XXX"
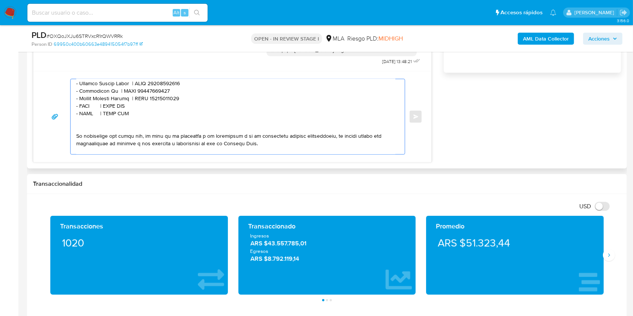
paste textarea "- XXXX | CUIT XXX"
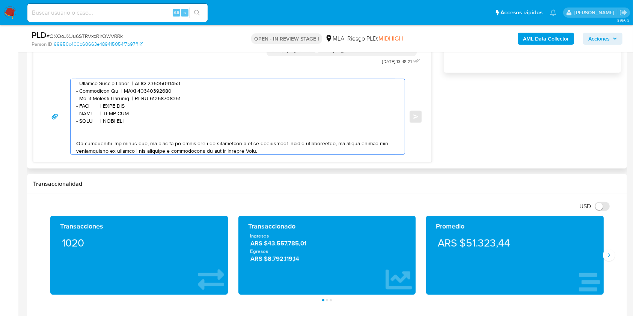
paste textarea "- XXXX | CUIT XXX"
click at [88, 117] on textarea at bounding box center [235, 116] width 319 height 75
paste textarea "Lucas Rodriguez"
click at [142, 118] on textarea at bounding box center [235, 116] width 319 height 75
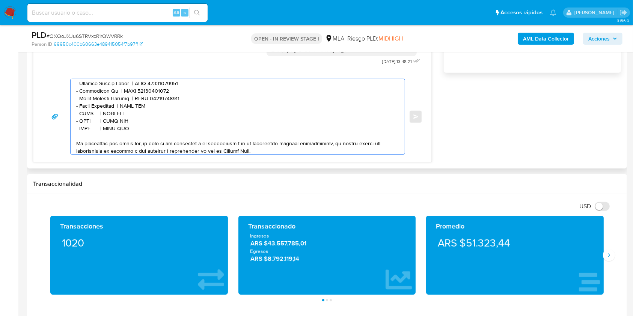
click at [142, 118] on textarea at bounding box center [235, 116] width 319 height 75
paste textarea "20356385463"
click at [84, 129] on textarea at bounding box center [235, 116] width 319 height 75
click at [87, 125] on textarea at bounding box center [235, 116] width 319 height 75
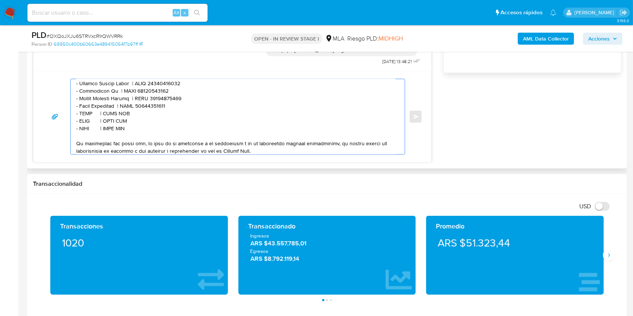
paste textarea "Vilma Victoria Arris"
click at [150, 128] on textarea at bounding box center [235, 116] width 319 height 75
click at [146, 125] on textarea at bounding box center [235, 116] width 319 height 75
paste textarea "27114041179"
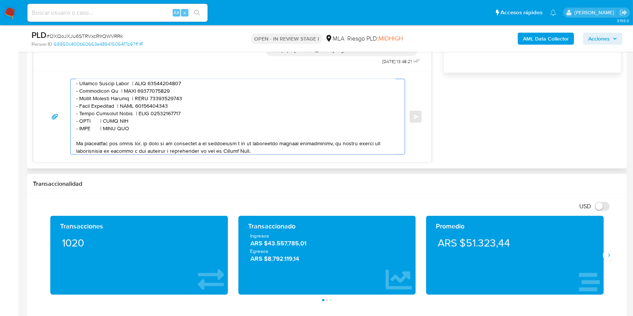
click at [87, 134] on textarea at bounding box center [235, 116] width 319 height 75
paste textarea "Delia Norma Quijano"
click at [150, 135] on textarea at bounding box center [235, 116] width 319 height 75
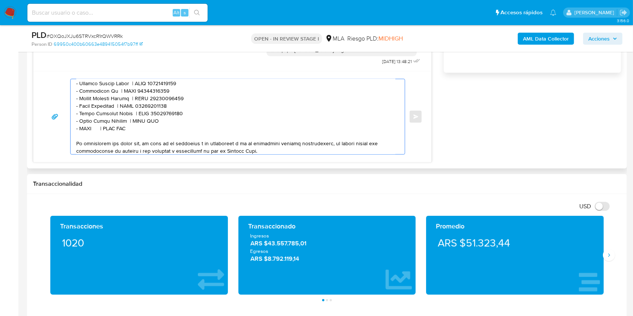
paste textarea "27121454543"
click at [82, 143] on textarea at bounding box center [235, 116] width 319 height 75
paste textarea "GADARA, EUGENIA"
click at [146, 142] on textarea at bounding box center [235, 116] width 319 height 75
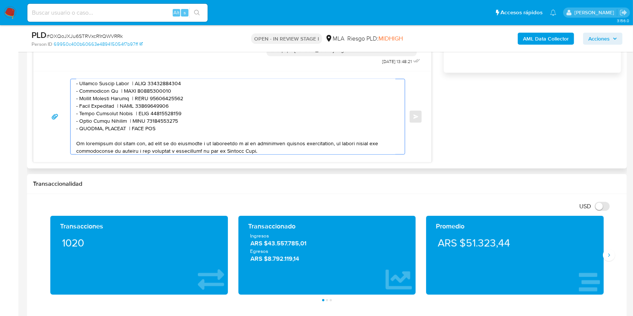
click at [146, 142] on textarea at bounding box center [235, 116] width 319 height 75
paste textarea "27234972761"
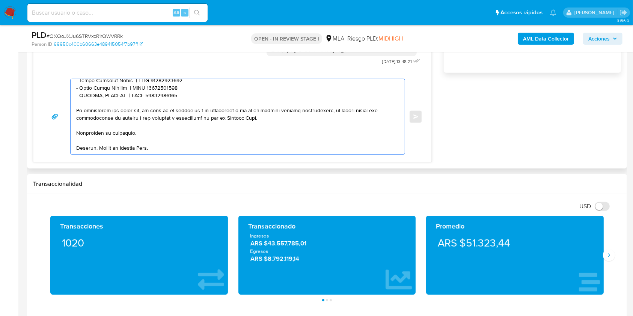
scroll to position [601, 0]
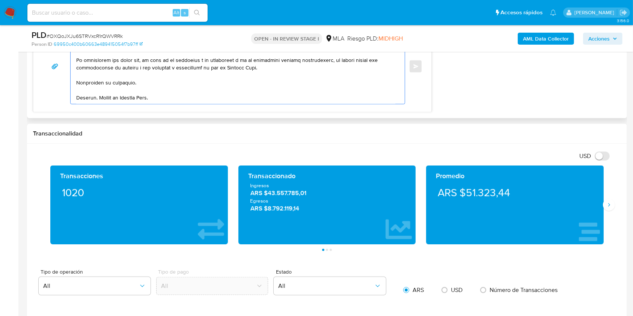
click at [177, 99] on textarea at bounding box center [235, 66] width 319 height 75
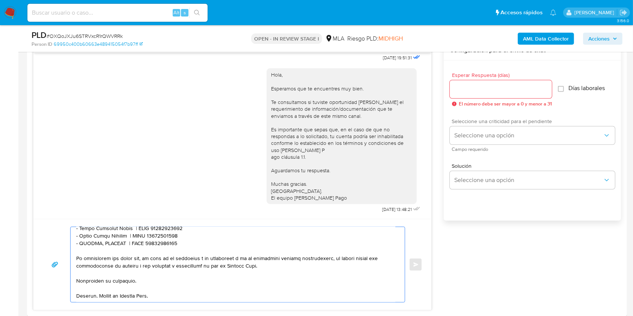
scroll to position [400, 0]
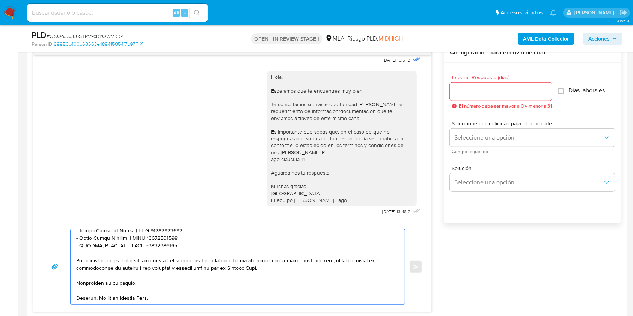
type textarea "Hola. Esperamos que te encuentres muy bien. Te consultamos si tuviste oportunid…"
click at [493, 80] on div "Esperar Respuesta (días) El número debe ser mayor a 0 y menor a 31" at bounding box center [501, 92] width 102 height 34
click at [486, 93] on input "Esperar Respuesta (días)" at bounding box center [501, 92] width 102 height 10
type input "1"
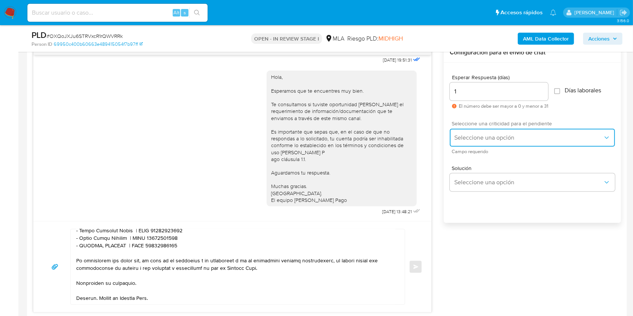
click at [479, 135] on span "Seleccione una opción" at bounding box center [528, 138] width 149 height 8
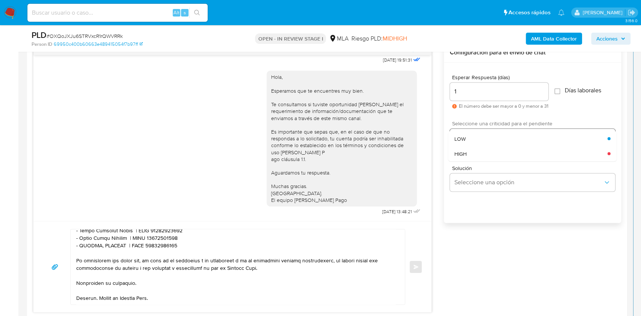
click at [479, 150] on div "HIGH" at bounding box center [530, 153] width 153 height 15
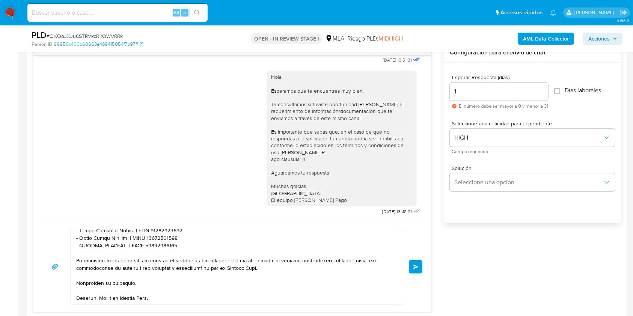
click at [417, 268] on span "Enviar" at bounding box center [415, 267] width 5 height 5
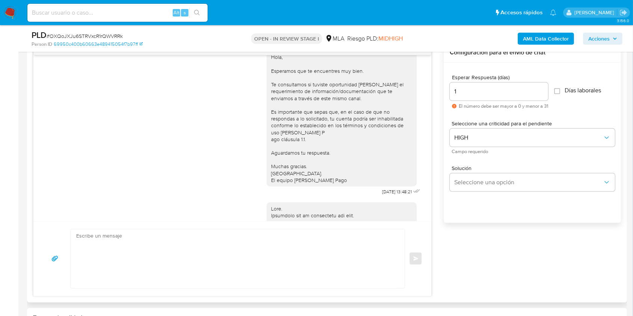
scroll to position [0, 0]
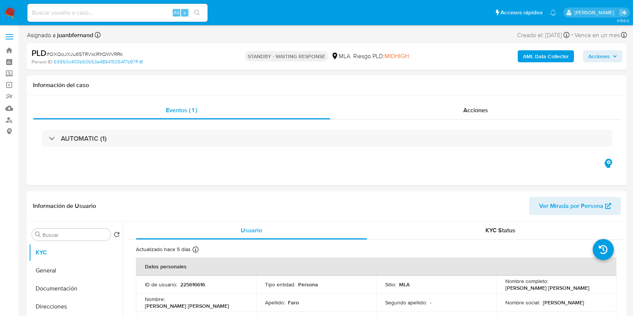
select select "10"
click at [143, 5] on div "Alt s" at bounding box center [117, 13] width 180 height 18
click at [144, 9] on input at bounding box center [117, 13] width 180 height 10
paste input "XmuXy84EKxGhmMNZwXPzgKm7"
type input "XmuXy84EKxGhmMNZwXPzgKm7"
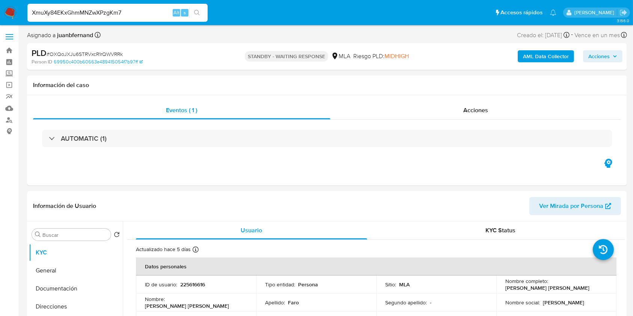
click at [200, 10] on button "search-icon" at bounding box center [196, 13] width 15 height 11
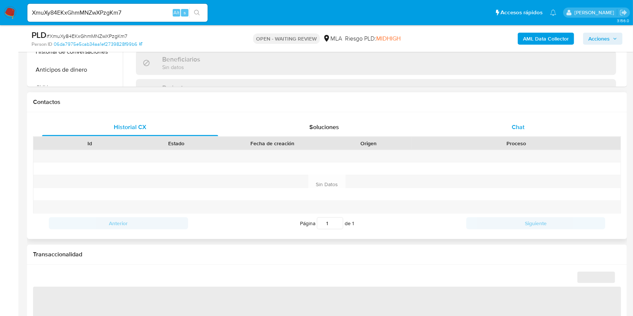
click at [536, 131] on div "Chat" at bounding box center [518, 127] width 176 height 18
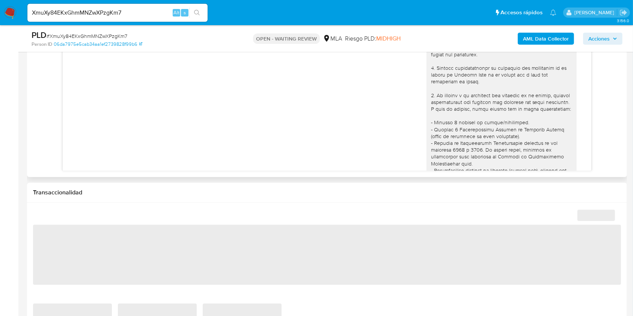
scroll to position [308, 0]
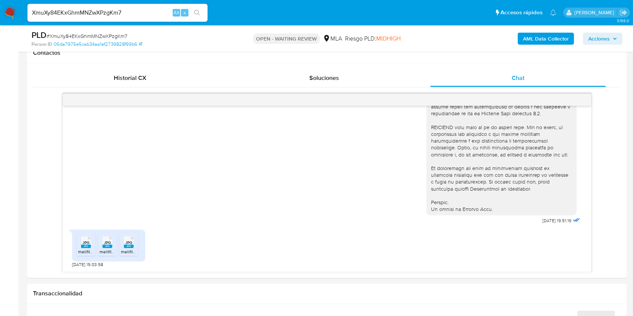
select select "10"
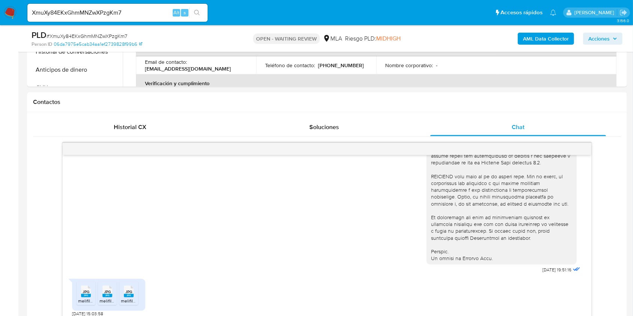
click at [151, 12] on input "XmuXy84EKxGhmMNZwXPzgKm7" at bounding box center [117, 13] width 180 height 10
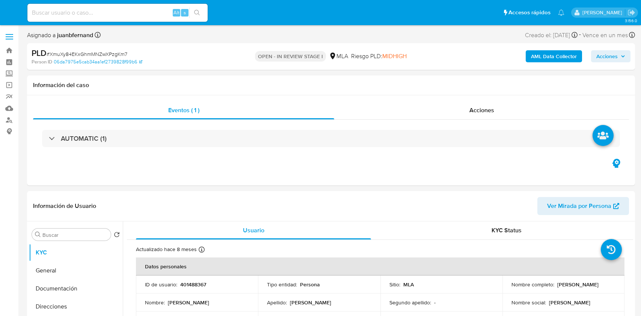
select select "10"
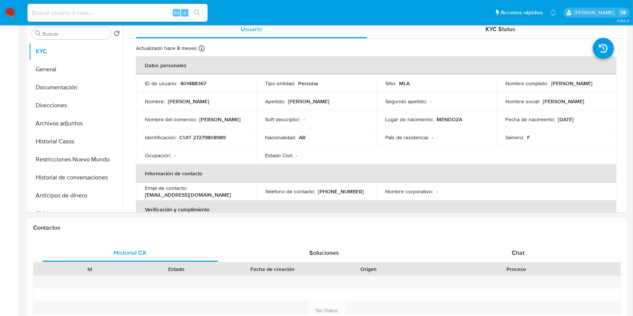
scroll to position [350, 0]
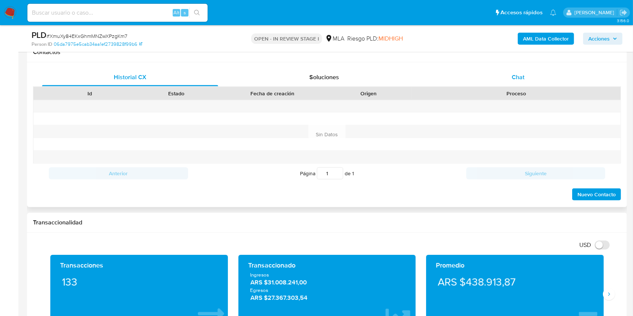
click at [534, 75] on div "Chat" at bounding box center [518, 77] width 176 height 18
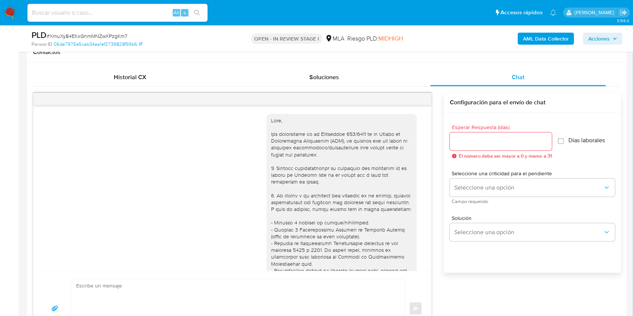
scroll to position [308, 0]
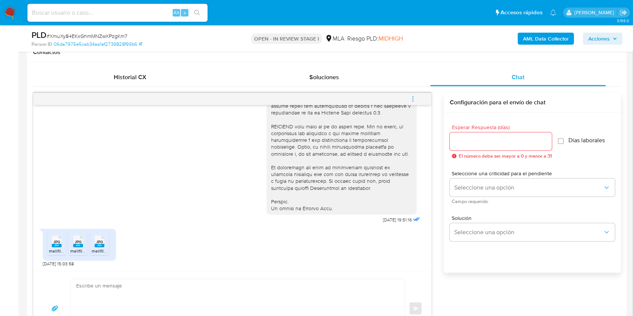
click at [164, 292] on textarea at bounding box center [235, 308] width 319 height 59
paste textarea "Hola. ¡Muchas gracias por tu respuesta! Confirmamos la recepción de la document…"
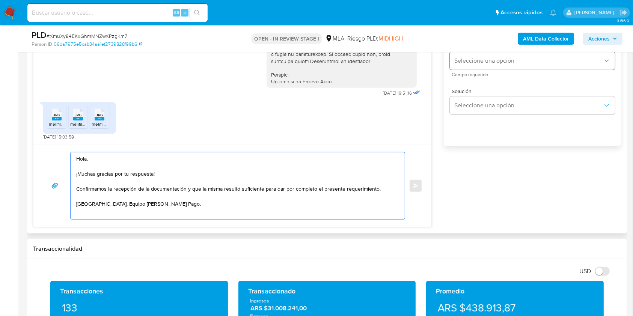
scroll to position [427, 0]
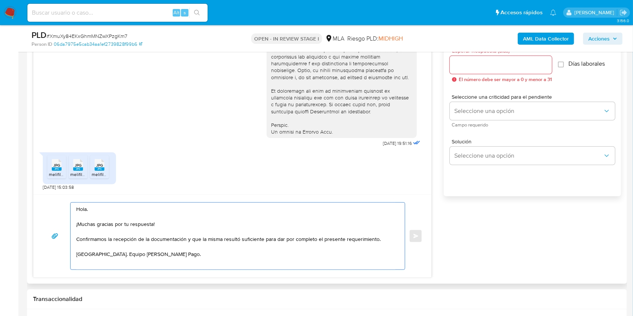
type textarea "Hola. ¡Muchas gracias por tu respuesta! Confirmamos la recepción de la document…"
click at [507, 64] on input "Esperar Respuesta (días)" at bounding box center [501, 65] width 102 height 10
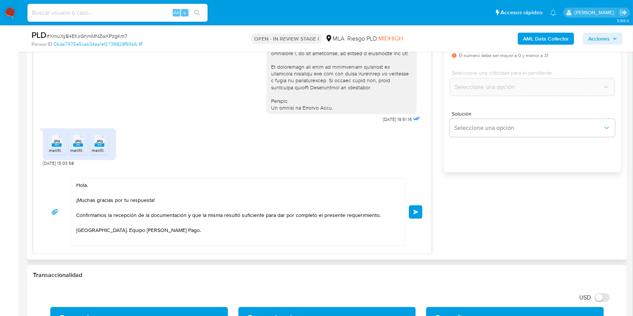
scroll to position [477, 0]
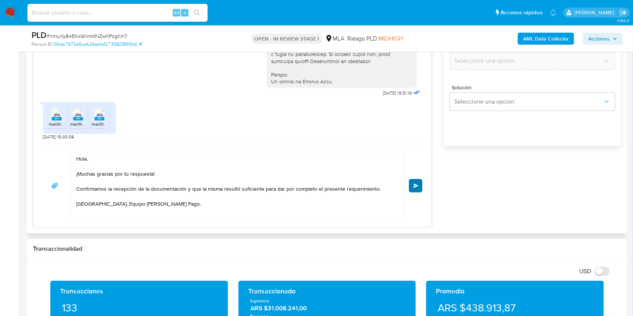
type input "0"
click at [418, 187] on span "Enviar" at bounding box center [415, 186] width 5 height 5
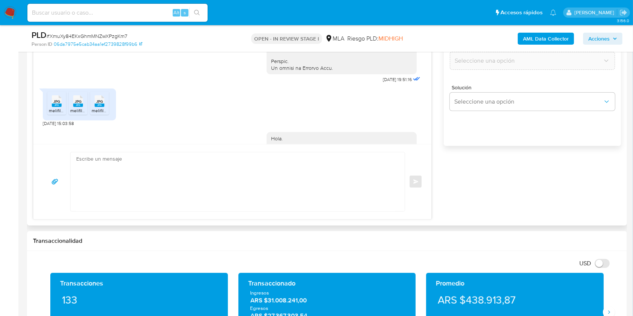
scroll to position [391, 0]
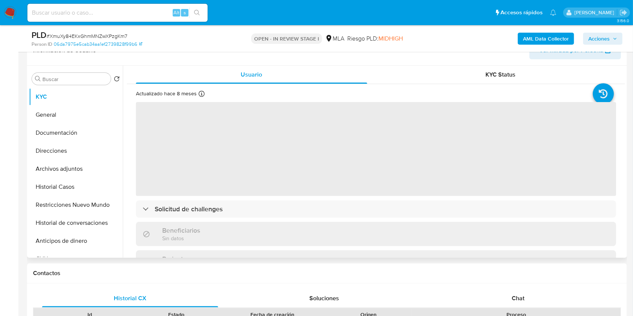
scroll to position [250, 0]
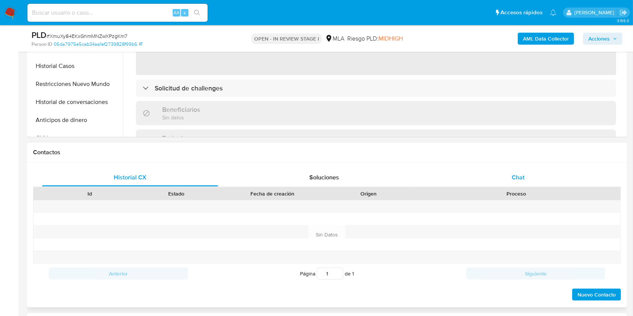
click at [503, 175] on div "Chat" at bounding box center [518, 178] width 176 height 18
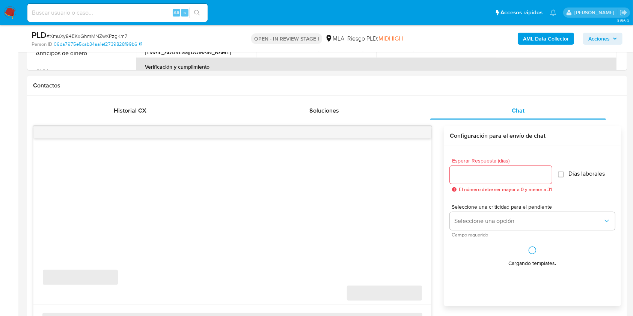
select select "10"
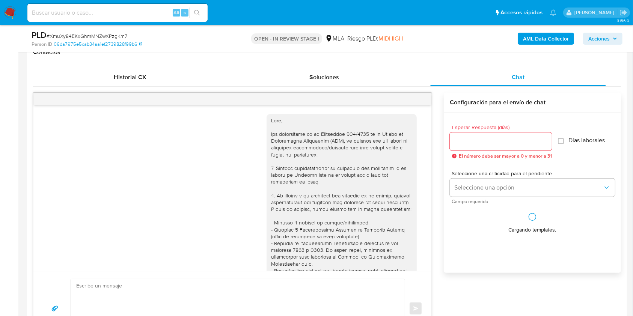
scroll to position [391, 0]
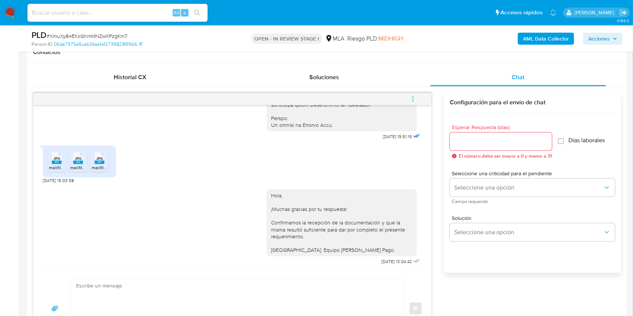
click at [411, 93] on span "menu-action" at bounding box center [413, 99] width 7 height 18
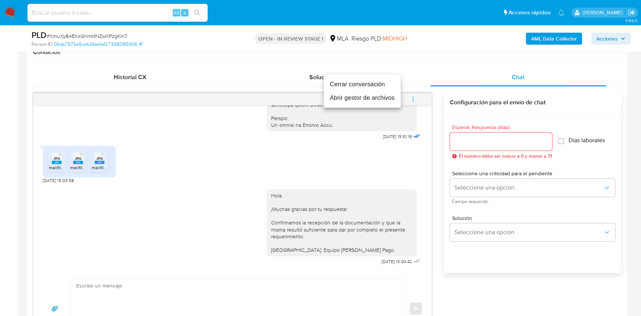
click at [342, 81] on li "Cerrar conversación" at bounding box center [362, 85] width 77 height 14
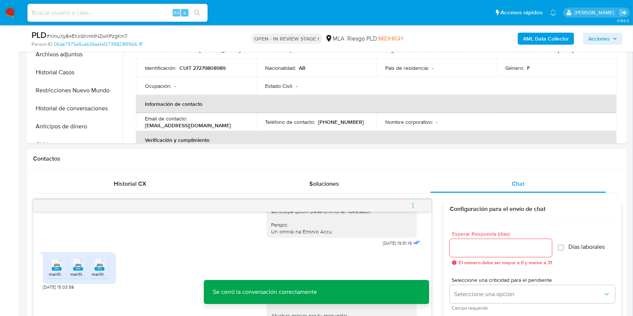
scroll to position [200, 0]
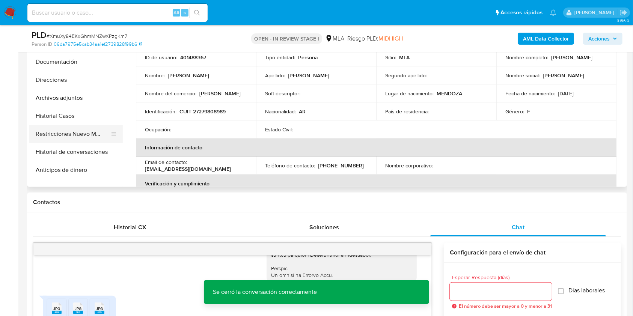
click at [56, 129] on button "Restricciones Nuevo Mundo" at bounding box center [73, 134] width 88 height 18
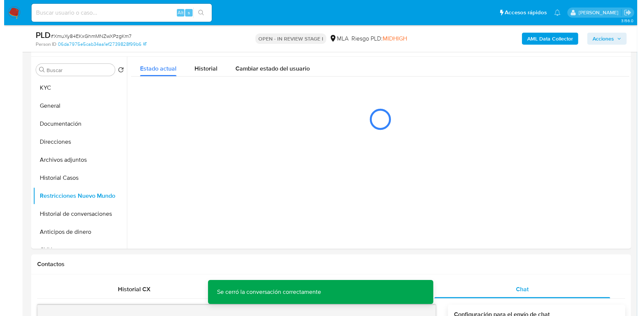
scroll to position [100, 0]
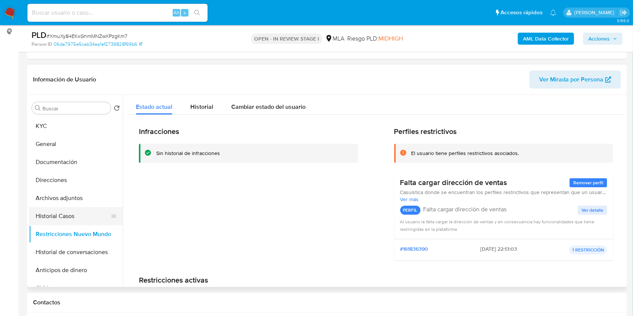
click at [64, 214] on button "Historial Casos" at bounding box center [73, 216] width 88 height 18
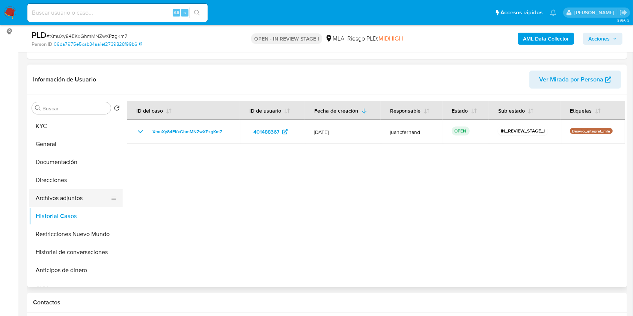
click at [68, 194] on button "Archivos adjuntos" at bounding box center [73, 198] width 88 height 18
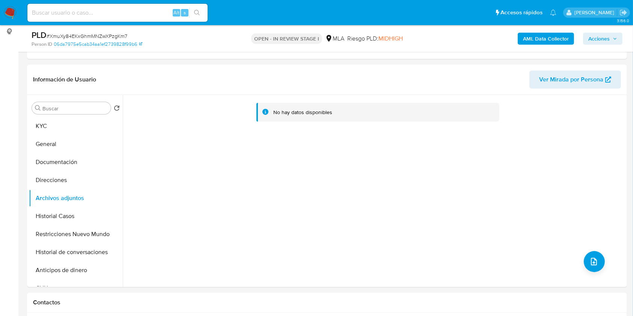
click at [557, 41] on b "AML Data Collector" at bounding box center [546, 39] width 46 height 12
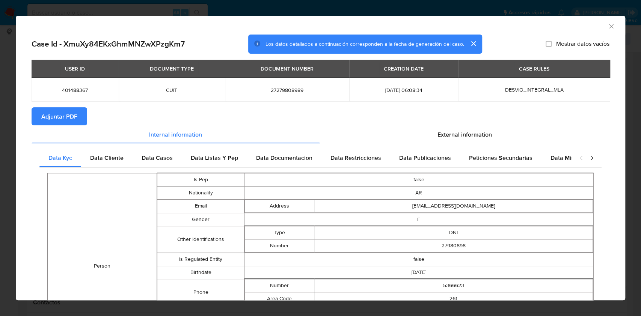
click at [66, 118] on span "Adjuntar PDF" at bounding box center [59, 116] width 36 height 17
click at [609, 27] on icon "Cerrar ventana" at bounding box center [611, 26] width 4 height 4
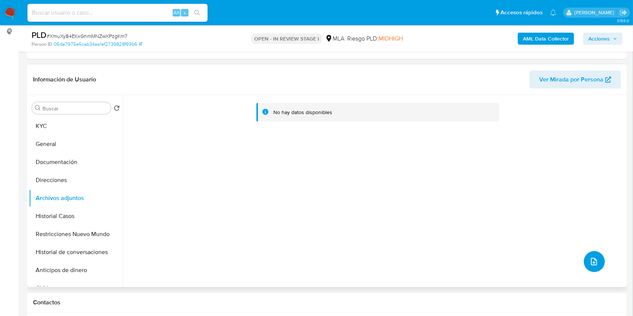
click at [598, 256] on button "upload-file" at bounding box center [594, 261] width 21 height 21
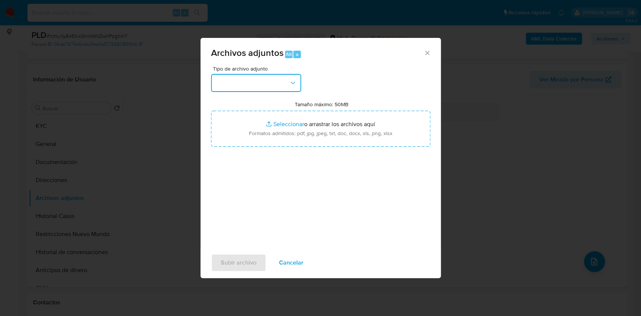
click at [250, 86] on button "button" at bounding box center [256, 83] width 90 height 18
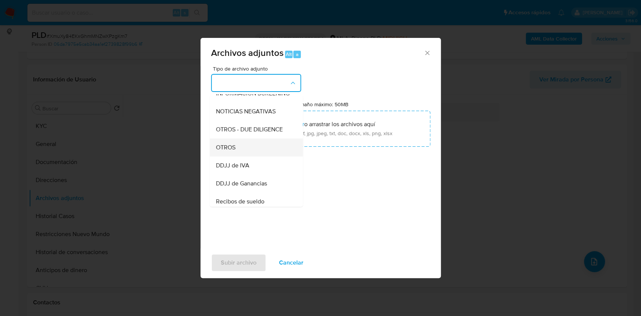
click at [238, 149] on div "OTROS" at bounding box center [253, 148] width 77 height 18
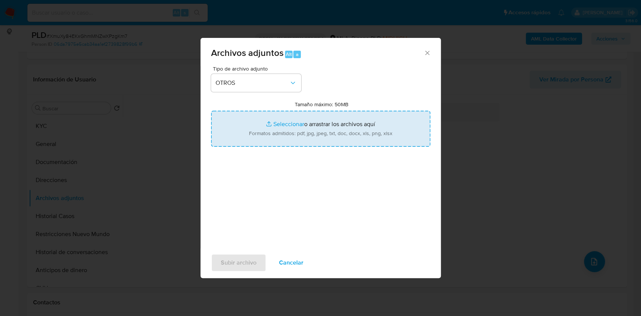
type input "C:\fakepath\Calculador de ingresos.xlsx"
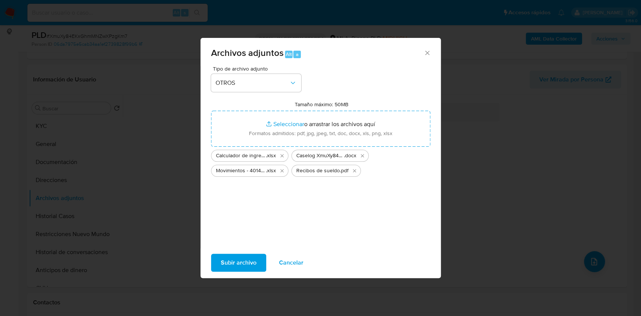
click at [247, 260] on span "Subir archivo" at bounding box center [239, 262] width 36 height 17
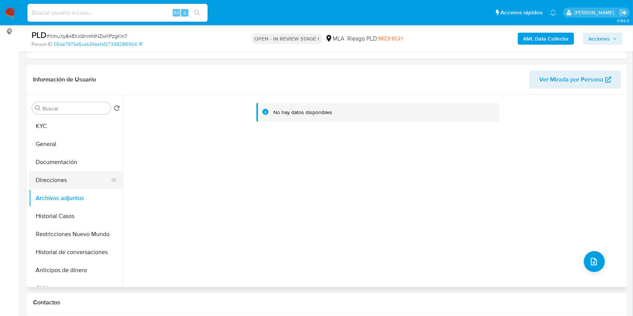
click at [69, 184] on button "Direcciones" at bounding box center [73, 180] width 88 height 18
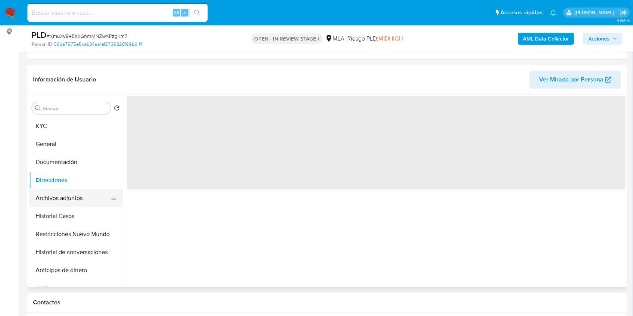
click at [71, 190] on button "Archivos adjuntos" at bounding box center [73, 198] width 88 height 18
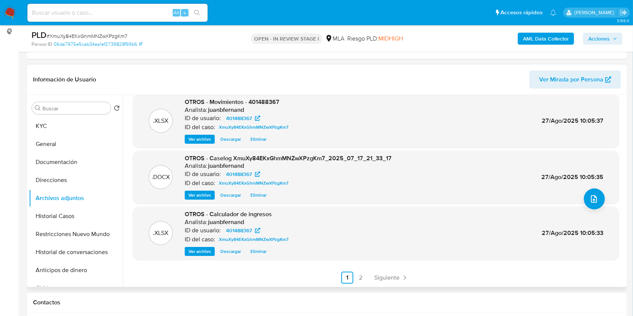
scroll to position [63, 0]
click at [384, 271] on link "Siguiente" at bounding box center [391, 277] width 40 height 12
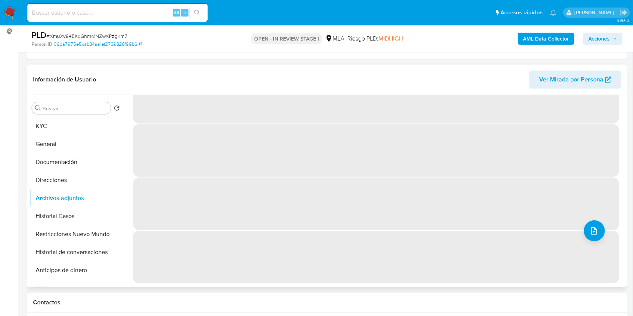
scroll to position [0, 0]
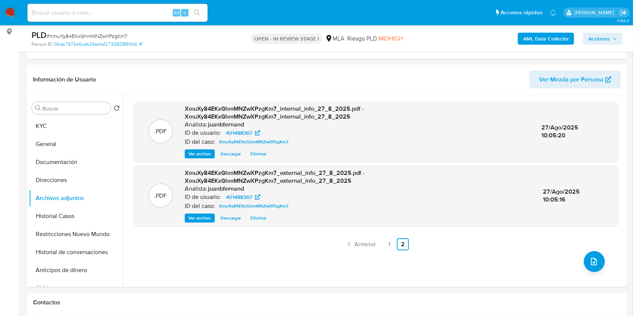
click at [603, 39] on span "Acciones" at bounding box center [598, 39] width 21 height 12
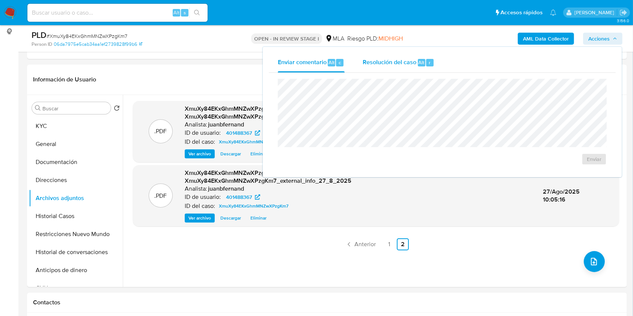
click at [408, 66] on span "Resolución del caso" at bounding box center [390, 62] width 54 height 9
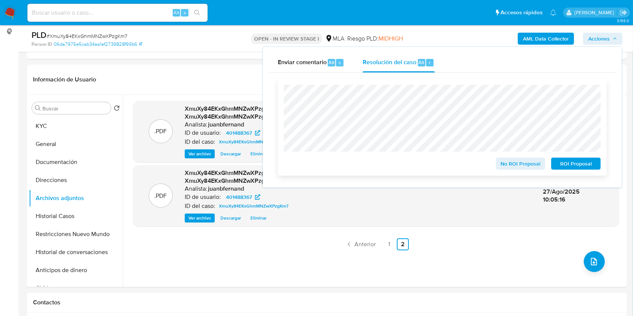
click at [525, 161] on span "No ROI Proposal" at bounding box center [520, 163] width 39 height 11
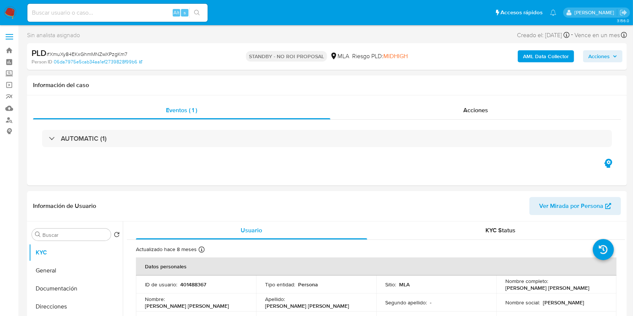
select select "10"
click at [152, 8] on input at bounding box center [117, 13] width 180 height 10
paste input "iuRh3DbwUjwDo5U8iheynKR1"
type input "iuRh3DbwUjwDo5U8iheynKR1"
click at [204, 14] on button "search-icon" at bounding box center [196, 13] width 15 height 11
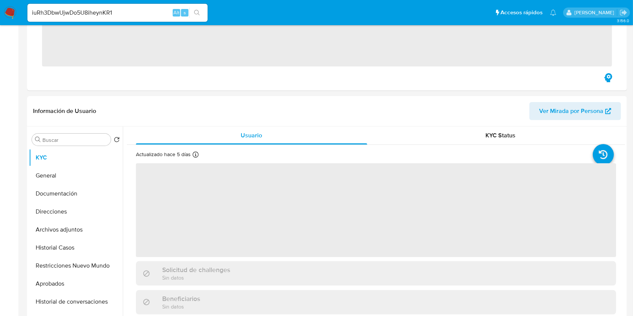
scroll to position [250, 0]
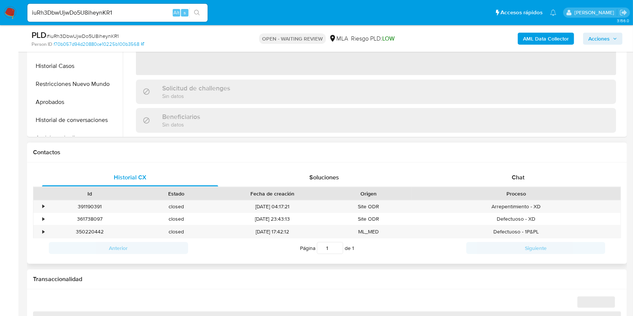
click at [552, 188] on div "Proceso" at bounding box center [516, 193] width 209 height 13
click at [547, 181] on div "Chat" at bounding box center [518, 178] width 176 height 18
select select "10"
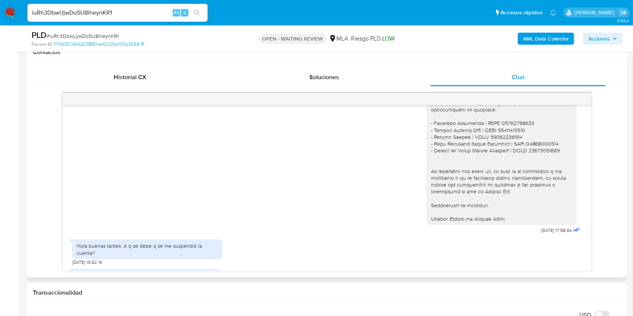
scroll to position [751, 0]
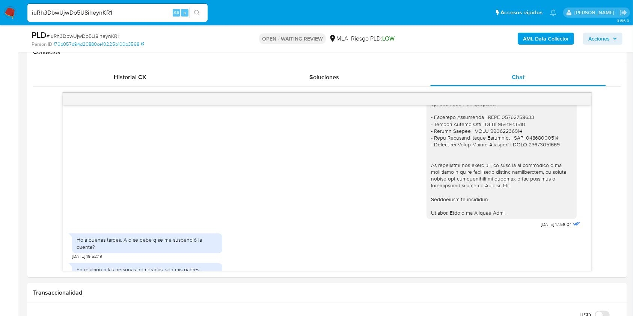
click at [131, 21] on div "iuRh3DbwUjwDo5U8iheynKR1 Alt s" at bounding box center [117, 13] width 180 height 18
click at [136, 11] on input "iuRh3DbwUjwDo5U8iheynKR1" at bounding box center [117, 13] width 180 height 10
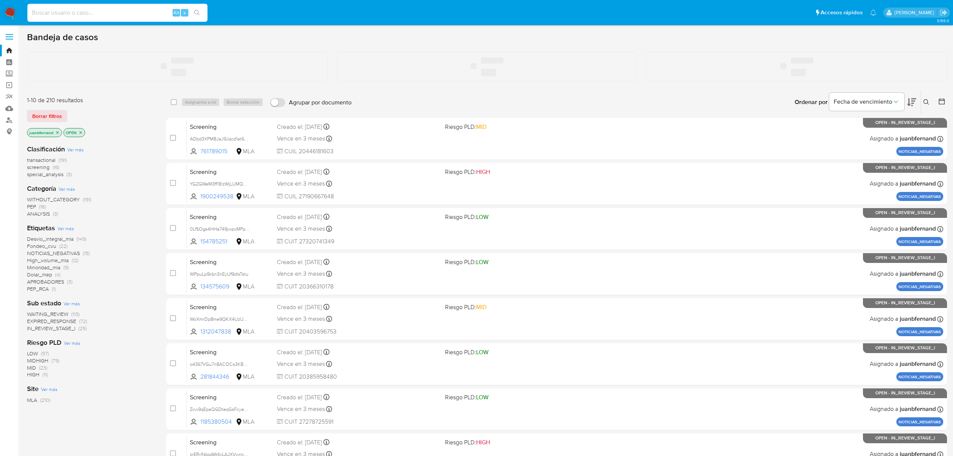
click at [68, 14] on input at bounding box center [117, 13] width 180 height 10
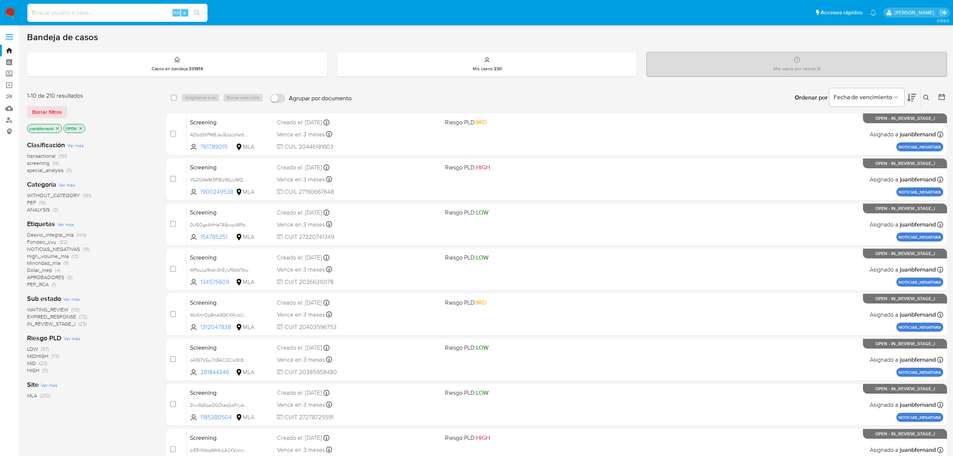
paste input "3V7RLs3RQRWS6DtDOolsum7p"
type input "3V7RLs3RQRWS6DtDOolsum7p"
click at [203, 10] on button "search-icon" at bounding box center [196, 13] width 15 height 11
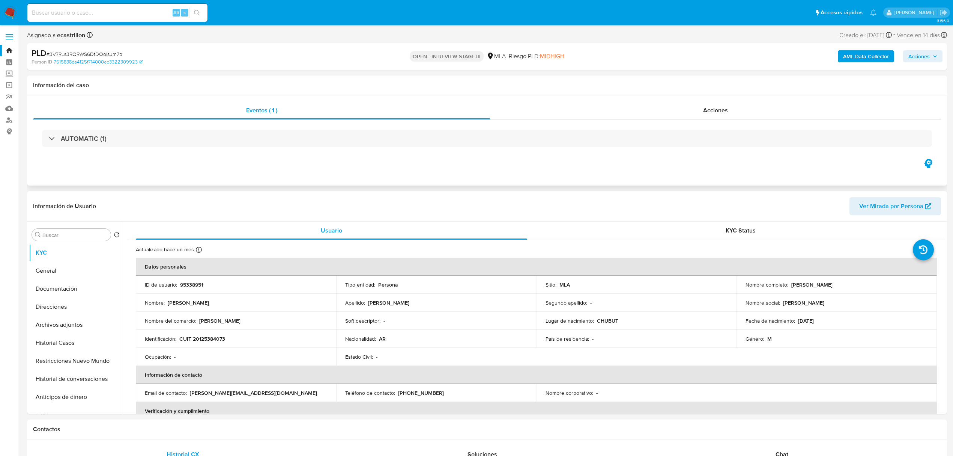
select select "10"
click at [71, 317] on button "Archivos adjuntos" at bounding box center [73, 325] width 88 height 18
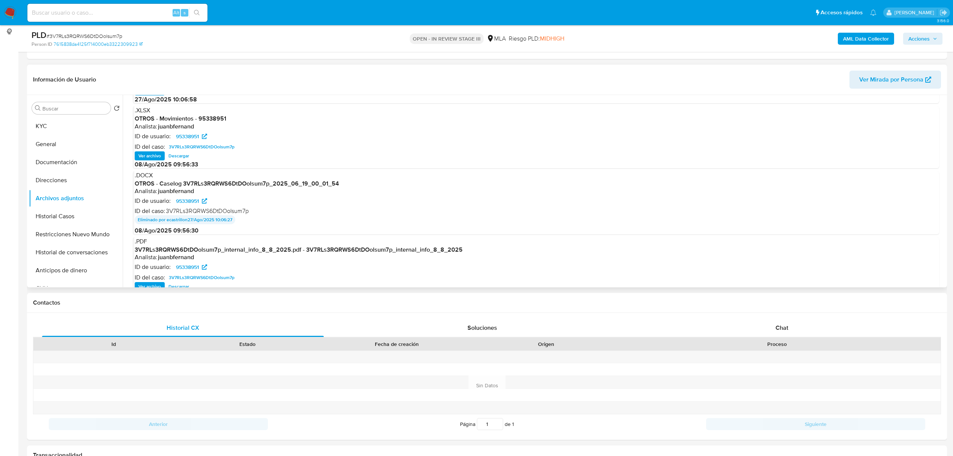
scroll to position [62, 0]
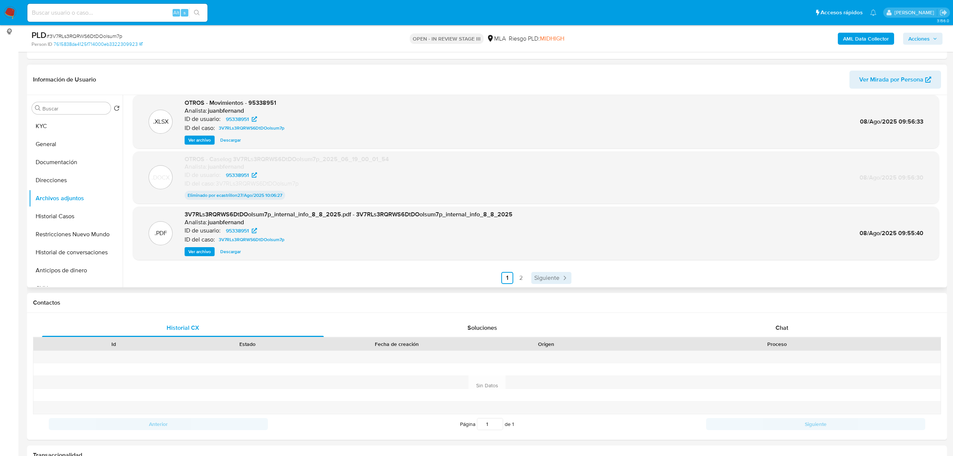
click at [543, 272] on link "Siguiente" at bounding box center [551, 278] width 40 height 12
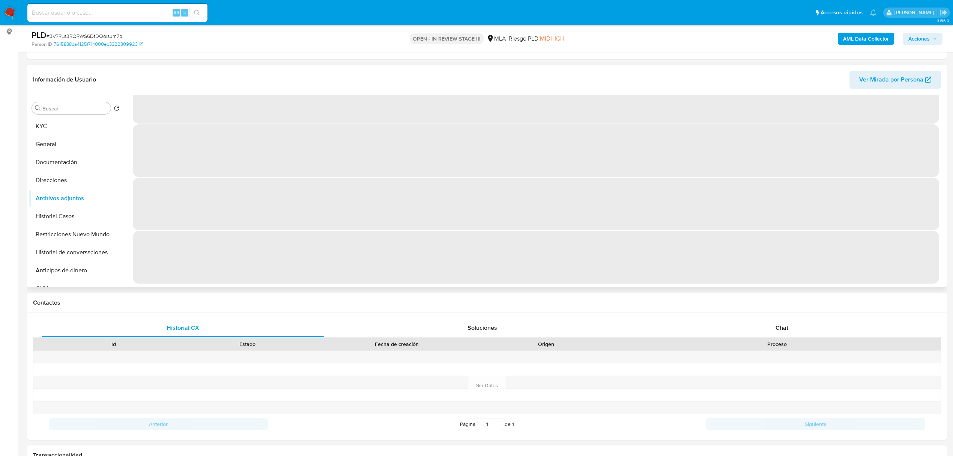
scroll to position [0, 0]
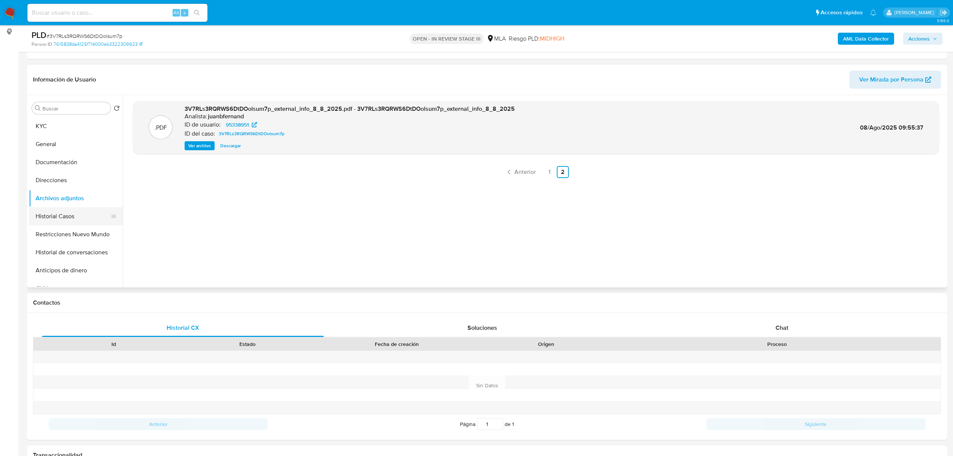
click at [78, 213] on button "Historial Casos" at bounding box center [73, 216] width 88 height 18
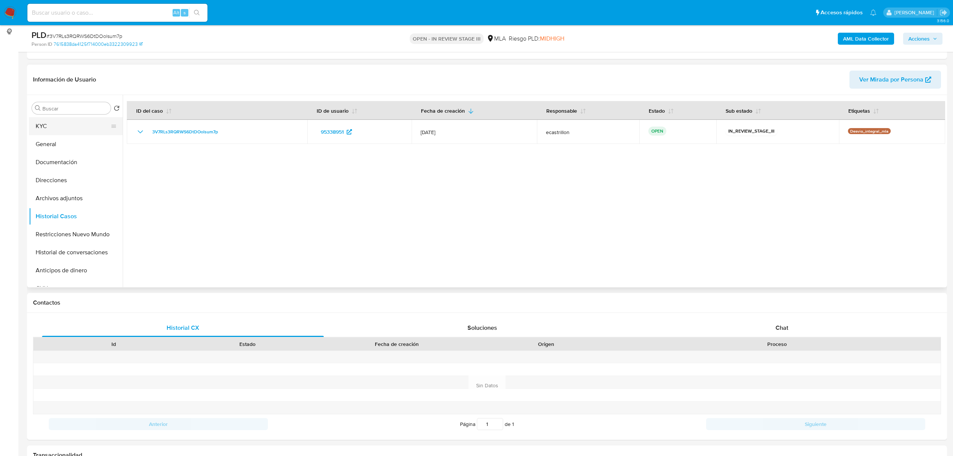
click at [56, 126] on button "KYC" at bounding box center [73, 126] width 88 height 18
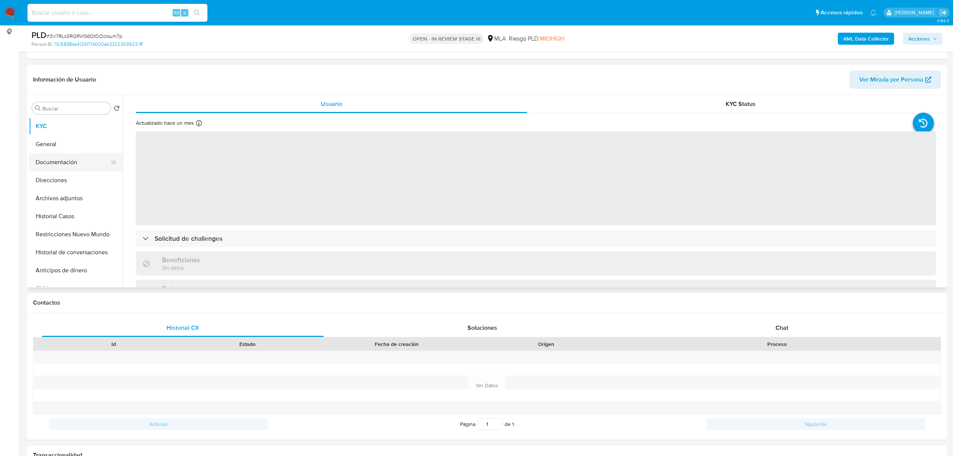
click at [66, 166] on button "Documentación" at bounding box center [73, 162] width 88 height 18
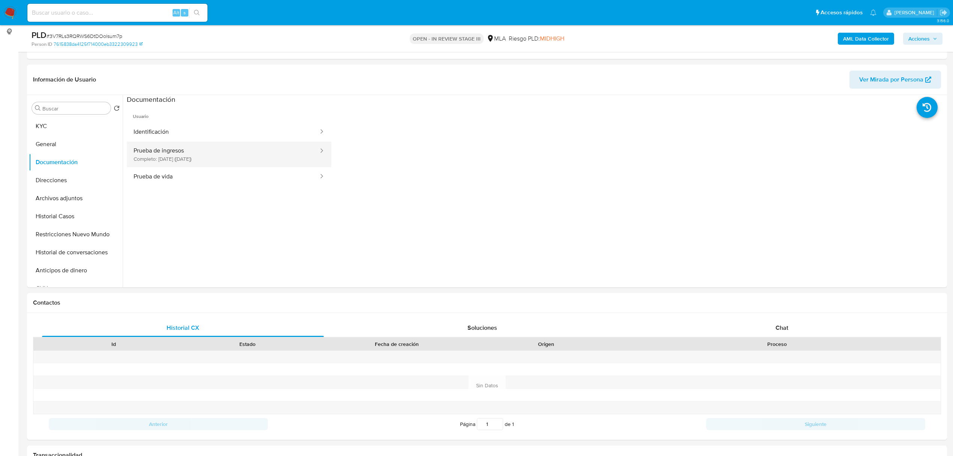
click at [220, 160] on button "Prueba de ingresos Completo: [DATE] ([DATE])" at bounding box center [223, 155] width 193 height 26
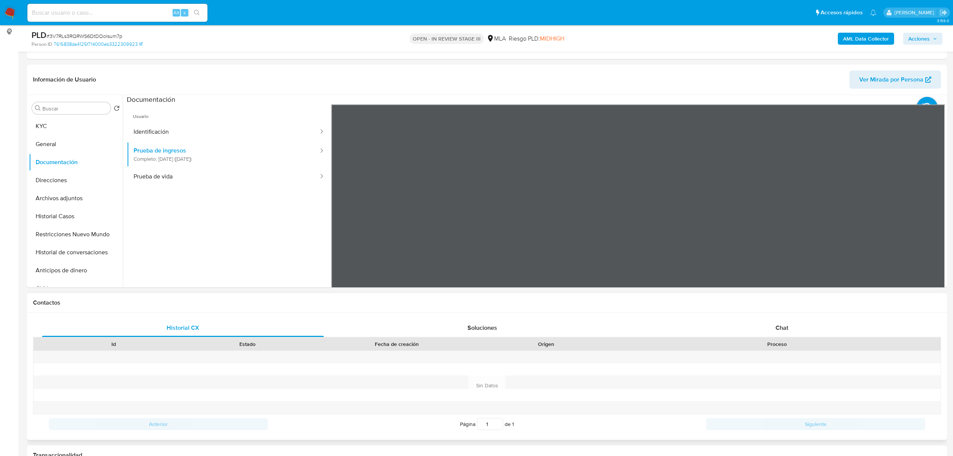
click at [200, 173] on button "Prueba de vida" at bounding box center [223, 176] width 193 height 19
click at [227, 164] on button "Prueba de ingresos Completo: [DATE] ([DATE])" at bounding box center [223, 155] width 193 height 26
click at [620, 98] on section at bounding box center [536, 220] width 819 height 250
click at [842, 325] on div "Chat" at bounding box center [782, 328] width 282 height 18
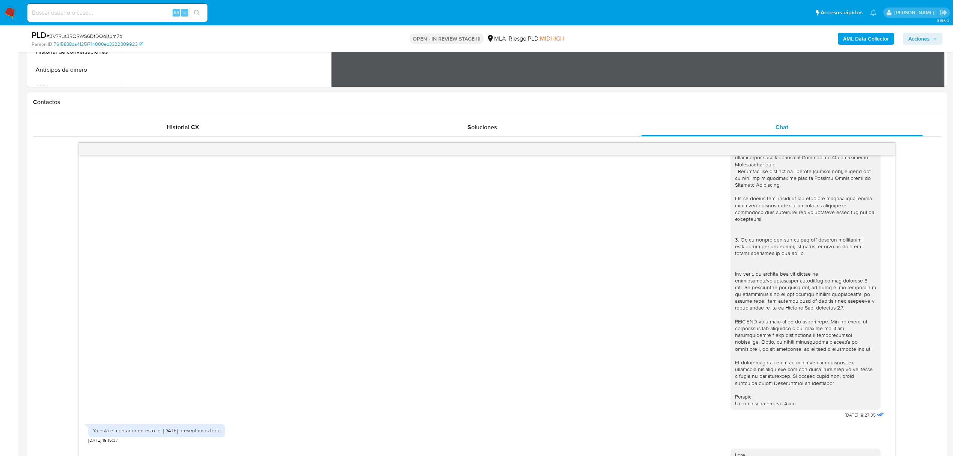
scroll to position [150, 0]
click at [238, 136] on div "Historial CX" at bounding box center [183, 127] width 282 height 18
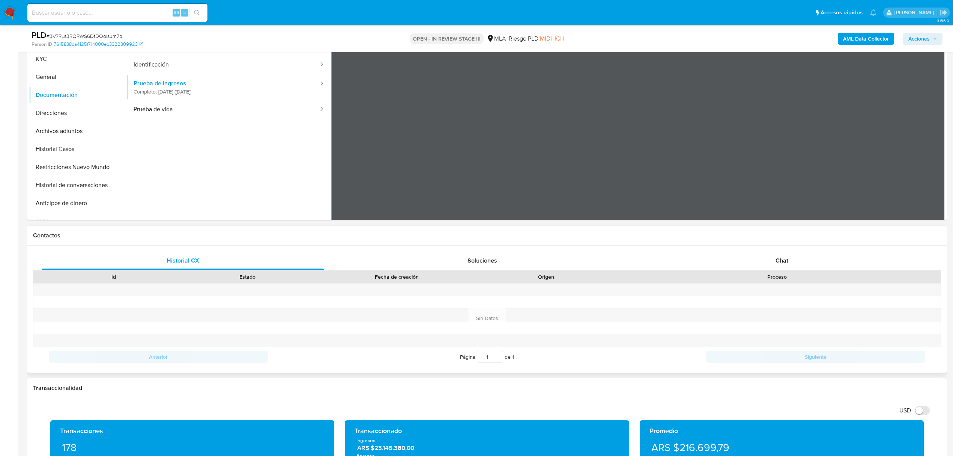
scroll to position [54, 0]
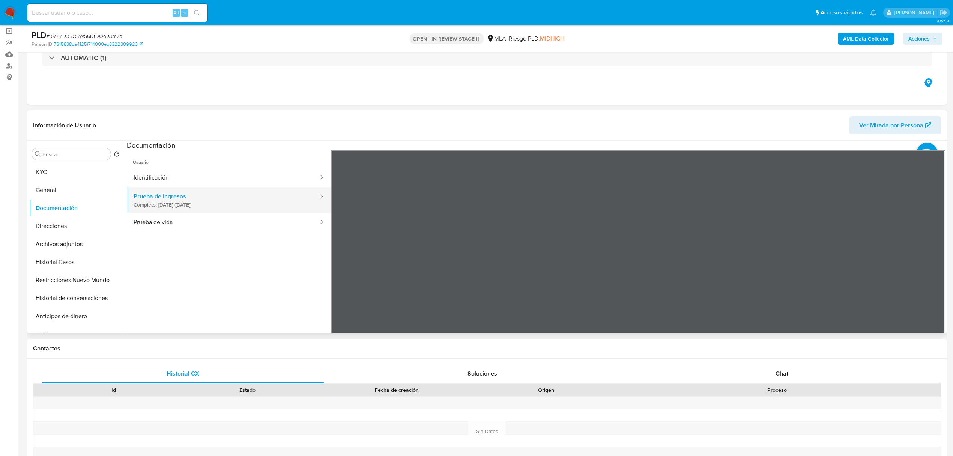
click at [243, 199] on button "Prueba de ingresos Completo: 15/04/2025 (hace 4 meses)" at bounding box center [223, 200] width 193 height 26
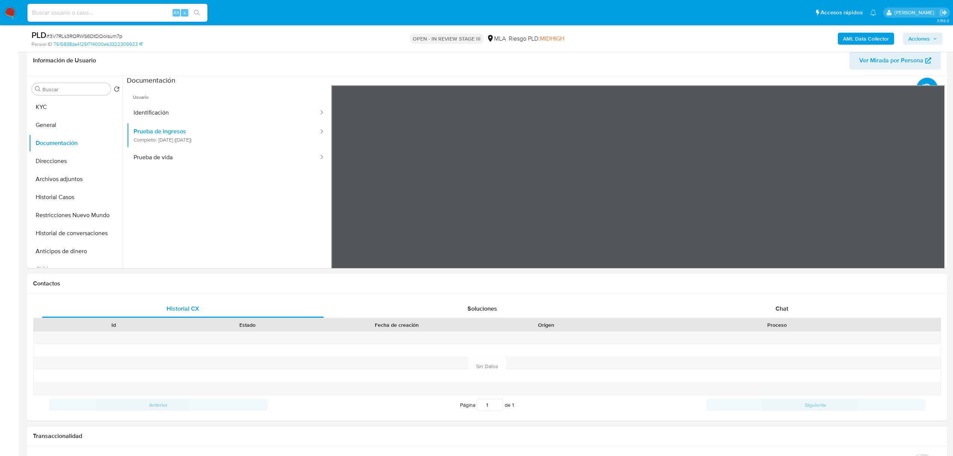
scroll to position [354, 0]
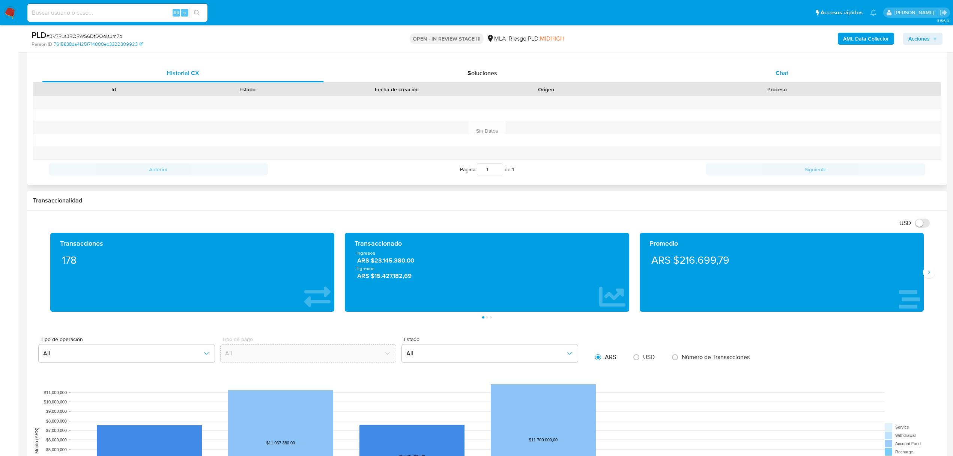
click at [829, 76] on div "Chat" at bounding box center [782, 73] width 282 height 18
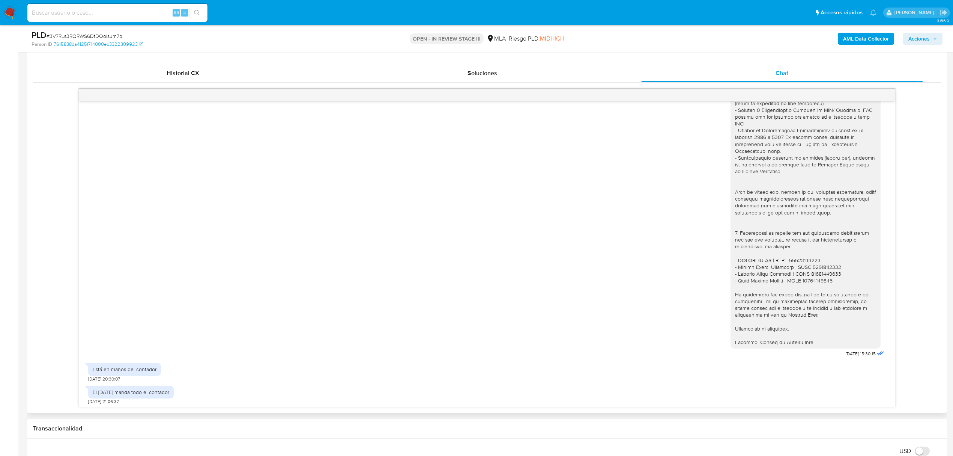
scroll to position [625, 0]
drag, startPoint x: 732, startPoint y: 259, endPoint x: 827, endPoint y: 282, distance: 98.4
click at [827, 282] on div at bounding box center [805, 135] width 141 height 416
click at [739, 293] on div at bounding box center [805, 135] width 141 height 416
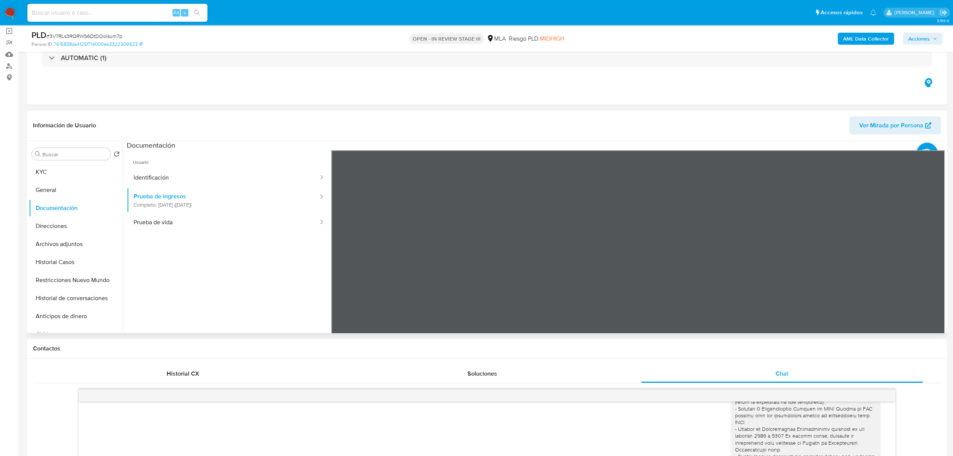
scroll to position [294, 0]
click at [883, 129] on span "Ver Mirada por Persona" at bounding box center [892, 125] width 64 height 18
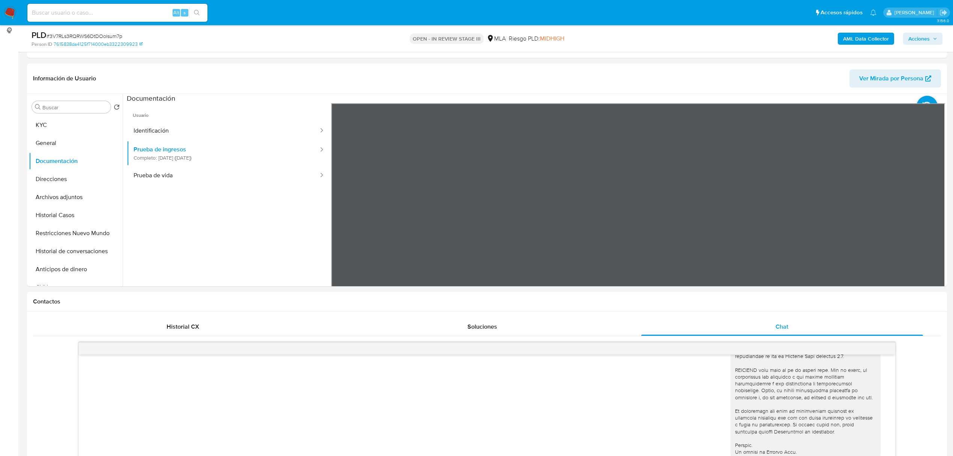
scroll to position [54, 0]
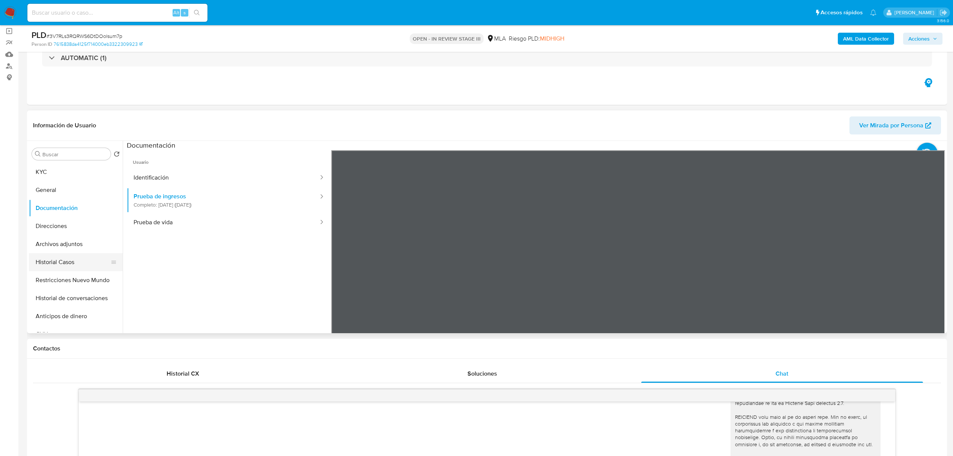
click at [72, 257] on button "Historial Casos" at bounding box center [73, 262] width 88 height 18
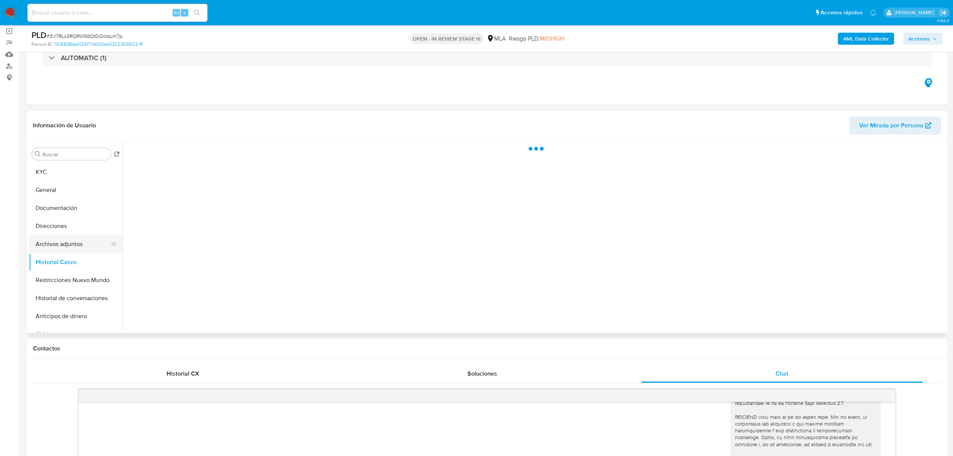
click at [81, 243] on button "Archivos adjuntos" at bounding box center [73, 244] width 88 height 18
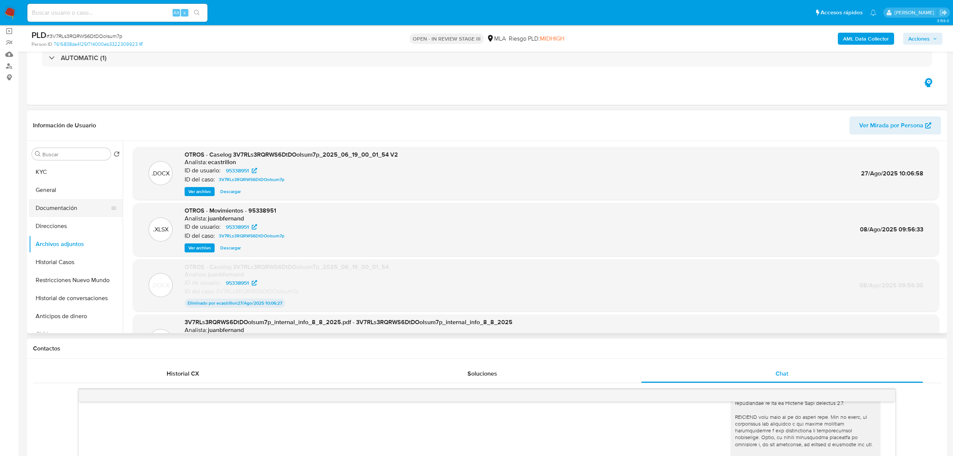
click at [65, 206] on button "Documentación" at bounding box center [73, 208] width 88 height 18
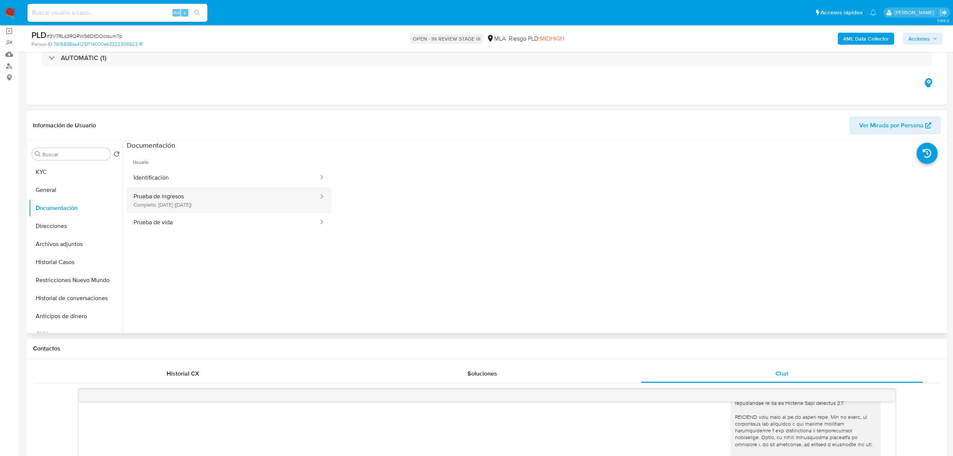
click at [263, 200] on button "Prueba de ingresos Completo: 15/04/2025 (hace 4 meses)" at bounding box center [223, 200] width 193 height 26
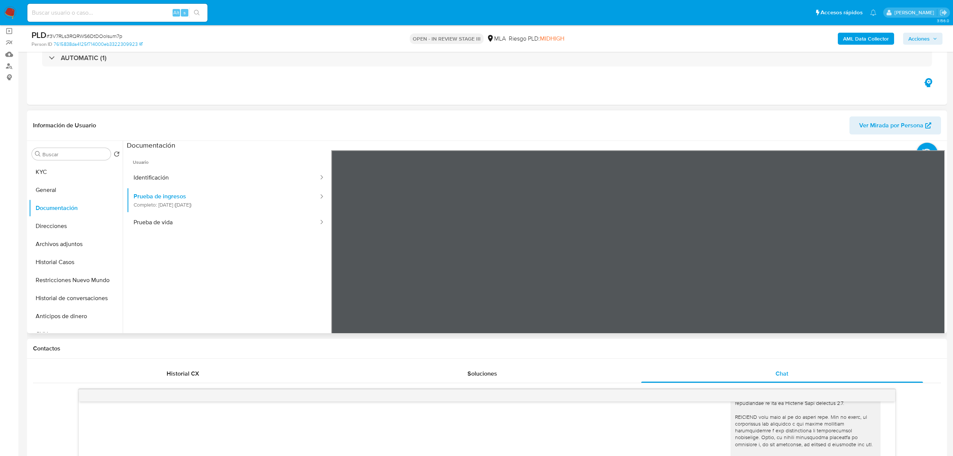
drag, startPoint x: 303, startPoint y: 289, endPoint x: 188, endPoint y: 281, distance: 115.5
click at [188, 281] on ul "Usuario Identificación Prueba de ingresos Completo: 15/04/2025 (hace 4 meses) P…" at bounding box center [229, 258] width 205 height 216
click at [71, 244] on button "Archivos adjuntos" at bounding box center [73, 244] width 88 height 18
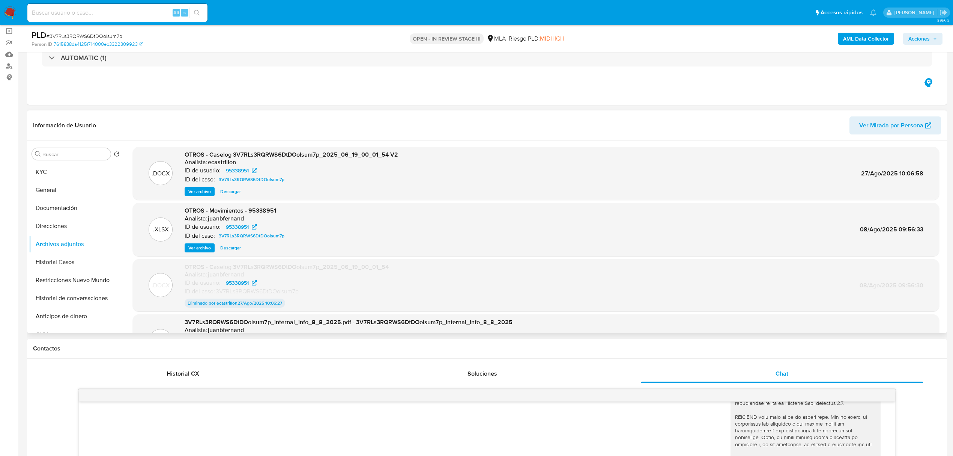
click at [233, 191] on span "Descargar" at bounding box center [230, 192] width 21 height 8
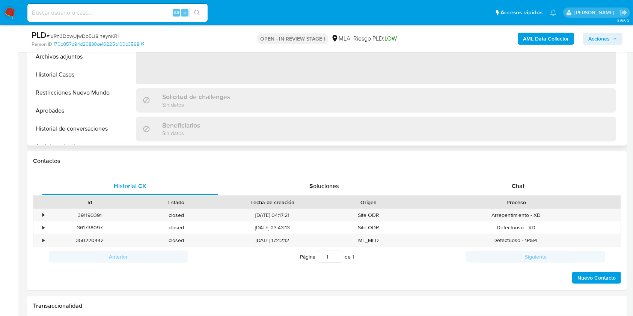
scroll to position [250, 0]
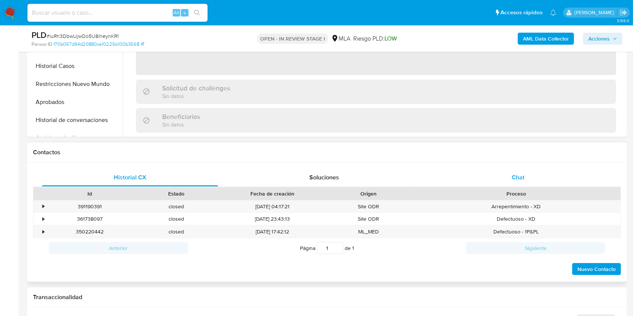
click at [551, 182] on div "Chat" at bounding box center [518, 178] width 176 height 18
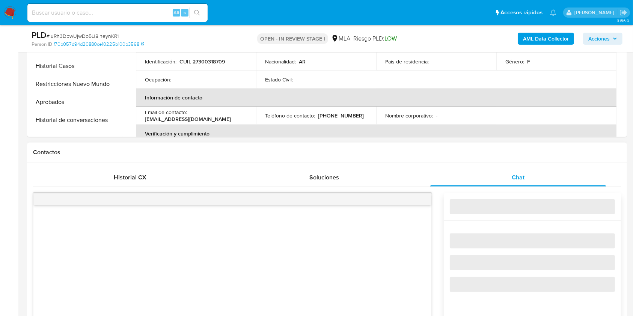
select select "10"
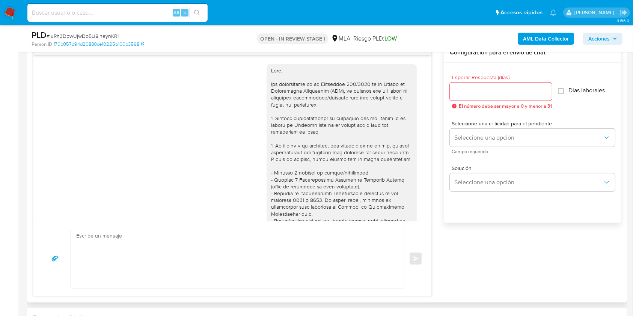
scroll to position [895, 0]
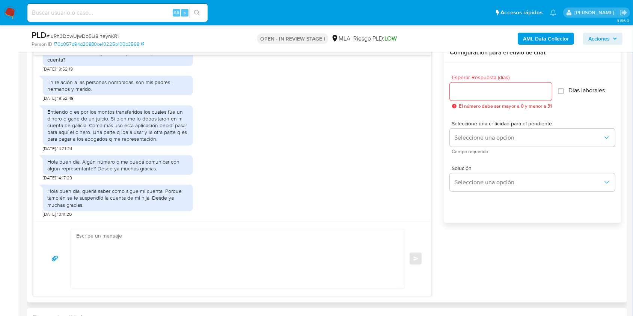
click at [120, 244] on textarea at bounding box center [235, 258] width 319 height 59
paste textarea "Lore. Ipsumdolo sit am consectetu adi elit. Se doeiusmodte in utlabor etdolorem…"
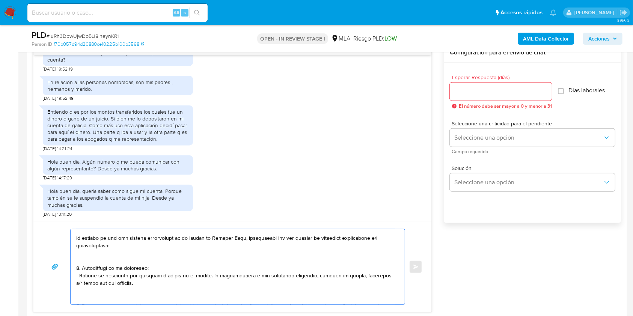
scroll to position [0, 0]
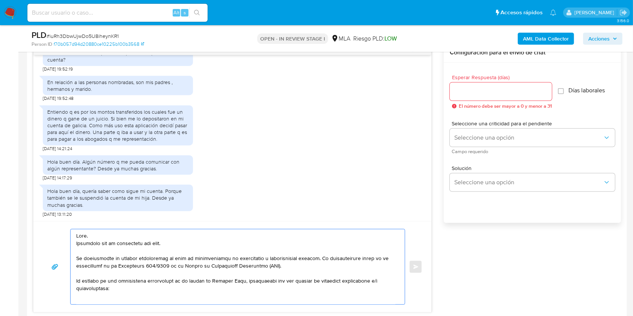
click at [133, 242] on textarea at bounding box center [235, 266] width 319 height 75
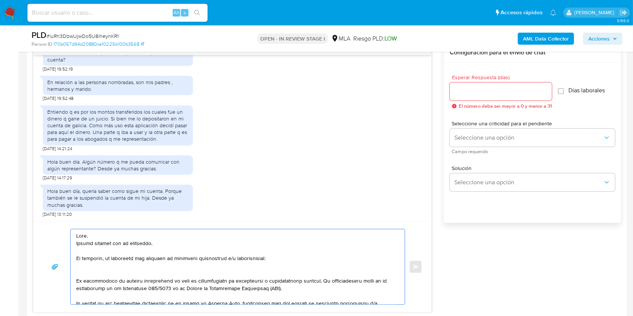
click at [200, 259] on textarea at bounding box center [235, 266] width 319 height 75
click at [206, 260] on textarea at bounding box center [235, 266] width 319 height 75
click at [0, 0] on lt-span "informaci ó n" at bounding box center [0, 0] width 0 height 0
click at [243, 255] on textarea at bounding box center [235, 266] width 319 height 75
click at [244, 260] on textarea at bounding box center [235, 266] width 319 height 75
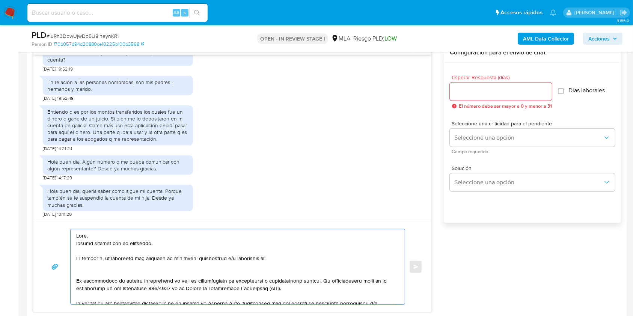
click at [0, 0] on lt-span "documentaci ó n" at bounding box center [0, 0] width 0 height 0
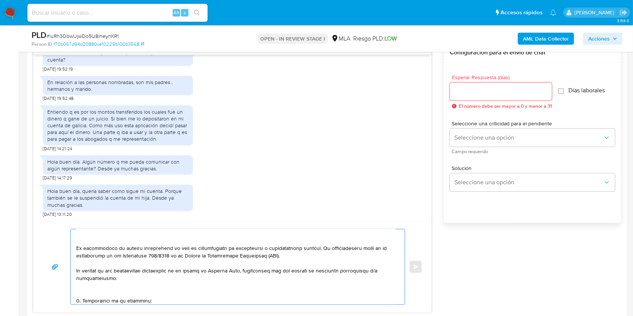
scroll to position [21, 0]
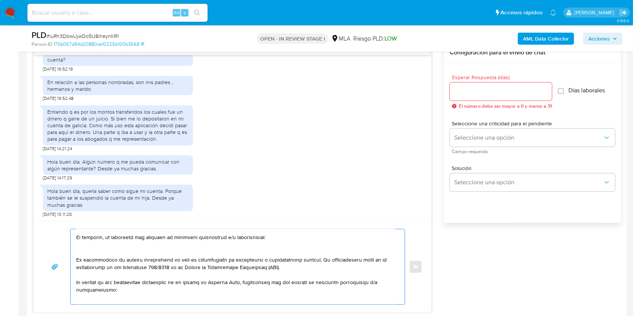
drag, startPoint x: 87, startPoint y: 266, endPoint x: 70, endPoint y: 260, distance: 17.9
click at [70, 260] on div at bounding box center [237, 267] width 335 height 76
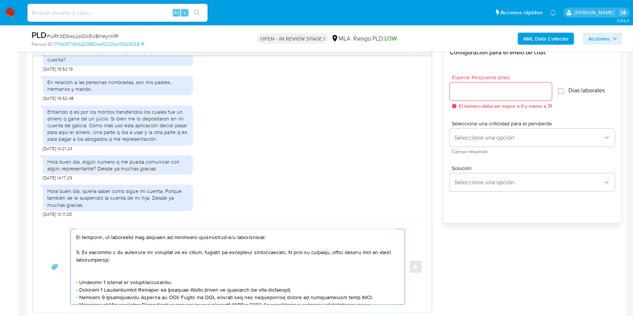
click at [78, 254] on textarea at bounding box center [235, 266] width 319 height 75
drag, startPoint x: 277, startPoint y: 252, endPoint x: 85, endPoint y: 254, distance: 192.6
click at [85, 254] on textarea at bounding box center [235, 266] width 319 height 75
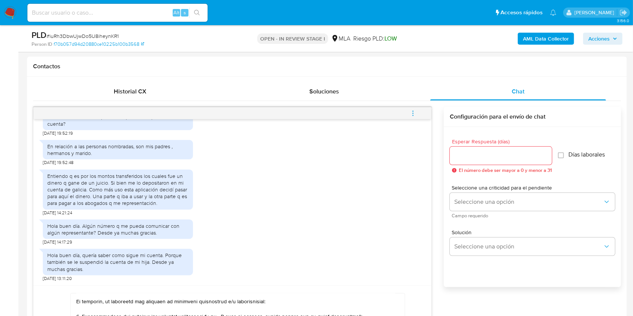
scroll to position [450, 0]
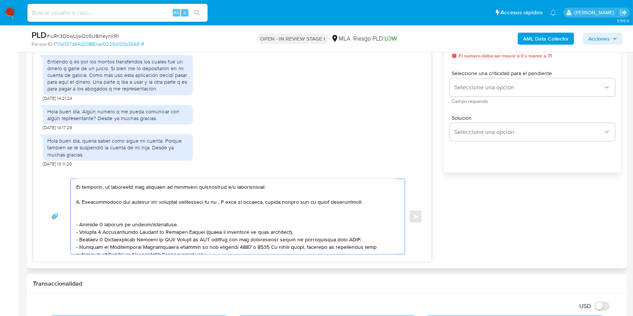
click at [217, 203] on textarea at bounding box center [235, 216] width 319 height 75
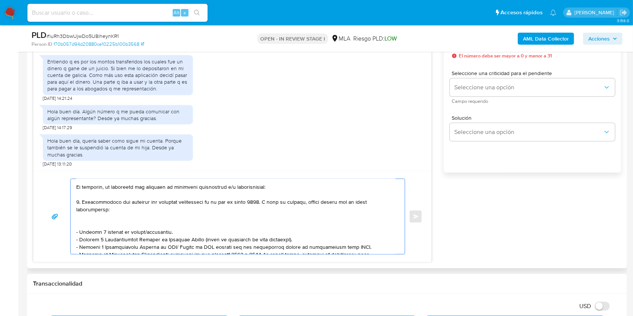
drag, startPoint x: 265, startPoint y: 202, endPoint x: 237, endPoint y: 212, distance: 29.1
click at [237, 212] on textarea at bounding box center [235, 216] width 319 height 75
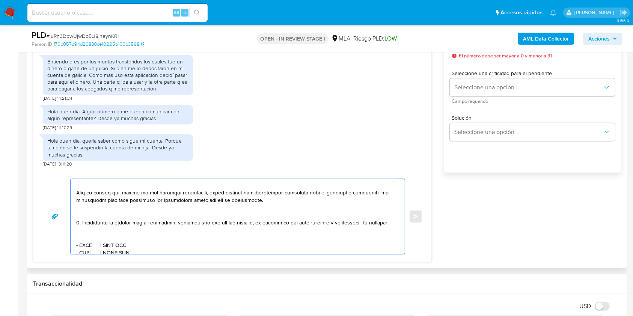
scroll to position [121, 0]
drag, startPoint x: 83, startPoint y: 210, endPoint x: 75, endPoint y: 205, distance: 9.3
click at [75, 205] on div at bounding box center [236, 216] width 330 height 75
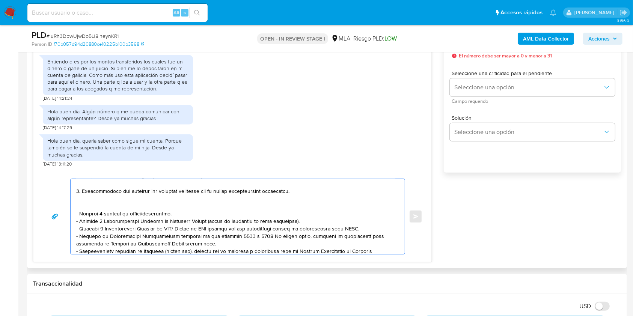
scroll to position [12, 0]
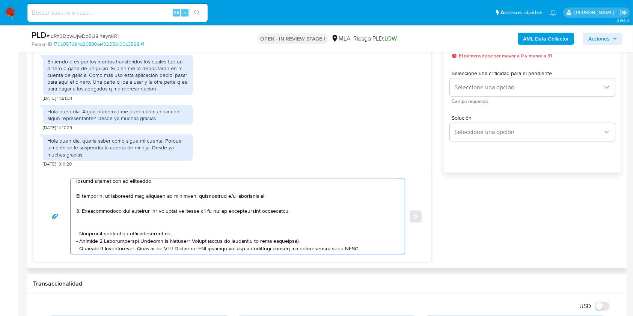
drag, startPoint x: 81, startPoint y: 231, endPoint x: 73, endPoint y: 225, distance: 9.9
click at [73, 225] on div at bounding box center [236, 216] width 330 height 75
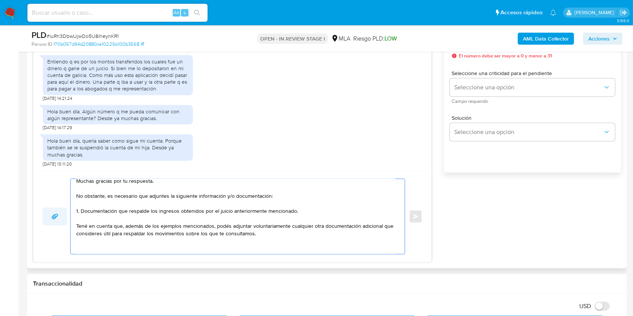
drag, startPoint x: 268, startPoint y: 235, endPoint x: 63, endPoint y: 221, distance: 205.8
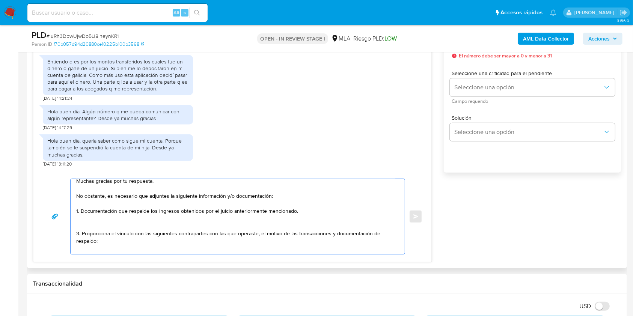
click at [79, 234] on textarea "Hola. Muchas gracias por tu respuesta. No obstante, es necesario que adjuntes l…" at bounding box center [235, 216] width 319 height 75
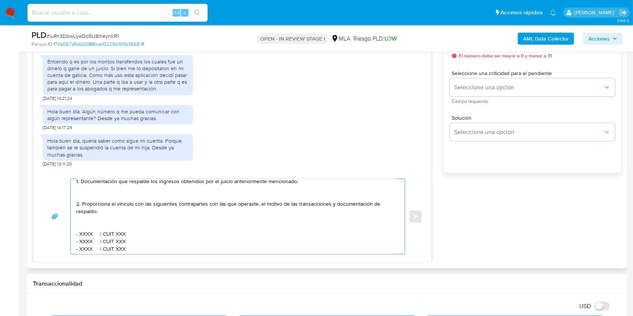
scroll to position [62, 0]
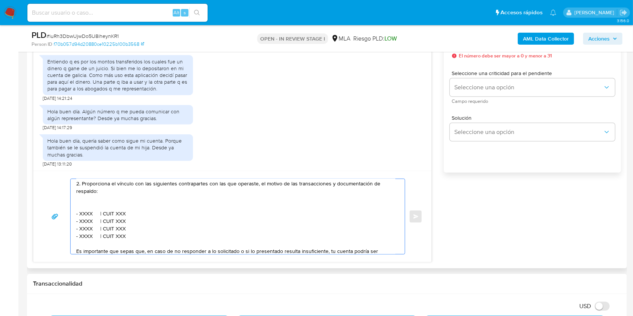
click at [122, 187] on textarea "Hola. Muchas gracias por tu respuesta. No obstante, es necesario que adjuntes l…" at bounding box center [235, 216] width 319 height 75
click at [181, 184] on textarea "Hola. Muchas gracias por tu respuesta. No obstante, es necesario que adjuntes l…" at bounding box center [235, 216] width 319 height 75
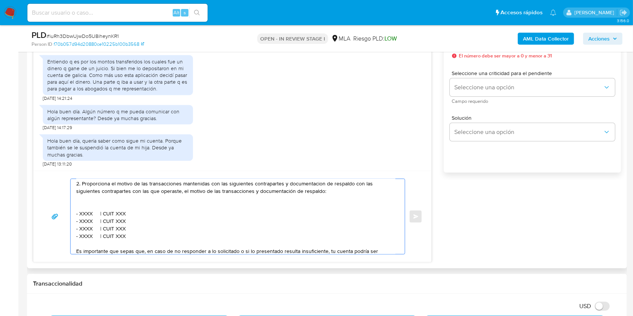
click at [306, 187] on textarea "Hola. Muchas gracias por tu respuesta. No obstante, es necesario que adjuntes l…" at bounding box center [235, 216] width 319 height 75
click at [0, 0] on lt-span "documentaci ó n" at bounding box center [0, 0] width 0 height 0
click at [315, 193] on textarea "Hola. Muchas gracias por tu respuesta. No obstante, es necesario que adjuntes l…" at bounding box center [235, 216] width 319 height 75
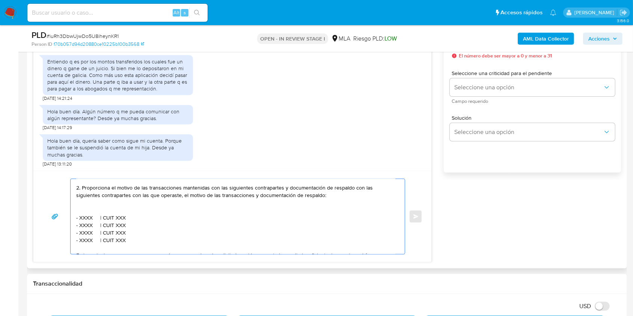
scroll to position [56, 0]
drag, startPoint x: 315, startPoint y: 193, endPoint x: 357, endPoint y: 190, distance: 42.1
click at [357, 190] on textarea "Hola. Muchas gracias por tu respuesta. No obstante, es necesario que adjuntes l…" at bounding box center [235, 216] width 319 height 75
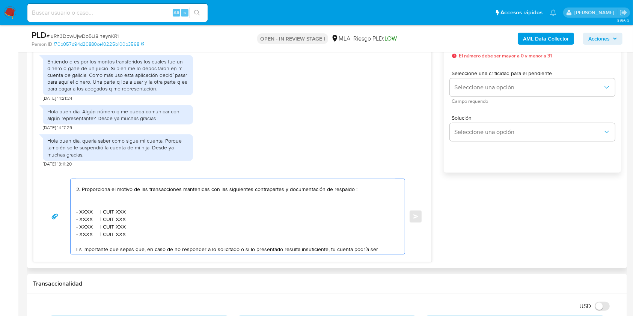
click at [327, 191] on textarea "Hola. Muchas gracias por tu respuesta. No obstante, es necesario que adjuntes l…" at bounding box center [235, 216] width 319 height 75
click at [98, 202] on textarea "Hola. Muchas gracias por tu respuesta. No obstante, es necesario que adjuntes l…" at bounding box center [235, 216] width 319 height 75
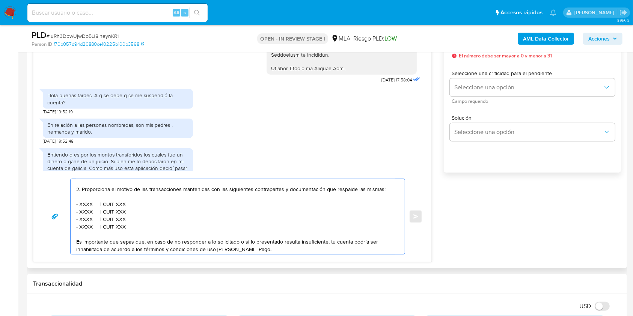
scroll to position [695, 0]
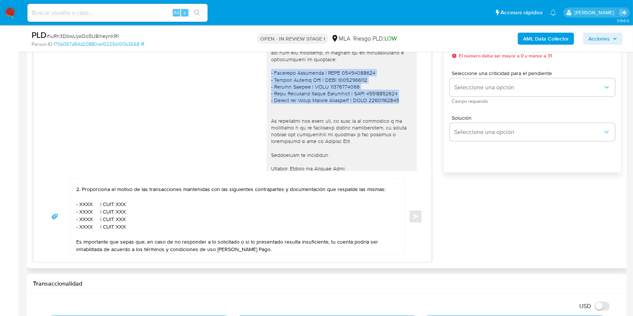
drag, startPoint x: 386, startPoint y: 106, endPoint x: 243, endPoint y: 80, distance: 145.3
copy div "- Transito Sotomayor | CUIT 27100062211 - Rodrigo Hernan Luna | CUIT 2030411133…"
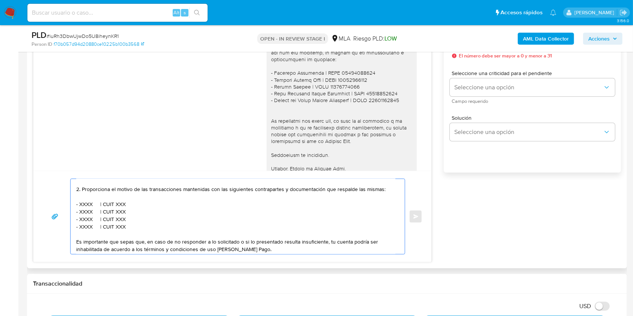
drag, startPoint x: 125, startPoint y: 228, endPoint x: 51, endPoint y: 205, distance: 78.2
click at [51, 205] on div "Hola. Muchas gracias por tu respuesta. No obstante, es necesario que adjuntes l…" at bounding box center [232, 217] width 380 height 76
paste textarea "Transito Sotomayor | CUIT 27100062211 - Rodrigo Hernan Luna | CUIT 20304111330 …"
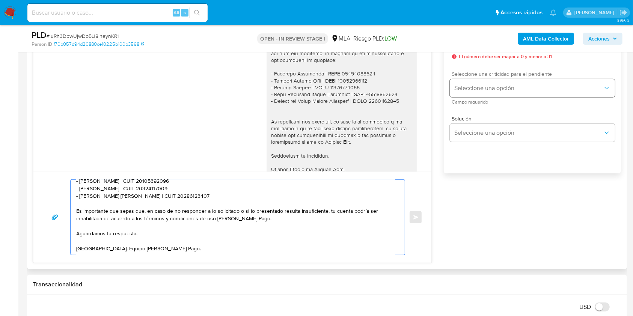
scroll to position [400, 0]
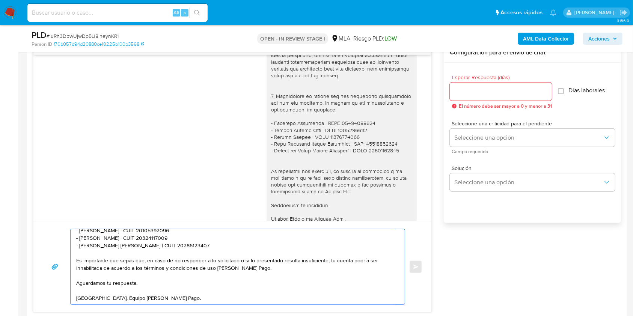
type textarea "Hola. Muchas gracias por tu respuesta. No obstante, es necesario que adjuntes l…"
click at [479, 95] on input "Esperar Respuesta (días)" at bounding box center [501, 92] width 102 height 10
type input "1"
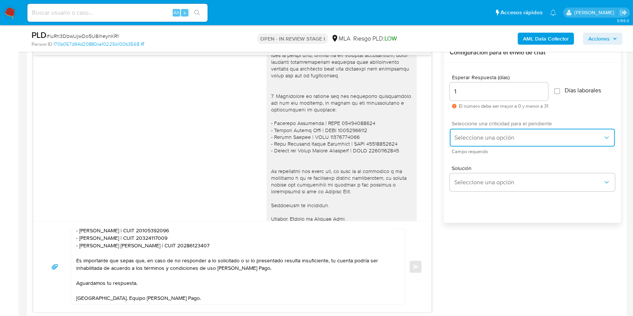
click at [466, 142] on button "Seleccione una opción" at bounding box center [532, 138] width 165 height 18
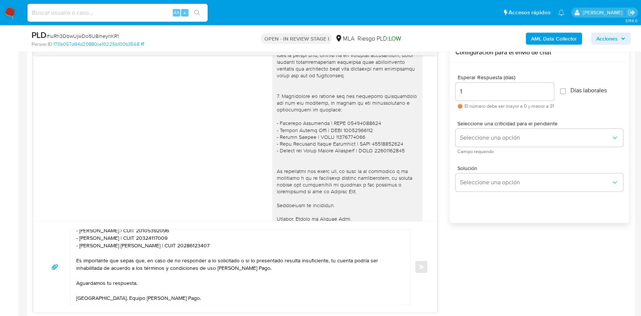
click at [466, 161] on div "Solución Seleccione una opción" at bounding box center [538, 180] width 167 height 41
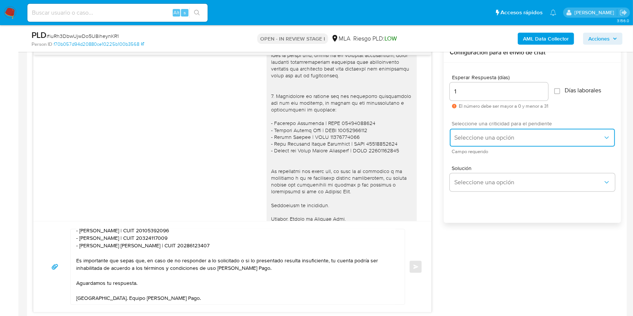
click at [471, 142] on button "Seleccione una opción" at bounding box center [532, 138] width 165 height 18
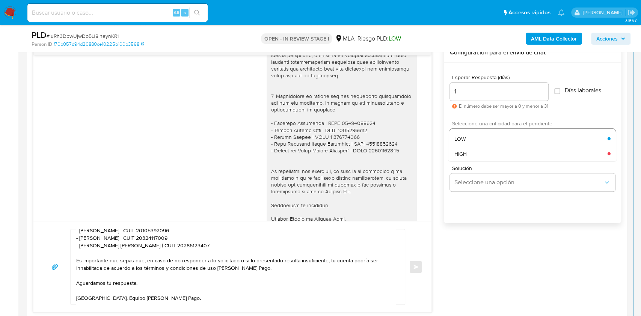
click at [474, 156] on div "HIGH" at bounding box center [530, 153] width 153 height 15
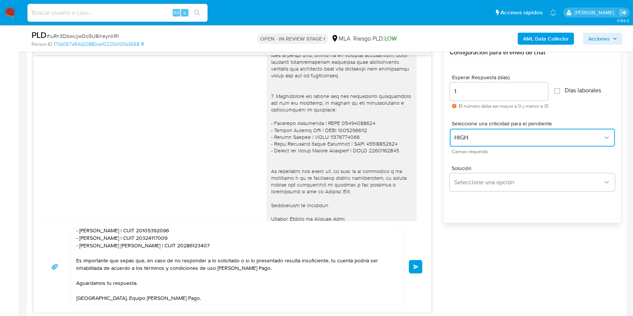
scroll to position [107, 0]
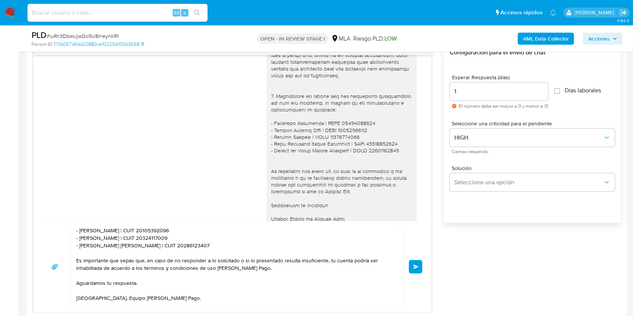
click at [413, 265] on span "Enviar" at bounding box center [415, 267] width 5 height 5
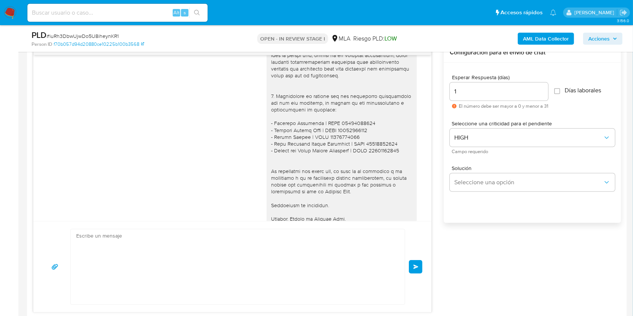
scroll to position [1108, 0]
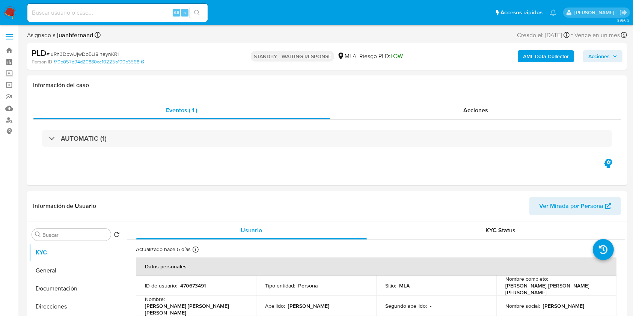
select select "10"
click at [147, 14] on input at bounding box center [117, 13] width 180 height 10
paste input "WYPamzg3GtkWKkbgzrnlVgev"
type input "WYPamzg3GtkWKkbgzrnlVgev"
click at [188, 13] on div "s" at bounding box center [185, 13] width 8 height 8
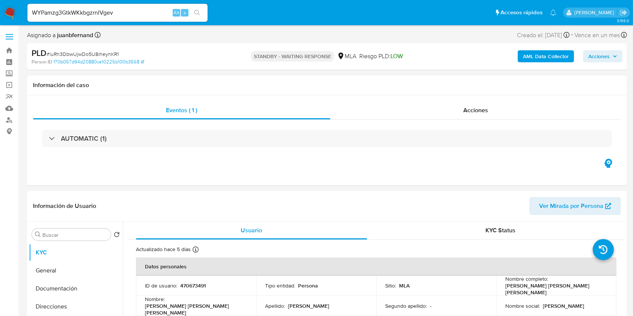
click at [202, 13] on button "search-icon" at bounding box center [196, 13] width 15 height 11
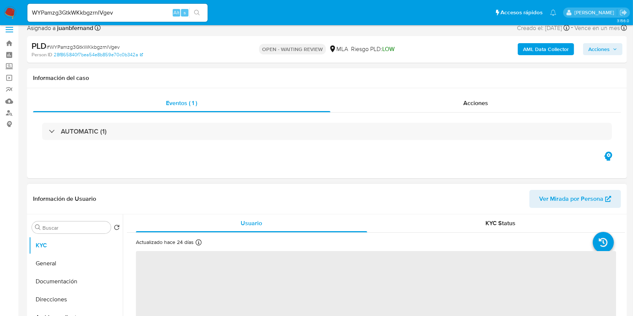
scroll to position [150, 0]
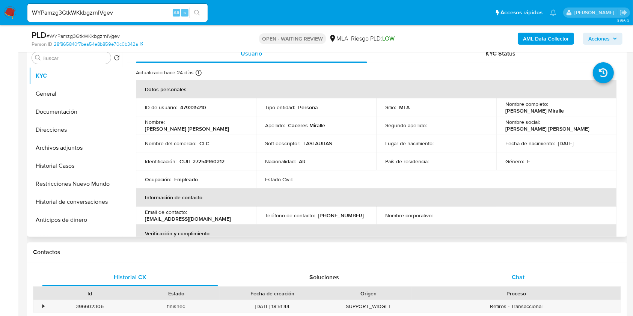
click at [531, 282] on div "Chat" at bounding box center [518, 277] width 176 height 18
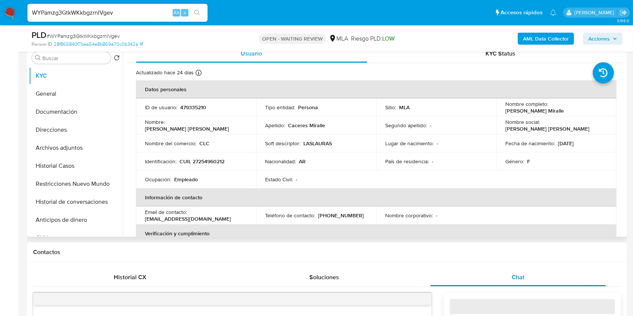
select select "10"
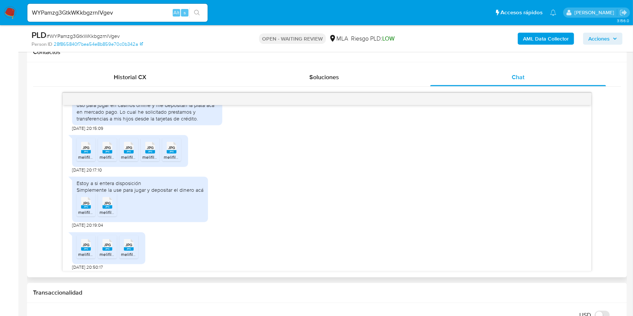
scroll to position [395, 0]
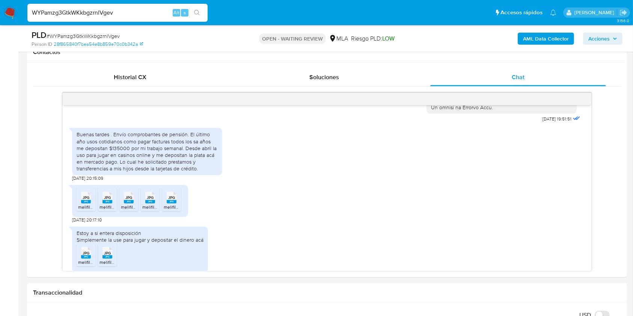
click at [138, 12] on input "WYPamzg3GtkWKkbgzrnlVgev" at bounding box center [117, 13] width 180 height 10
paste input "61zFCWkT22Pj9u2zlEIMrW7b"
type input "61zFCWkT22Pj9u2zlEIMrW7b"
click at [199, 17] on button "search-icon" at bounding box center [196, 13] width 15 height 11
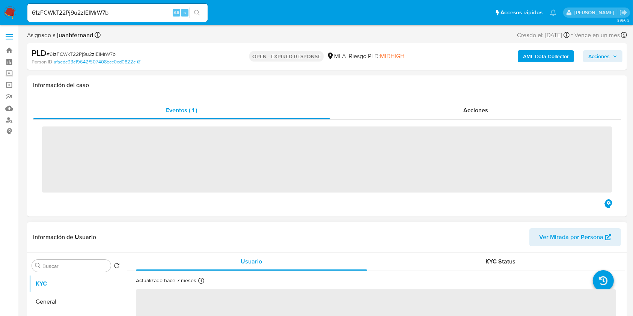
scroll to position [200, 0]
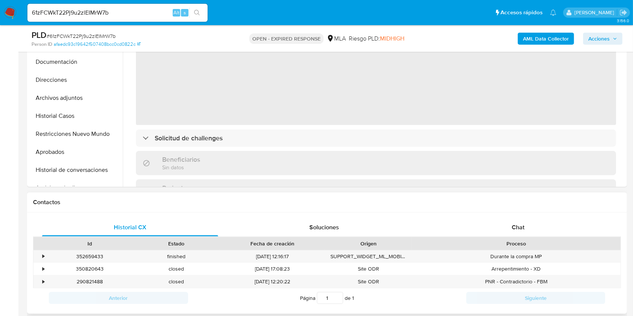
drag, startPoint x: 553, startPoint y: 224, endPoint x: 544, endPoint y: 218, distance: 10.8
click at [553, 224] on div "Chat" at bounding box center [518, 227] width 176 height 18
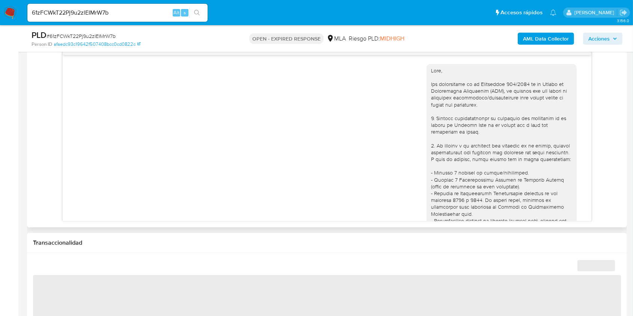
scroll to position [856, 0]
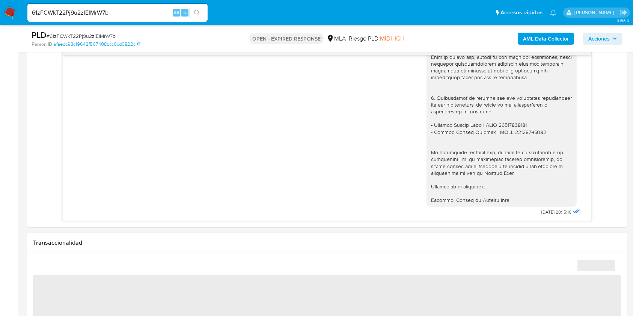
select select "10"
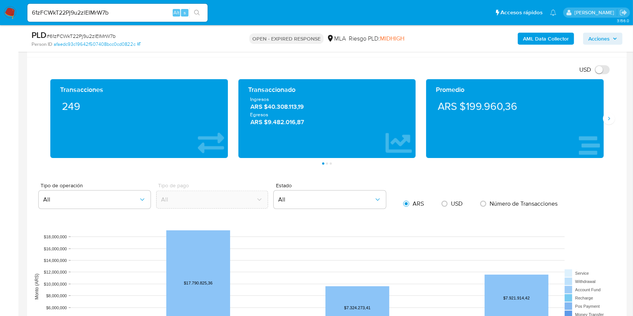
scroll to position [601, 0]
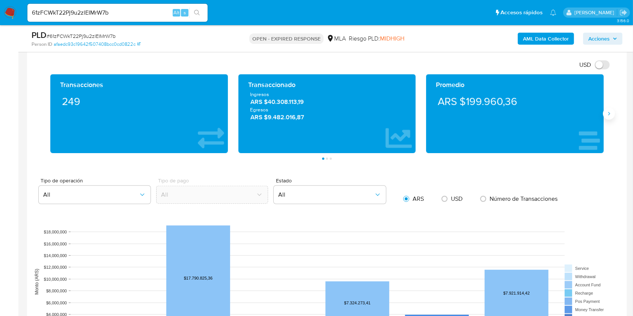
click at [603, 113] on button "Siguiente" at bounding box center [609, 114] width 12 height 12
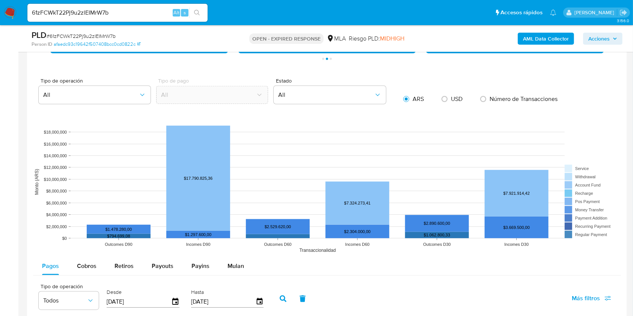
scroll to position [450, 0]
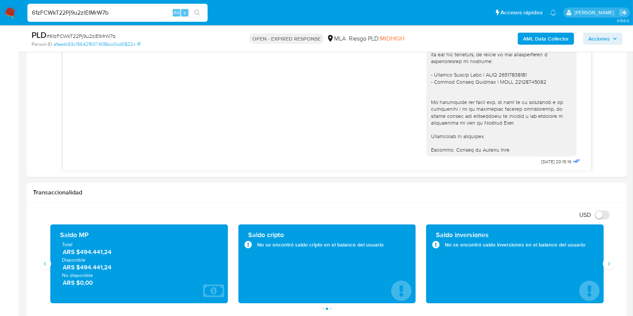
click at [138, 15] on input "61zFCWkT22Pj9u2zlEIMrW7b" at bounding box center [117, 13] width 180 height 10
paste input "1Fwng5ryHUFQZOmNQSQEUbXR"
type input "1Fwng5ryHUFQZOmNQSQEUbXR"
click at [196, 15] on icon "search-icon" at bounding box center [197, 13] width 6 height 6
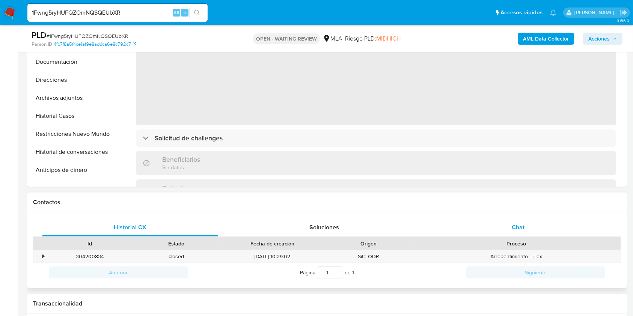
click at [548, 235] on div "Chat" at bounding box center [518, 227] width 176 height 18
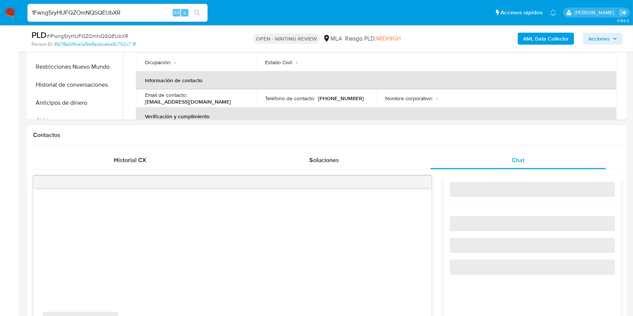
scroll to position [350, 0]
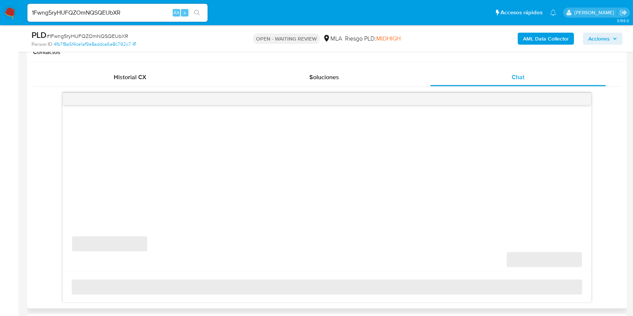
select select "10"
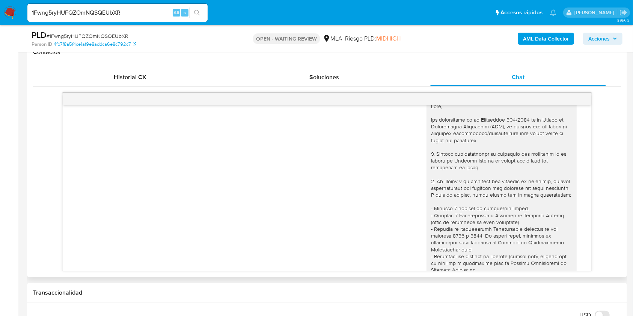
scroll to position [0, 0]
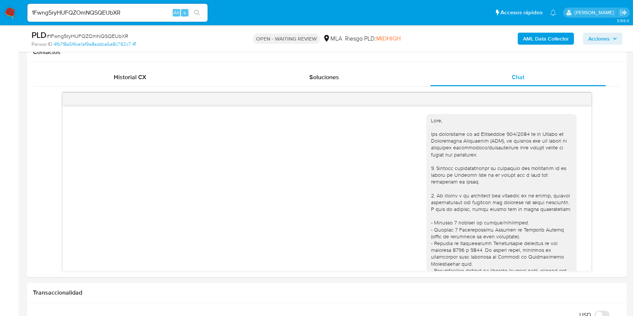
click at [163, 14] on input "1Fwng5ryHUFQZOmNQSQEUbXR" at bounding box center [117, 13] width 180 height 10
paste input "dBufnn9nq4Ky1VlqIbkT9FY9"
type input "dBufnn9nq4Ky1VlqIbkT9FY9"
click at [194, 13] on icon "search-icon" at bounding box center [197, 13] width 6 height 6
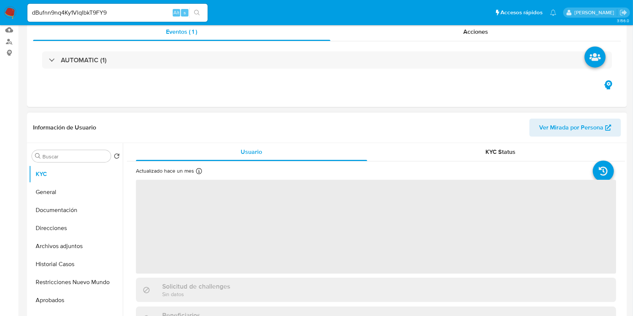
scroll to position [200, 0]
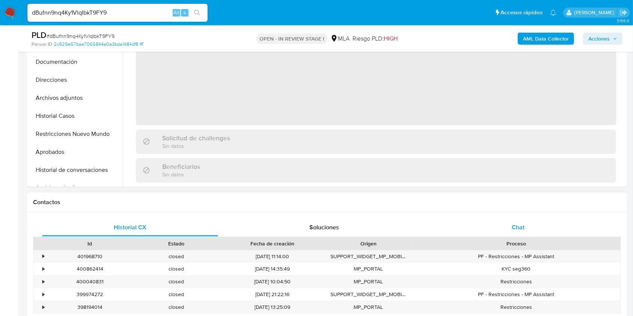
click at [531, 221] on div "Chat" at bounding box center [518, 227] width 176 height 18
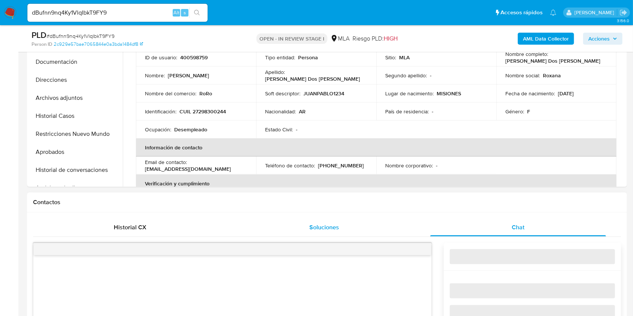
select select "10"
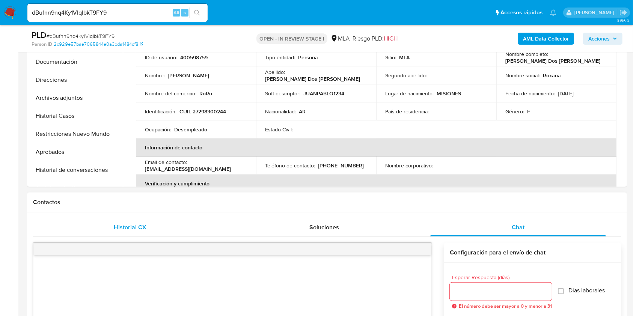
click at [205, 230] on div "Historial CX" at bounding box center [130, 227] width 176 height 18
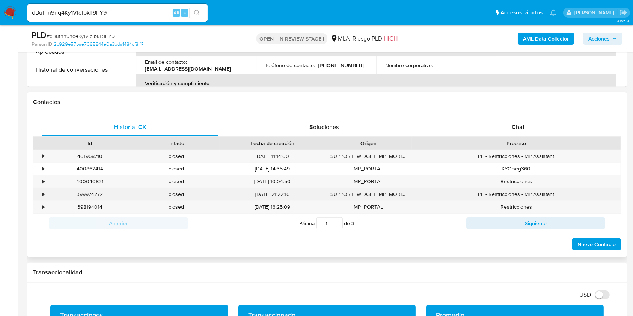
scroll to position [300, 0]
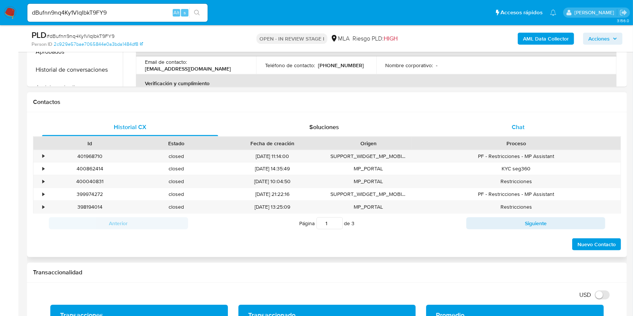
click at [509, 123] on div "Chat" at bounding box center [518, 127] width 176 height 18
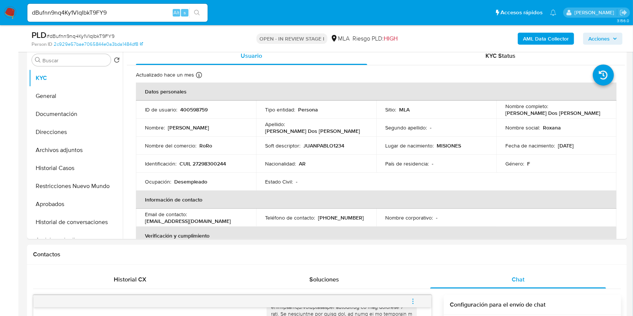
scroll to position [100, 0]
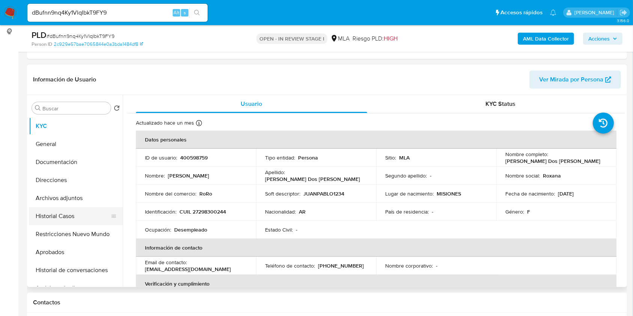
click at [60, 219] on button "Historial Casos" at bounding box center [73, 216] width 88 height 18
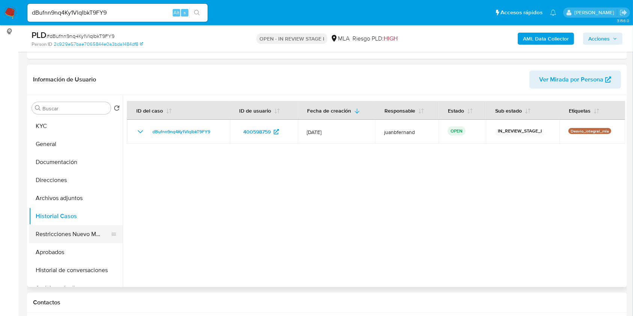
click at [74, 233] on button "Restricciones Nuevo Mundo" at bounding box center [73, 234] width 88 height 18
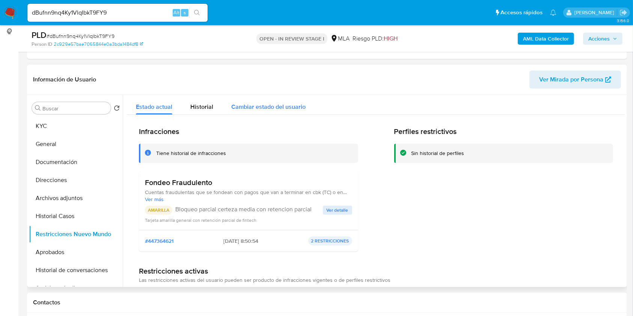
scroll to position [0, 0]
click at [205, 107] on span "Historial" at bounding box center [201, 106] width 23 height 9
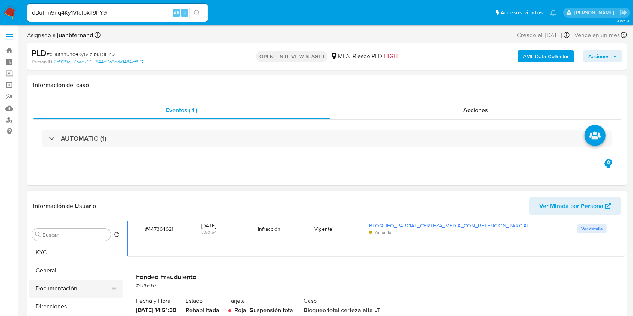
click at [72, 290] on button "Documentación" at bounding box center [73, 289] width 88 height 18
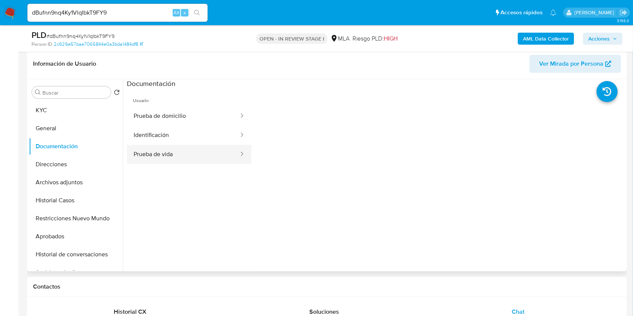
scroll to position [100, 0]
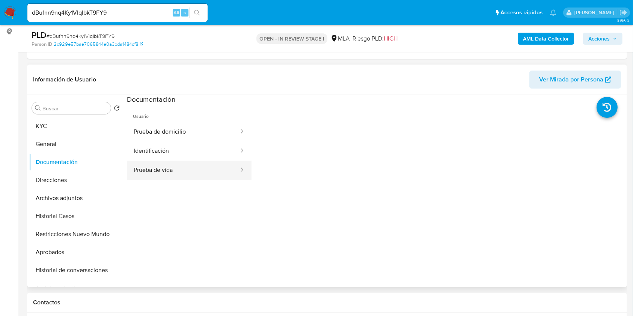
click at [199, 162] on button "Prueba de vida" at bounding box center [183, 170] width 113 height 19
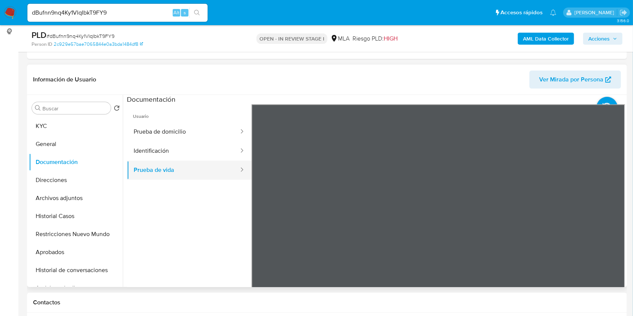
click at [168, 163] on button "Prueba de vida" at bounding box center [183, 170] width 113 height 19
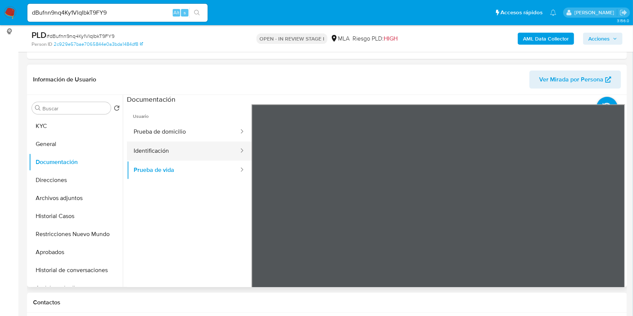
click at [174, 153] on button "Identificación" at bounding box center [183, 151] width 113 height 19
click at [158, 142] on button "Identificación" at bounding box center [183, 151] width 113 height 19
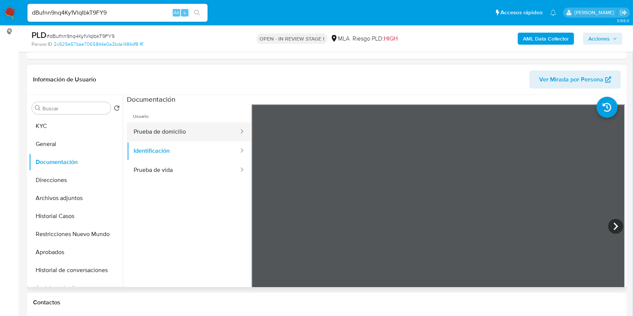
click at [165, 134] on button "Prueba de domicilio" at bounding box center [183, 131] width 113 height 19
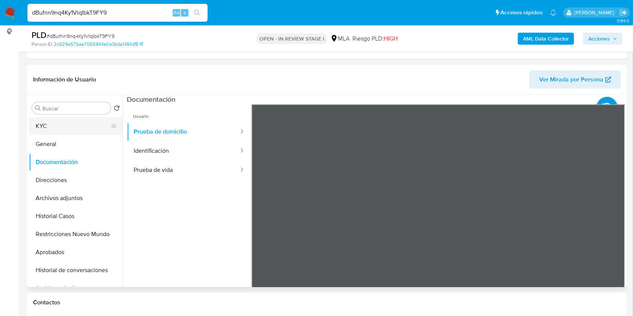
click at [71, 128] on button "KYC" at bounding box center [73, 126] width 88 height 18
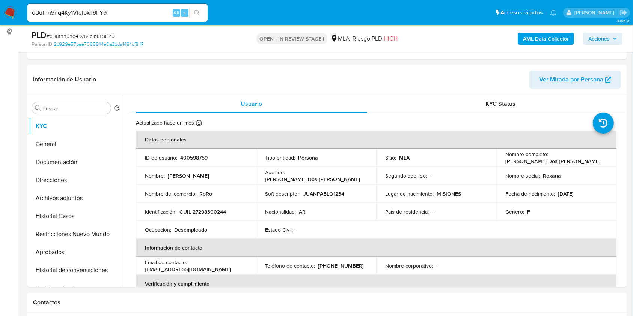
click at [168, 12] on input "dBufnn9nq4Ky1VlqIbkT9FY9" at bounding box center [117, 13] width 180 height 10
paste input "MEMUsaeEJWmk0C4YCg97kjpf"
type input "MEMUsaeEJWmk0C4YCg97kjpf"
click at [197, 15] on icon "search-icon" at bounding box center [197, 13] width 6 height 6
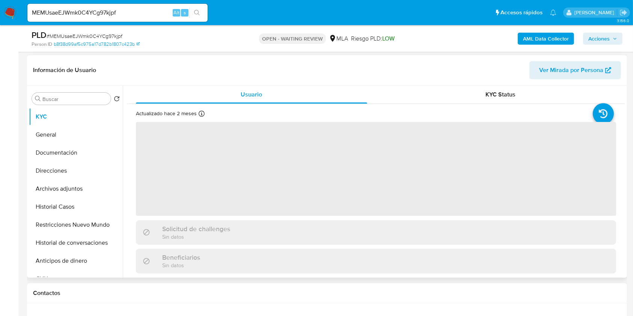
scroll to position [200, 0]
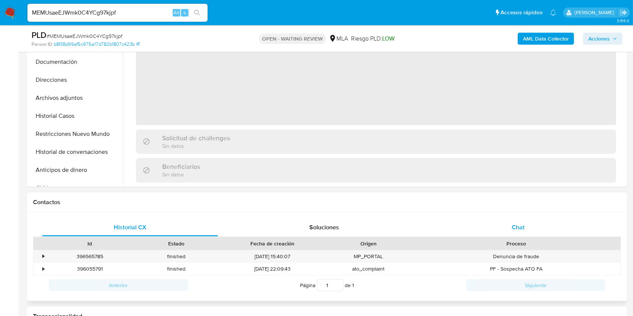
click at [539, 222] on div "Chat" at bounding box center [518, 227] width 176 height 18
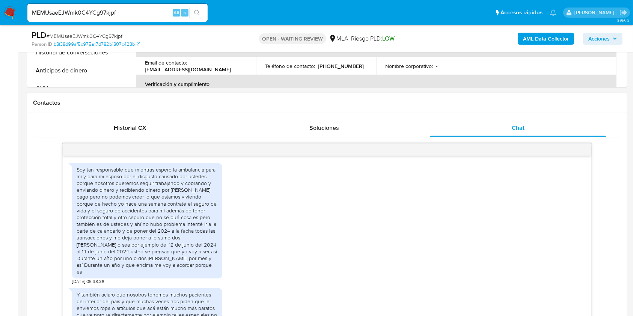
scroll to position [554, 0]
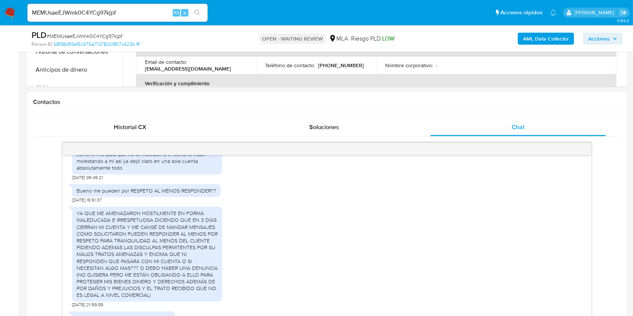
select select "10"
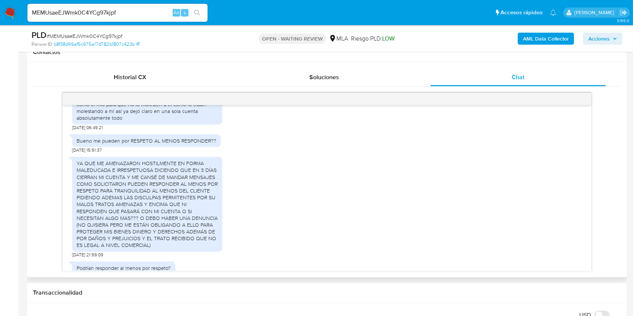
scroll to position [504, 0]
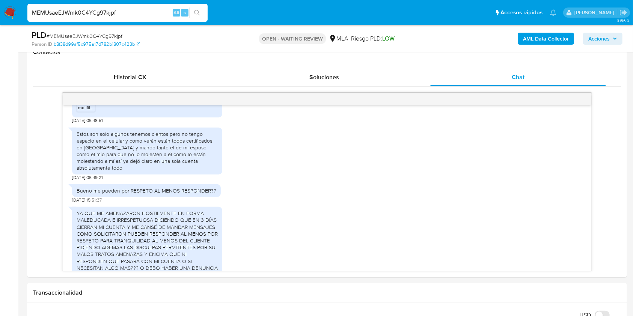
click at [134, 9] on input "MEMUsaeEJWmk0C4YCg97kjpf" at bounding box center [117, 13] width 180 height 10
paste input "h4IBdtQAGXBgldjkF4l4jlCW"
click at [205, 14] on input "h4IBdtQAGXBgldjkF4l4jlCW" at bounding box center [117, 13] width 180 height 10
type input "h4IBdtQAGXBgldjkF4l4jlCW"
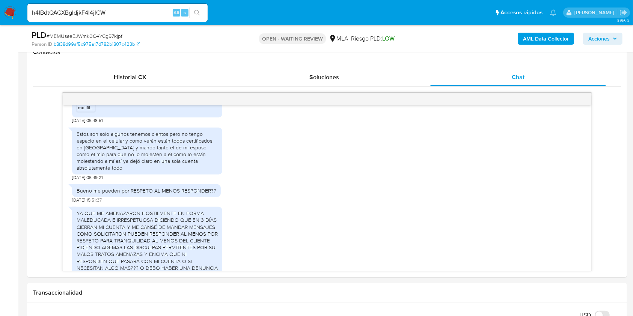
click at [203, 14] on button "search-icon" at bounding box center [196, 13] width 15 height 11
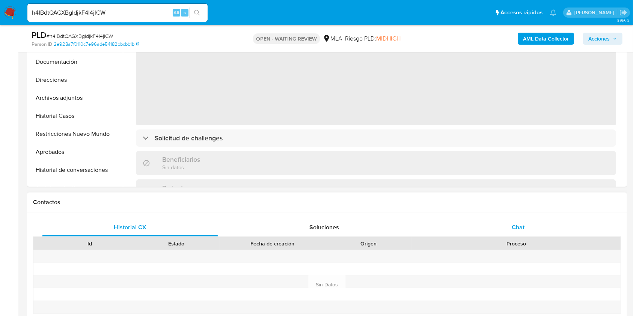
click at [569, 231] on div "Chat" at bounding box center [518, 227] width 176 height 18
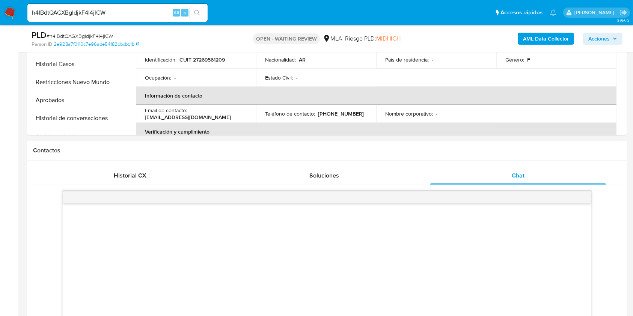
scroll to position [300, 0]
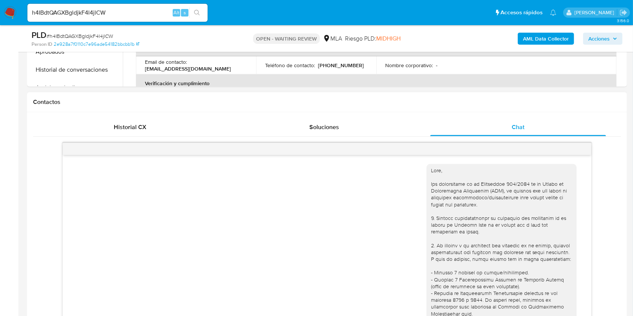
select select "10"
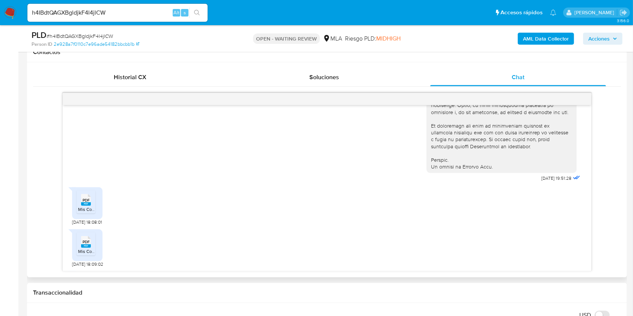
scroll to position [586, 0]
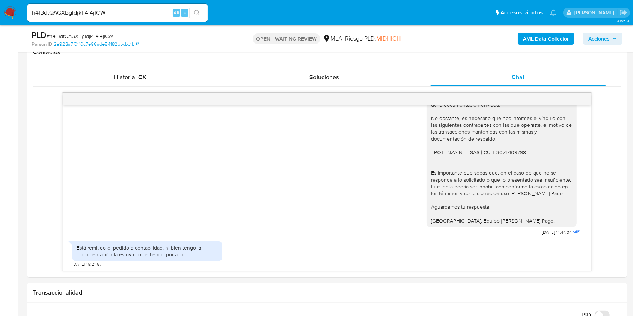
click at [153, 9] on input "h4IBdtQAGXBgldjkF4l4jlCW" at bounding box center [117, 13] width 180 height 10
paste input "ExZY47psVThMX1TlXLC08ClS"
click at [205, 14] on input "ExZY47psVThMX1TlXLC08ClS" at bounding box center [117, 13] width 180 height 10
type input "ExZY47psVThMX1TlXLC08ClS"
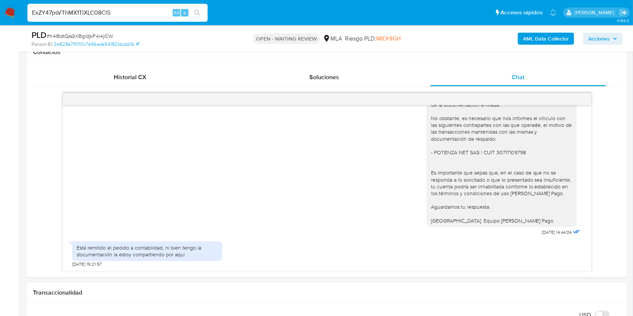
click at [202, 15] on button "search-icon" at bounding box center [196, 13] width 15 height 11
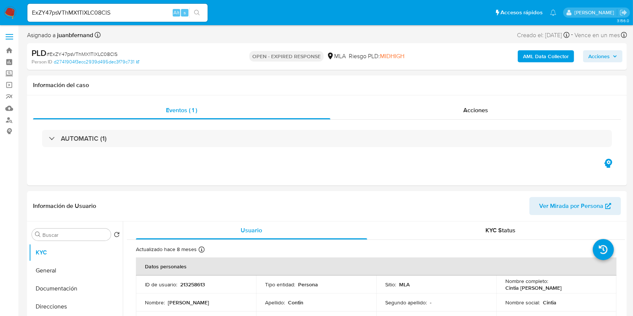
select select "10"
click at [134, 10] on input "ExZY47psVThMX1TlXLC08ClS" at bounding box center [117, 13] width 180 height 10
paste input "S8yCyDXOCNN0dGHOoq55WohB"
type input "S8yCyDXOCNN0dGHOoq55WohB"
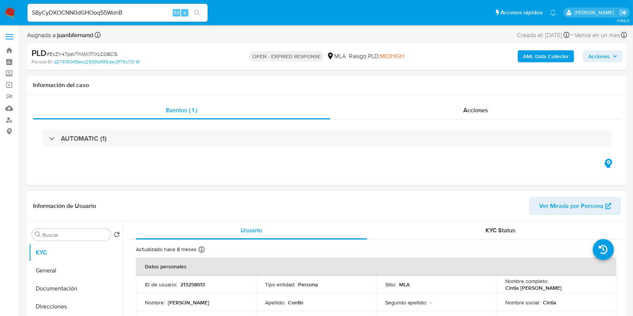
click at [199, 12] on icon "search-icon" at bounding box center [197, 13] width 6 height 6
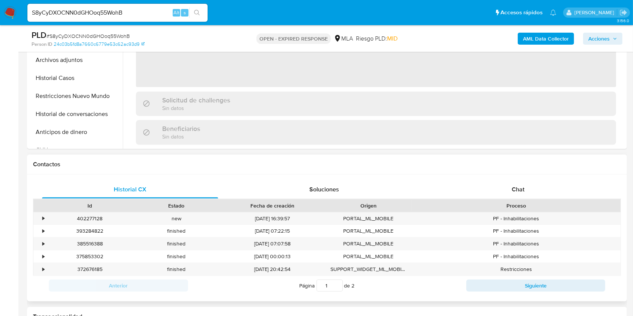
scroll to position [250, 0]
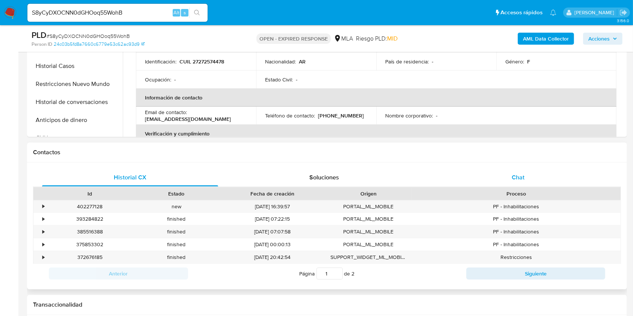
select select "10"
click at [524, 181] on div "Chat" at bounding box center [518, 178] width 176 height 18
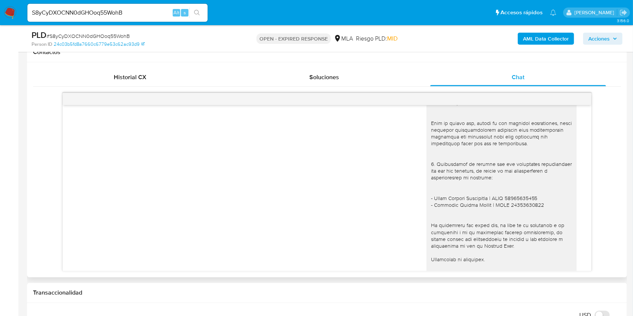
scroll to position [863, 0]
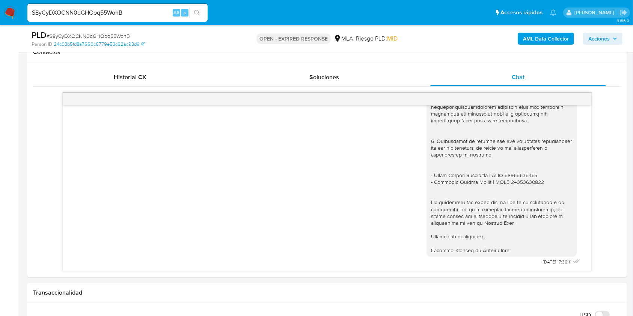
click at [150, 4] on div "S8yCyDXOCNN0dGHOoq55WohB Alt s" at bounding box center [117, 13] width 180 height 18
click at [143, 13] on input "S8yCyDXOCNN0dGHOoq55WohB" at bounding box center [117, 13] width 180 height 10
paste input "OXQoJXJu6STRVxcR1rQWVRRk"
type input "OXQoJXJu6STRVxcR1rQWVRRk"
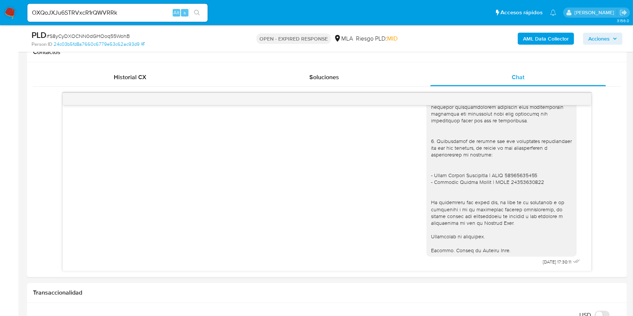
click at [184, 13] on span "s" at bounding box center [185, 12] width 2 height 7
click at [194, 12] on icon "search-icon" at bounding box center [197, 13] width 6 height 6
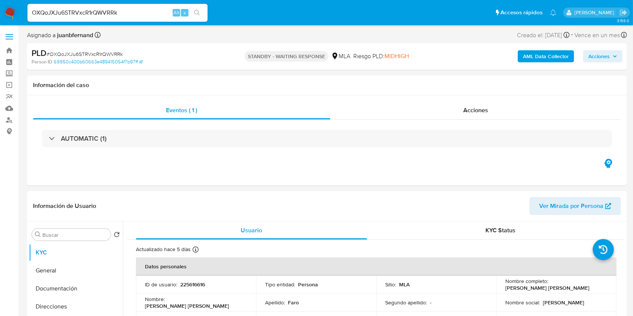
select select "10"
click at [126, 14] on input "OXQoJXJu6STRVxcR1rQWVRRk" at bounding box center [117, 13] width 180 height 10
paste input "ExZY47psVThMX1TlXLC08ClS"
type input "ExZY47psVThMX1TlXLC08ClS"
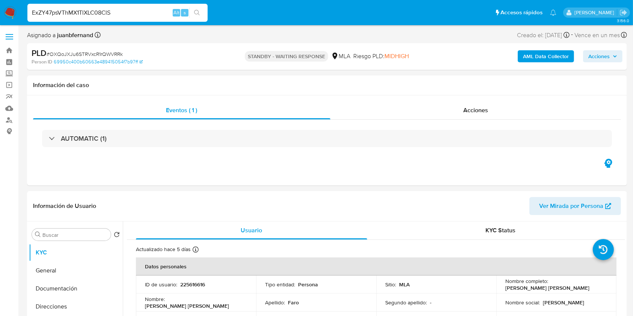
click at [198, 11] on icon "search-icon" at bounding box center [197, 13] width 6 height 6
select select "10"
click at [150, 12] on input "ExZY47psVThMX1TlXLC08ClS" at bounding box center [117, 13] width 180 height 10
paste input "pYCk52yjlLoywM0Ga6cujmfB"
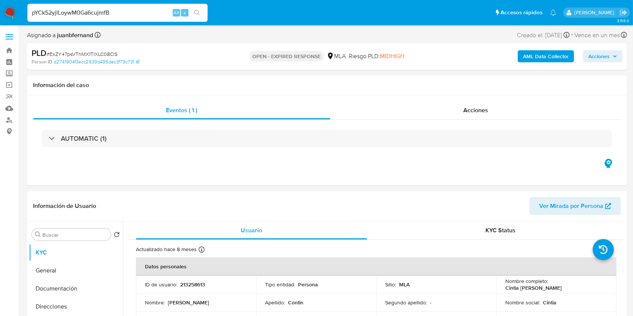
type input "pYCk52yjlLoywM0Ga6cujmfB"
click at [202, 17] on button "search-icon" at bounding box center [196, 13] width 15 height 11
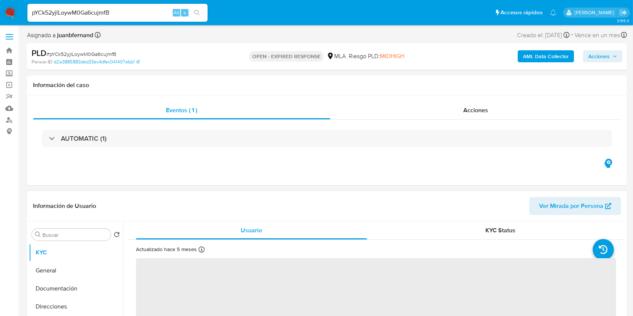
scroll to position [200, 0]
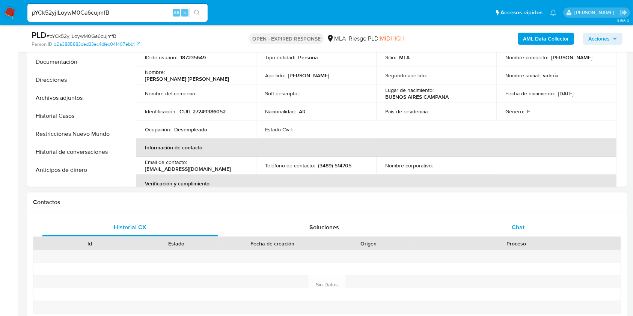
click at [545, 223] on div "Chat" at bounding box center [518, 227] width 176 height 18
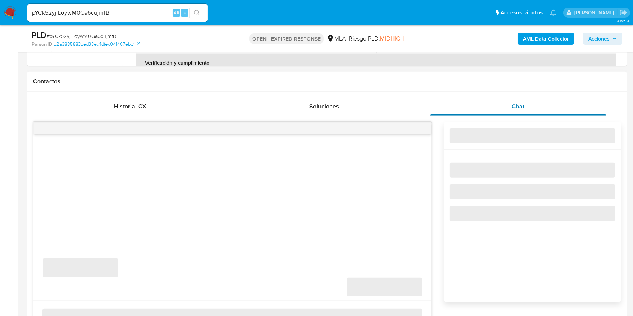
select select "10"
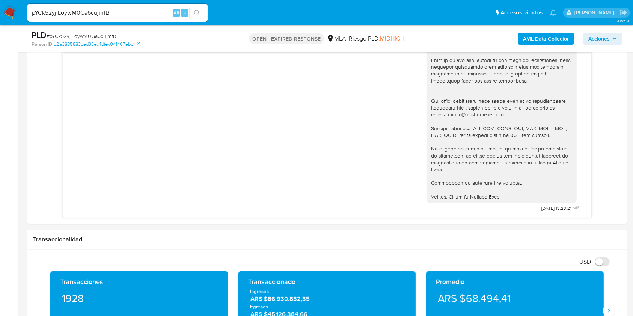
scroll to position [350, 0]
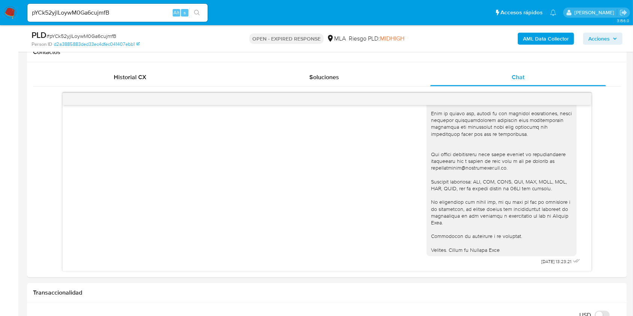
click at [136, 17] on div "pYCk52yjlLoywM0Ga6cujmfB Alt s" at bounding box center [117, 13] width 180 height 18
click at [151, 15] on input "pYCk52yjlLoywM0Ga6cujmfB" at bounding box center [117, 13] width 180 height 10
paste input "Ta8HsgPQ0JyNSfAffBpEpwPg"
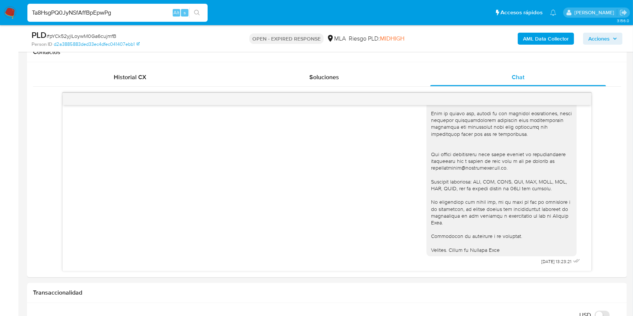
type input "Ta8HsgPQ0JyNSfAffBpEpwPg"
click at [198, 15] on icon "search-icon" at bounding box center [197, 13] width 6 height 6
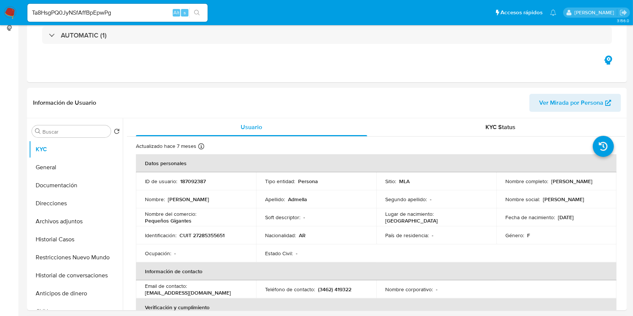
scroll to position [250, 0]
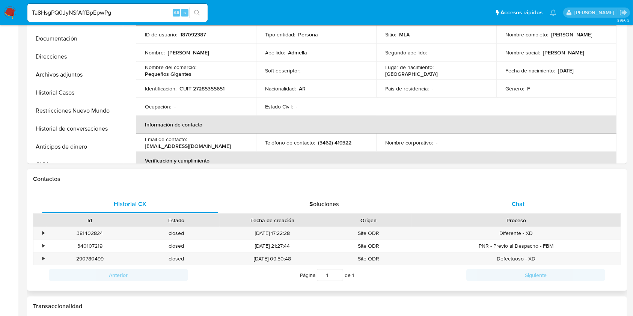
select select "10"
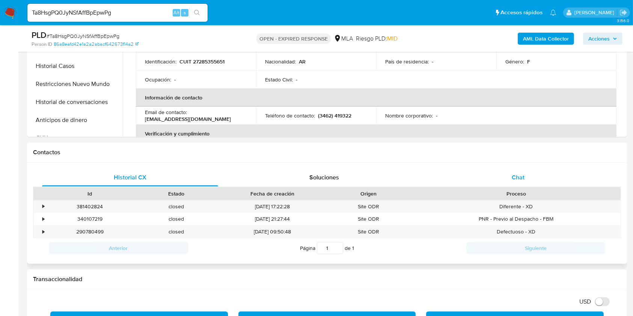
click at [564, 182] on div "Chat" at bounding box center [518, 178] width 176 height 18
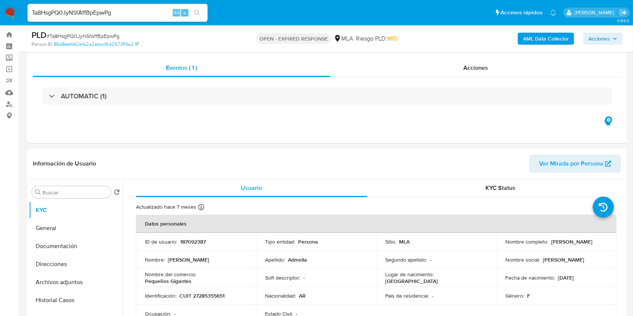
scroll to position [0, 0]
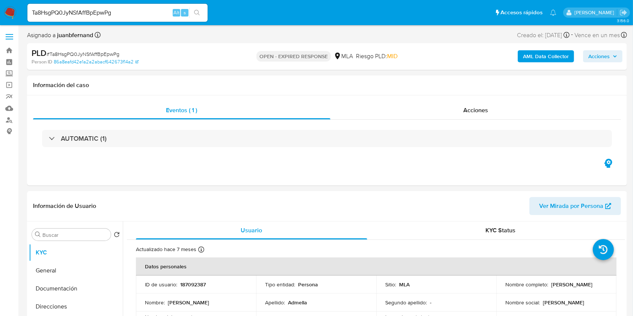
click at [145, 12] on input "Ta8HsgPQ0JyNSfAffBpEpwPg" at bounding box center [117, 13] width 180 height 10
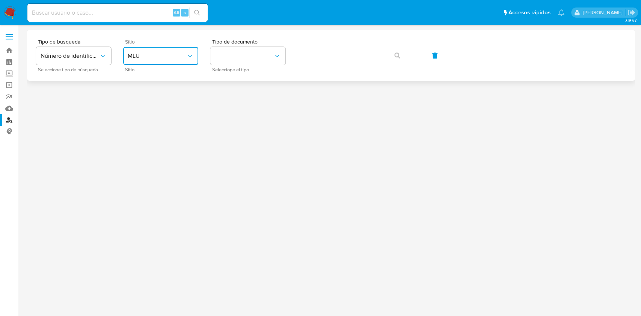
click at [171, 56] on span "MLU" at bounding box center [157, 56] width 59 height 8
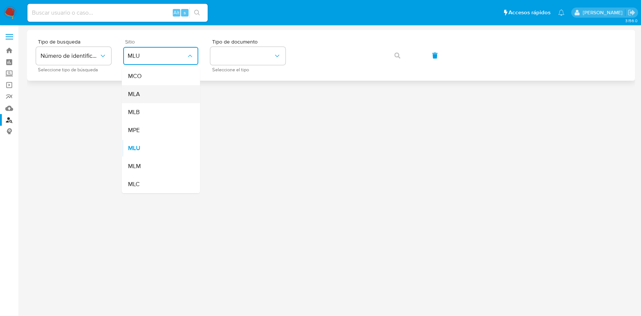
click at [166, 95] on div "MLA" at bounding box center [159, 94] width 62 height 18
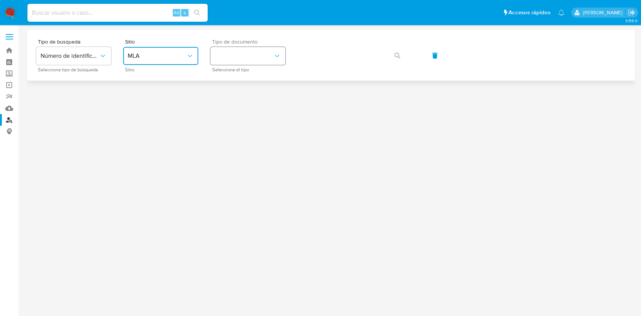
click at [267, 56] on button "identificationType" at bounding box center [247, 56] width 75 height 18
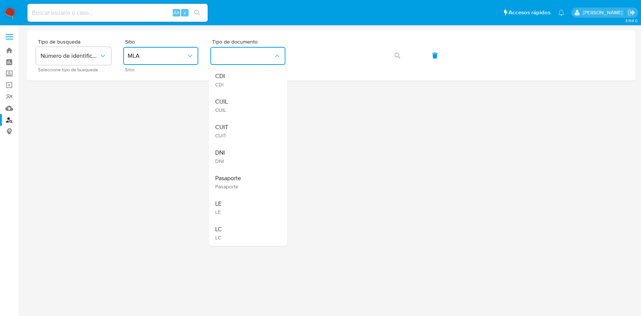
drag, startPoint x: 252, startPoint y: 126, endPoint x: 260, endPoint y: 115, distance: 14.0
click at [253, 126] on div "CUIT CUIT" at bounding box center [246, 131] width 62 height 26
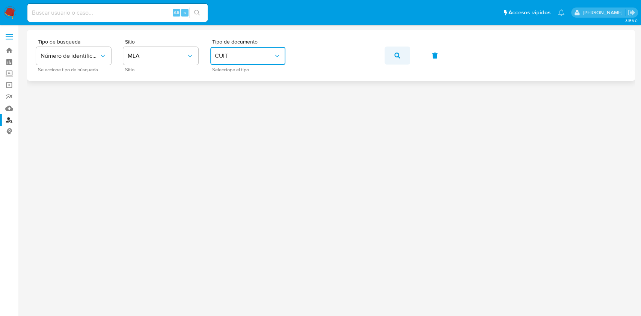
click at [405, 56] on button "button" at bounding box center [397, 56] width 26 height 18
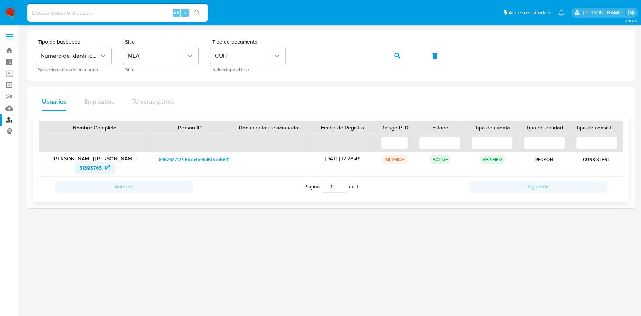
click at [83, 169] on span "51393765" at bounding box center [90, 168] width 23 height 12
click at [134, 20] on div "Alt s" at bounding box center [117, 13] width 180 height 18
click at [139, 13] on input at bounding box center [117, 13] width 180 height 10
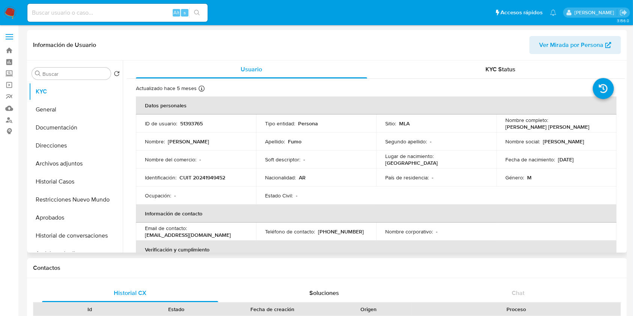
select select "10"
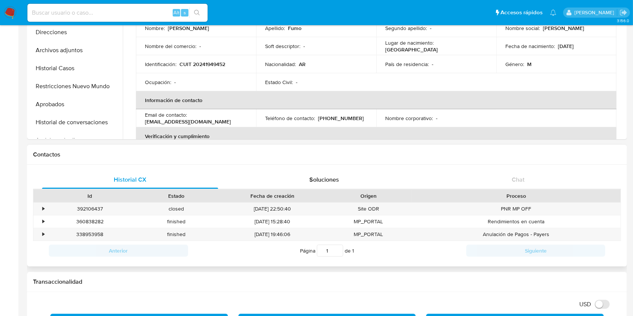
scroll to position [50, 0]
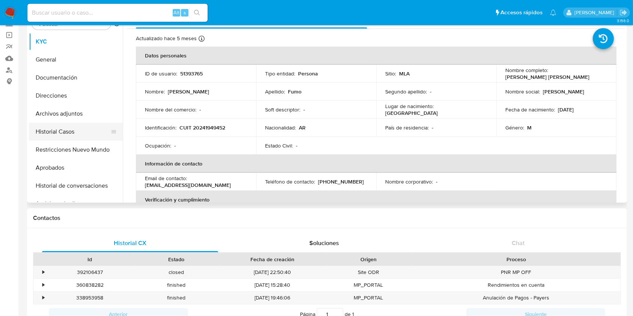
click at [58, 131] on button "Historial Casos" at bounding box center [73, 132] width 88 height 18
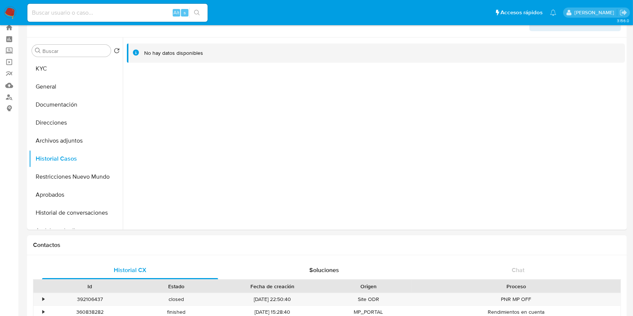
scroll to position [0, 0]
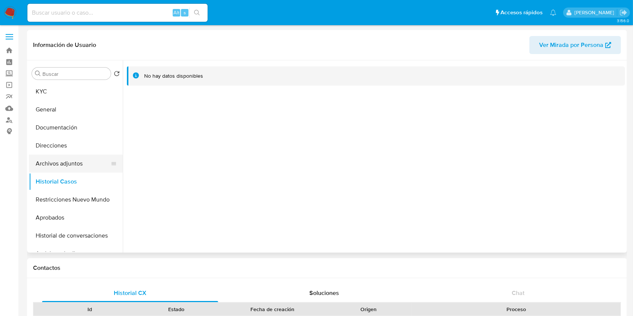
click at [65, 166] on button "Archivos adjuntos" at bounding box center [73, 164] width 88 height 18
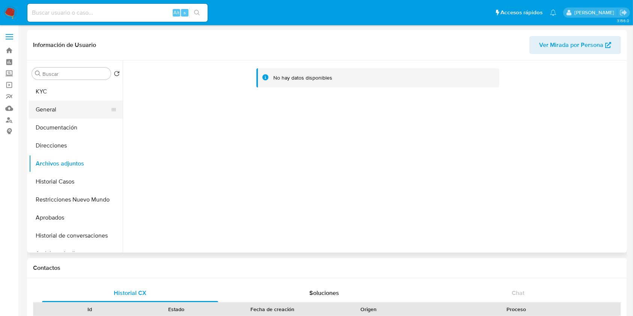
click at [77, 109] on button "General" at bounding box center [73, 110] width 88 height 18
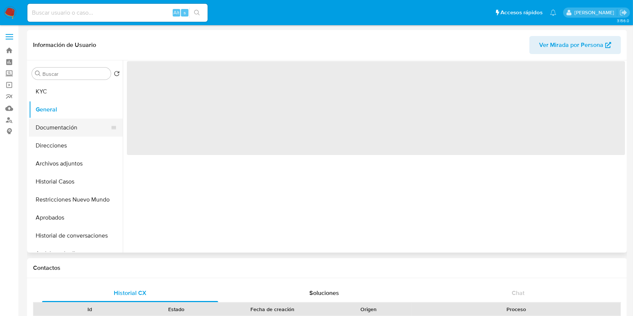
click at [76, 125] on button "Documentación" at bounding box center [73, 128] width 88 height 18
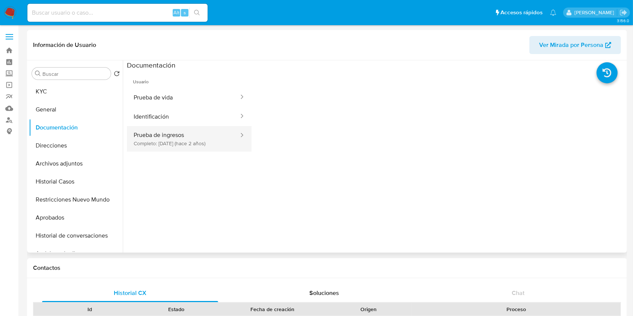
click at [174, 136] on button "Prueba de ingresos Completo: [DATE] (hace 2 años)" at bounding box center [183, 139] width 113 height 26
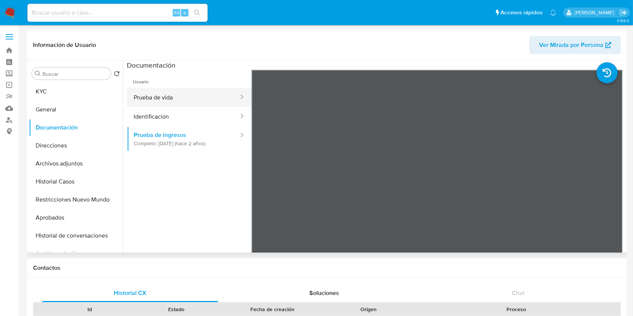
click at [175, 104] on button "Prueba de vida" at bounding box center [183, 97] width 113 height 19
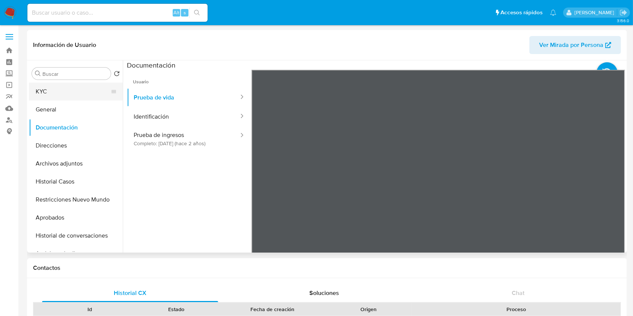
click at [45, 89] on button "KYC" at bounding box center [73, 92] width 88 height 18
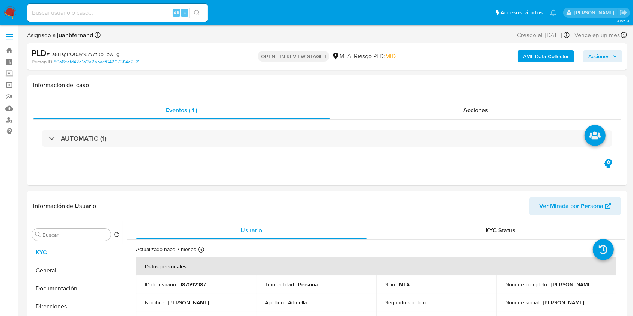
select select "10"
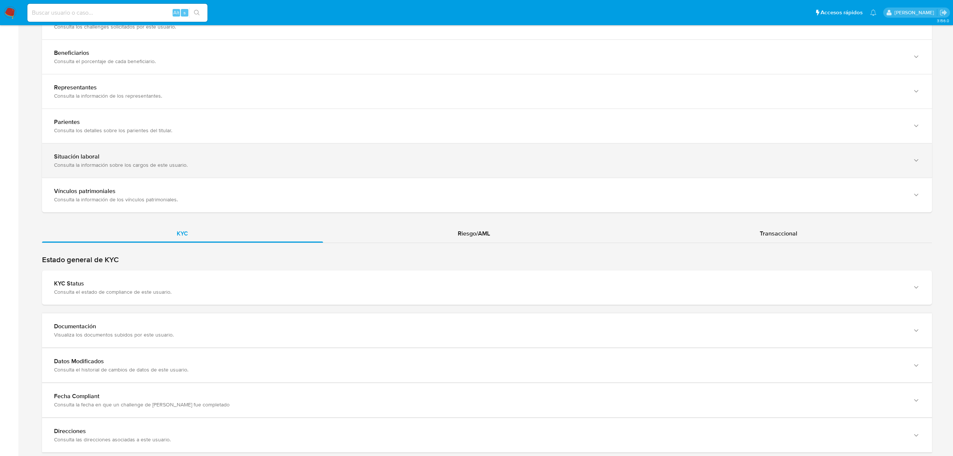
scroll to position [500, 0]
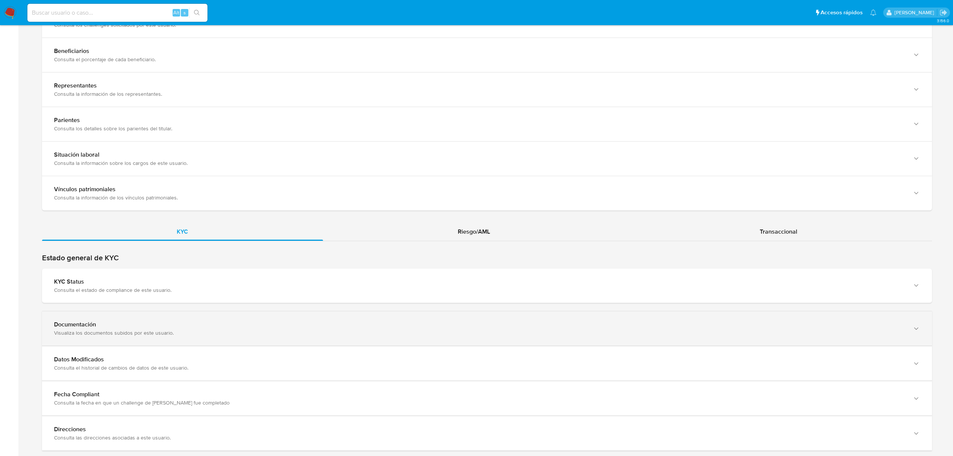
click at [476, 321] on div "Documentación Visualiza los documentos subidos por este usuario." at bounding box center [487, 328] width 890 height 34
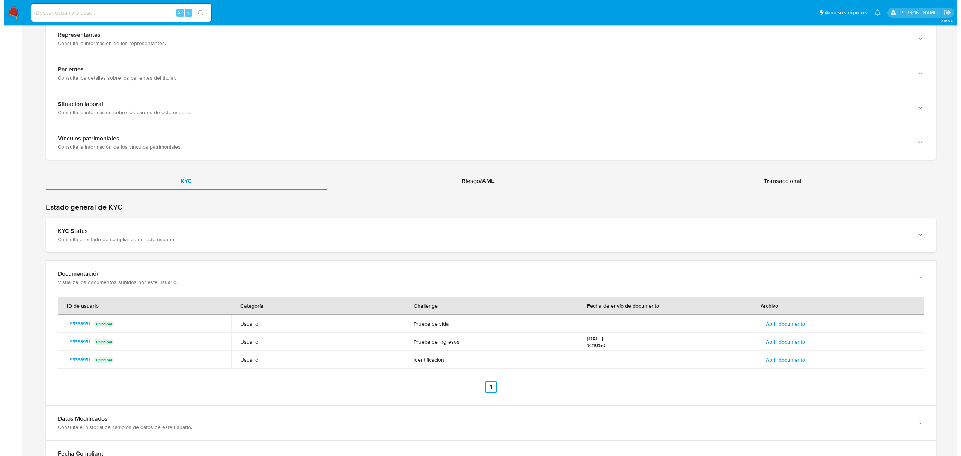
scroll to position [630, 0]
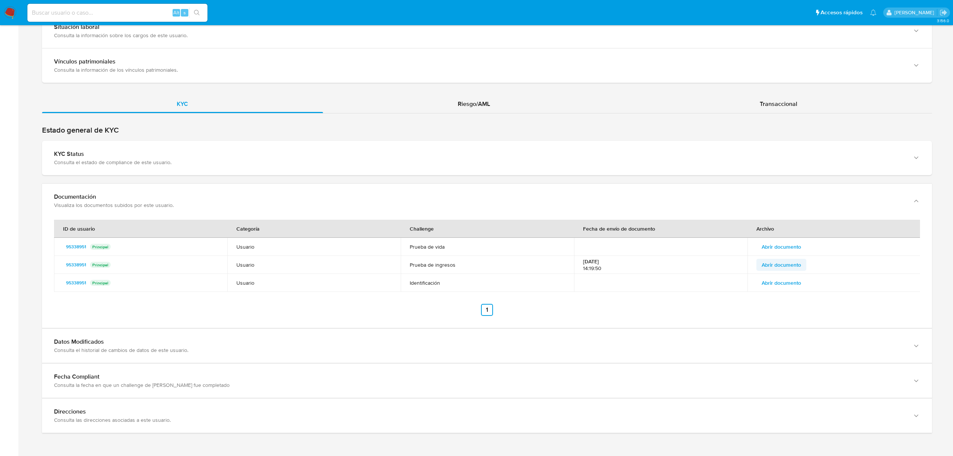
click at [781, 263] on span "Abrir documento" at bounding box center [781, 264] width 39 height 11
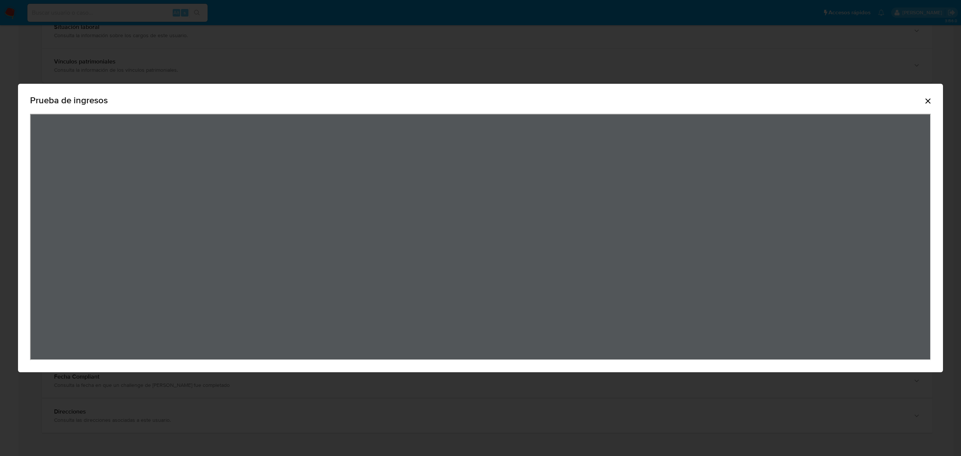
click at [569, 110] on div "Prueba de ingresos" at bounding box center [480, 228] width 925 height 288
click at [696, 408] on div "Prueba de ingresos" at bounding box center [480, 228] width 961 height 456
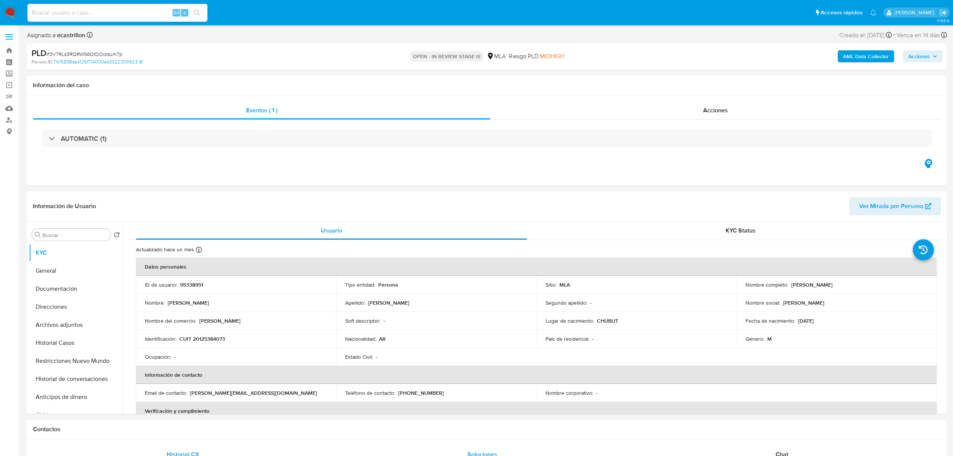
select select "10"
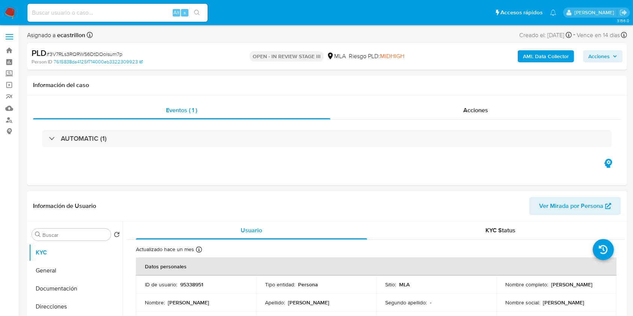
scroll to position [50, 0]
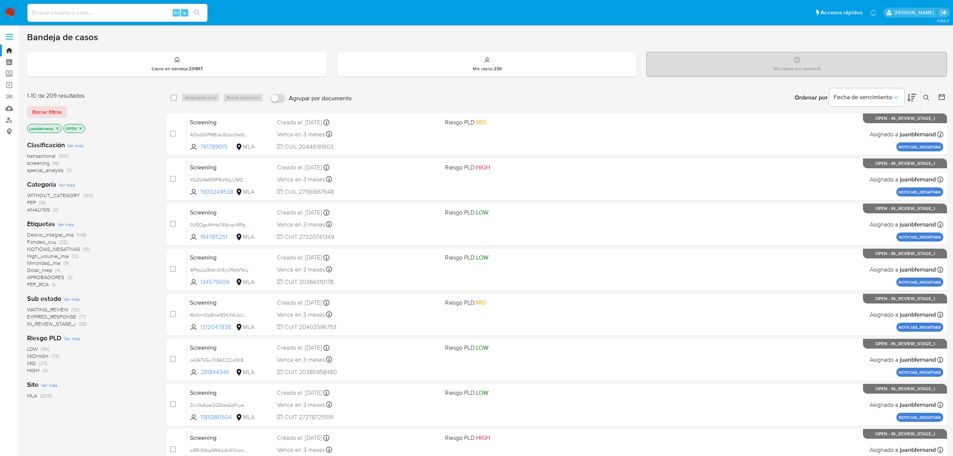
click at [136, 14] on input at bounding box center [117, 13] width 180 height 10
paste input "NhaYwejbXXIezzRWUc04cV7l"
type input "NhaYwejbXXIezzRWUc04cV7l"
click at [203, 14] on button "search-icon" at bounding box center [196, 13] width 15 height 11
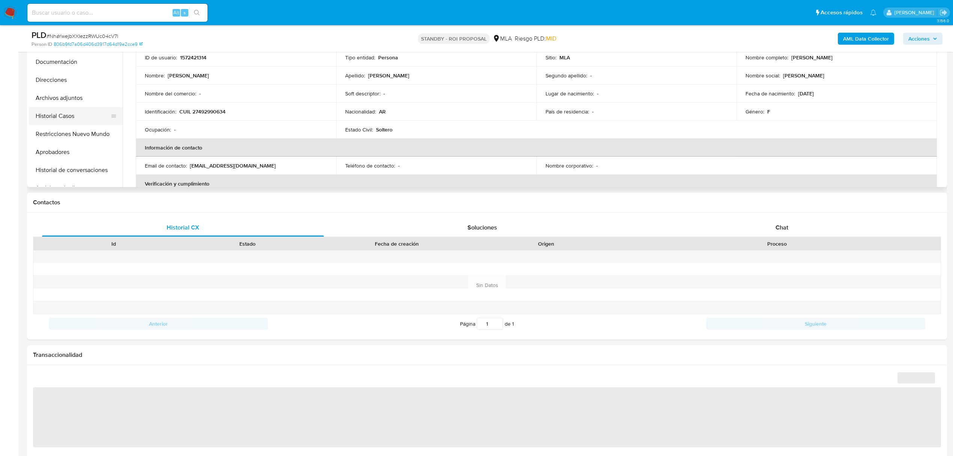
scroll to position [100, 0]
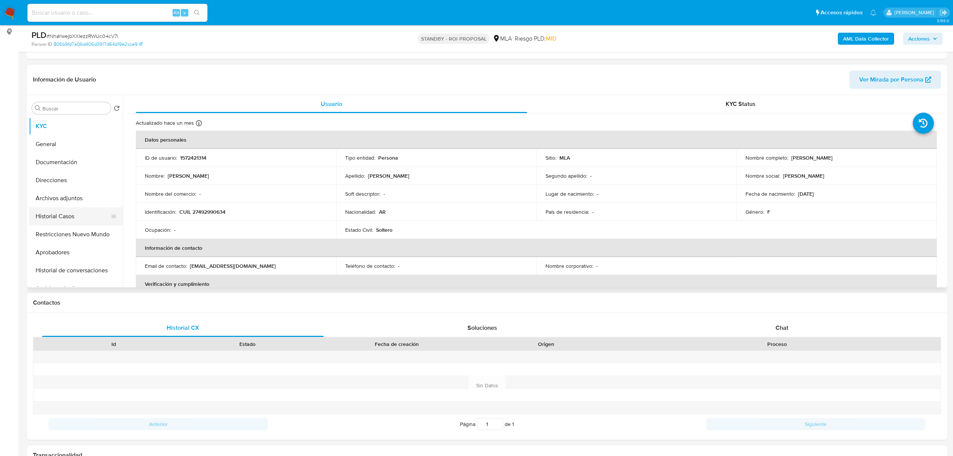
select select "10"
click at [62, 216] on button "Historial Casos" at bounding box center [73, 216] width 88 height 18
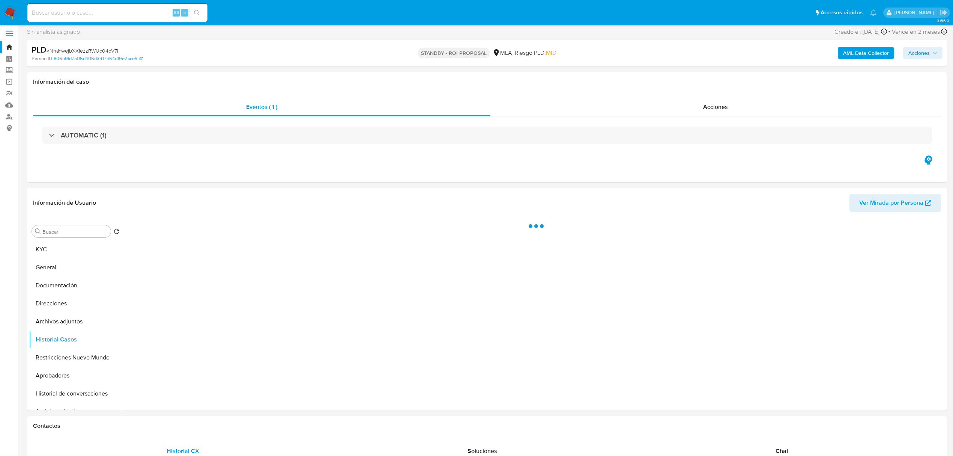
scroll to position [0, 0]
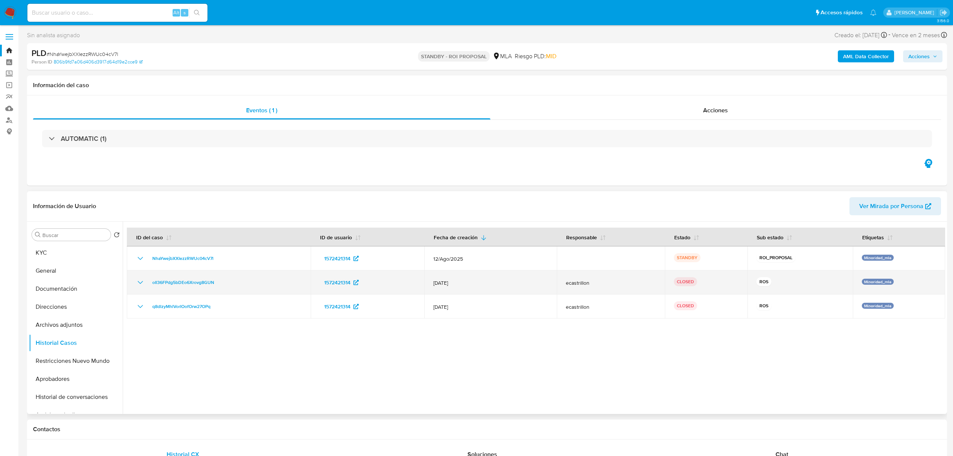
click at [143, 282] on icon "Mostrar/Ocultar" at bounding box center [140, 282] width 5 height 3
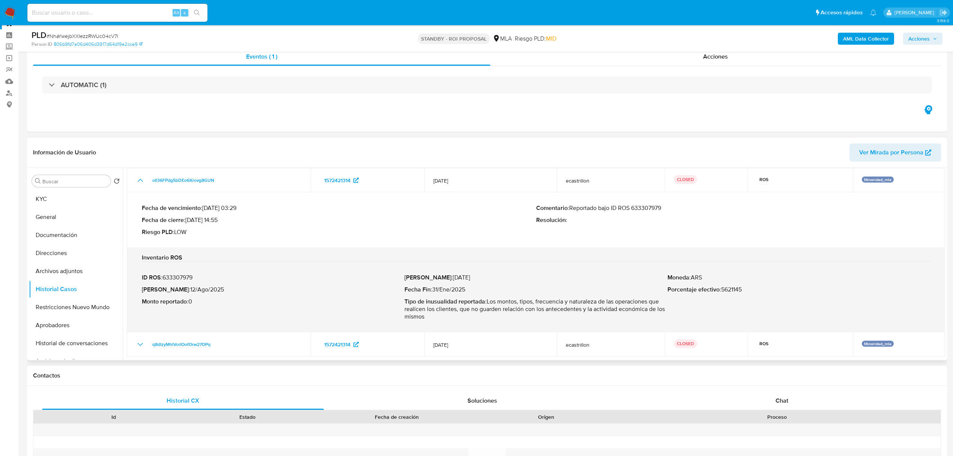
scroll to position [50, 0]
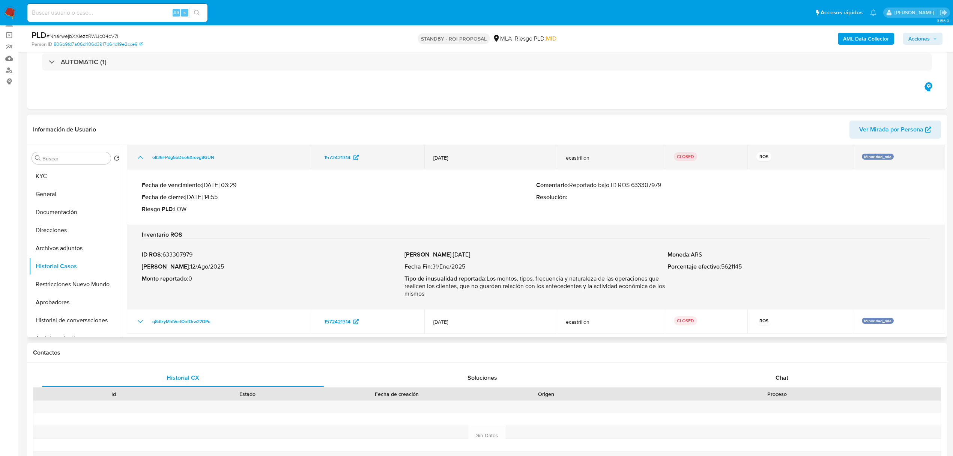
drag, startPoint x: 141, startPoint y: 153, endPoint x: 149, endPoint y: 194, distance: 41.2
click at [141, 153] on icon "Mostrar/Ocultar" at bounding box center [140, 157] width 9 height 9
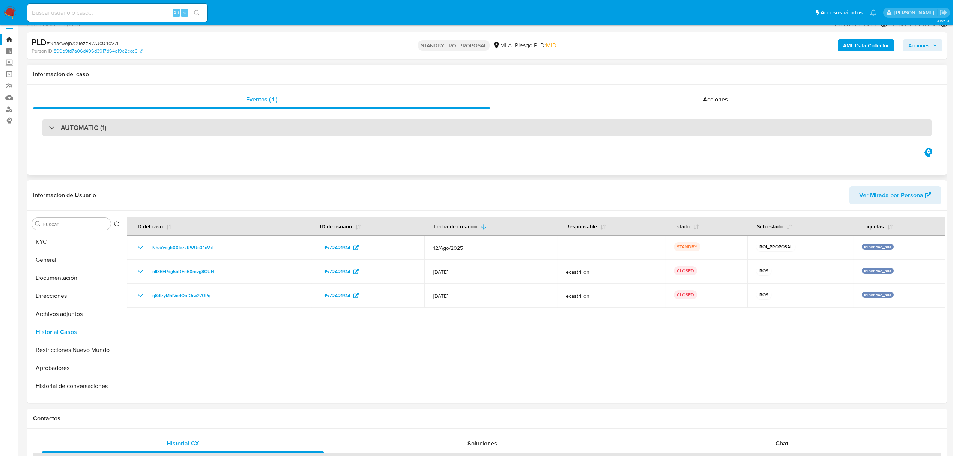
scroll to position [0, 0]
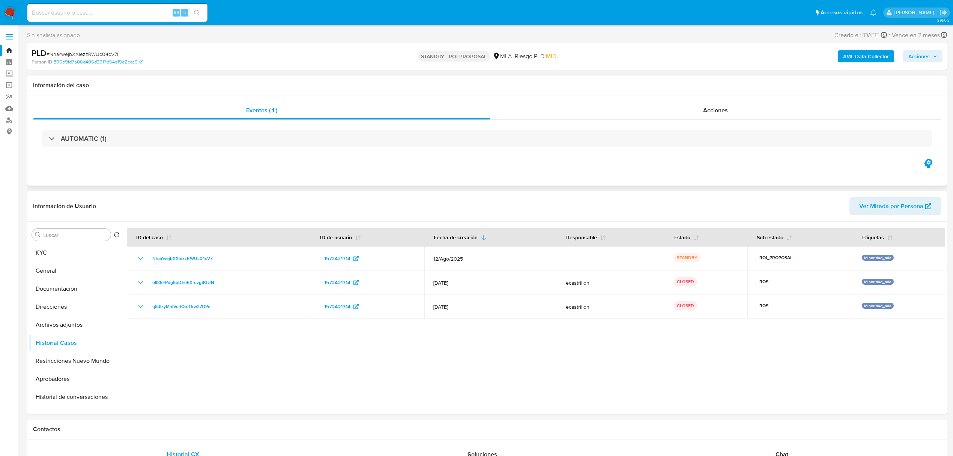
click at [712, 120] on div "AUTOMATIC (1)" at bounding box center [487, 139] width 908 height 38
click at [724, 110] on span "Acciones" at bounding box center [715, 110] width 25 height 9
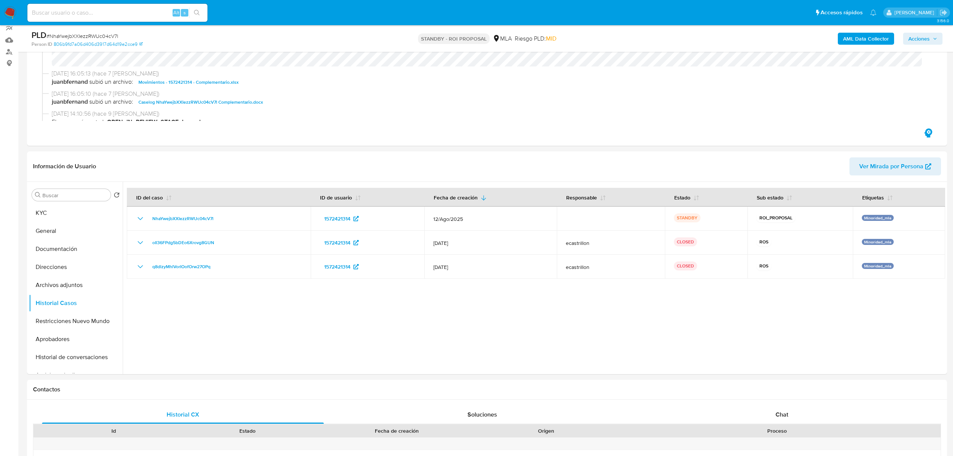
scroll to position [100, 0]
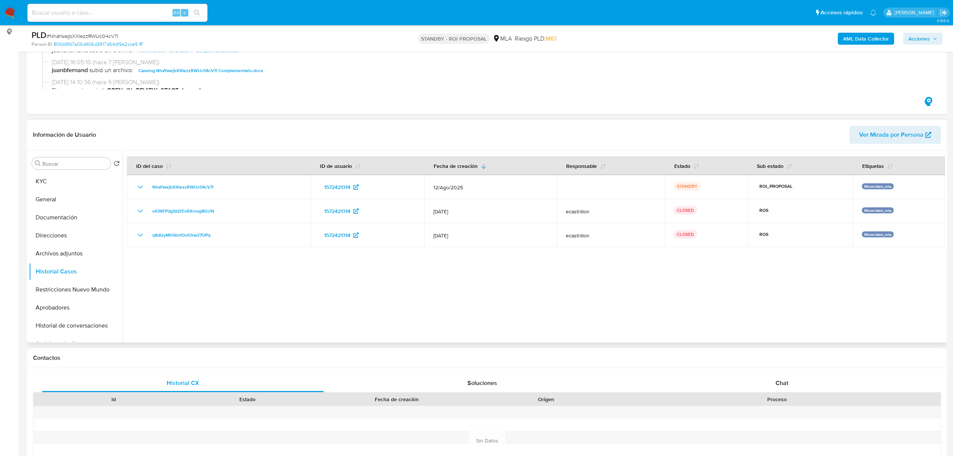
click at [643, 284] on div at bounding box center [534, 246] width 823 height 192
click at [137, 17] on input at bounding box center [117, 13] width 180 height 10
paste input "EFDYRX7OLsTbHhq8q3VlLHvO"
type input "EFDYRX7OLsTbHhq8q3VlLHvO"
click at [196, 14] on icon "search-icon" at bounding box center [197, 13] width 6 height 6
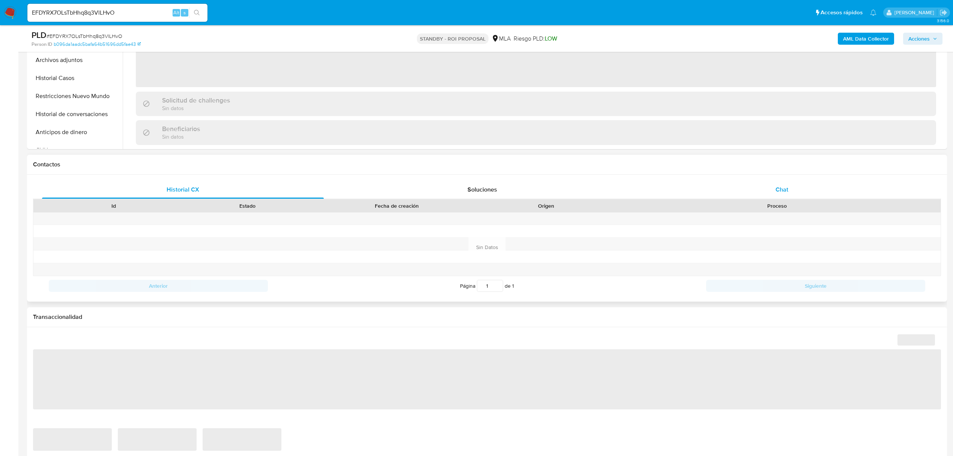
scroll to position [300, 0]
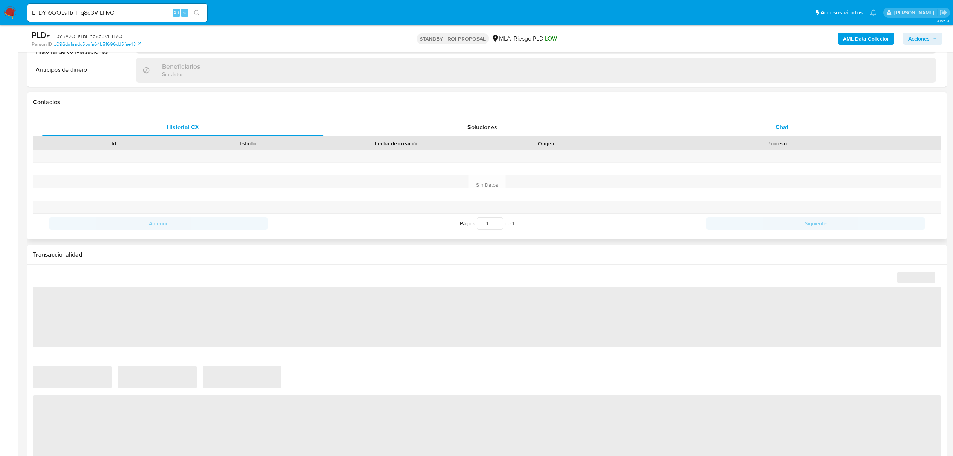
click at [799, 120] on div "Chat" at bounding box center [782, 127] width 282 height 18
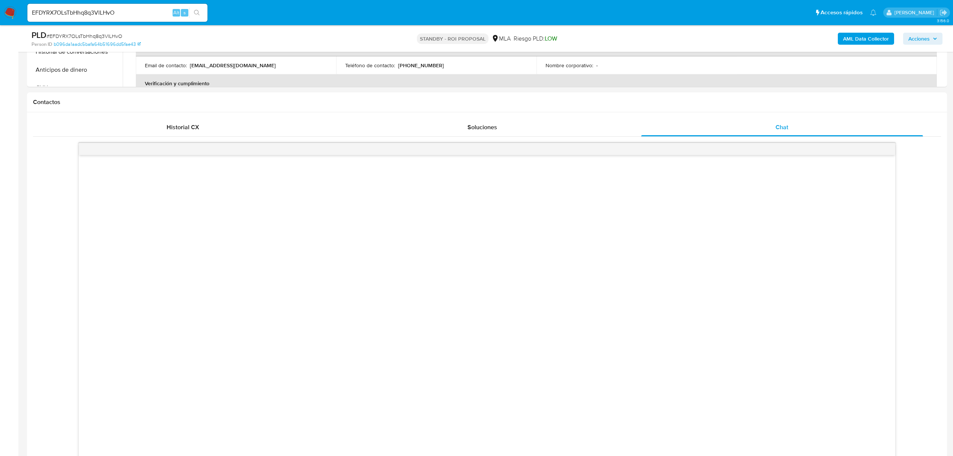
select select "10"
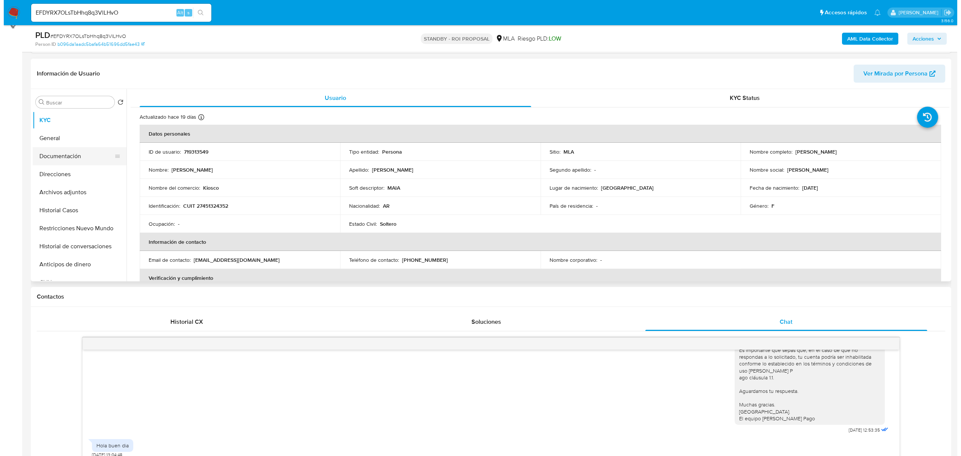
scroll to position [50, 0]
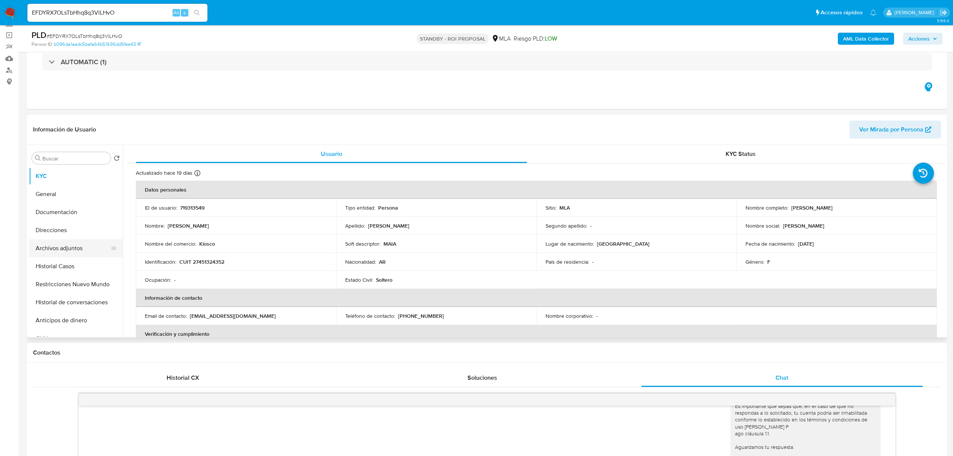
click at [66, 245] on button "Archivos adjuntos" at bounding box center [73, 248] width 88 height 18
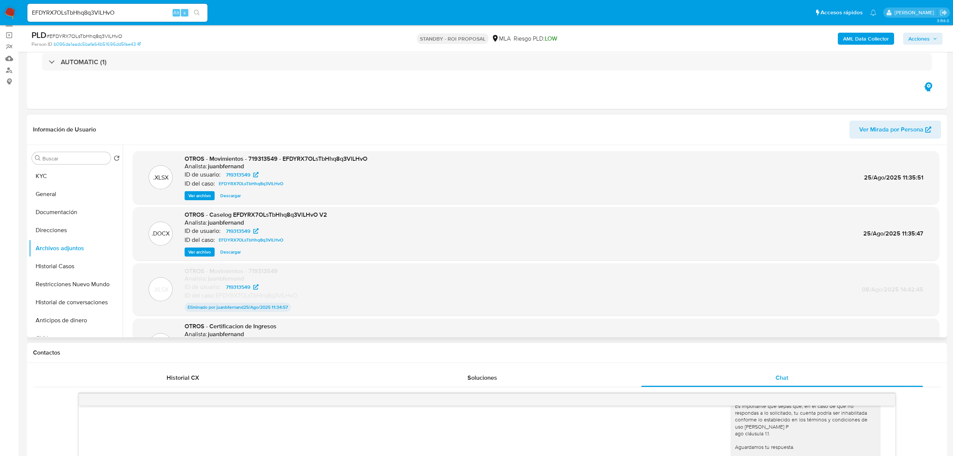
click at [191, 251] on span "Ver archivo" at bounding box center [199, 252] width 23 height 8
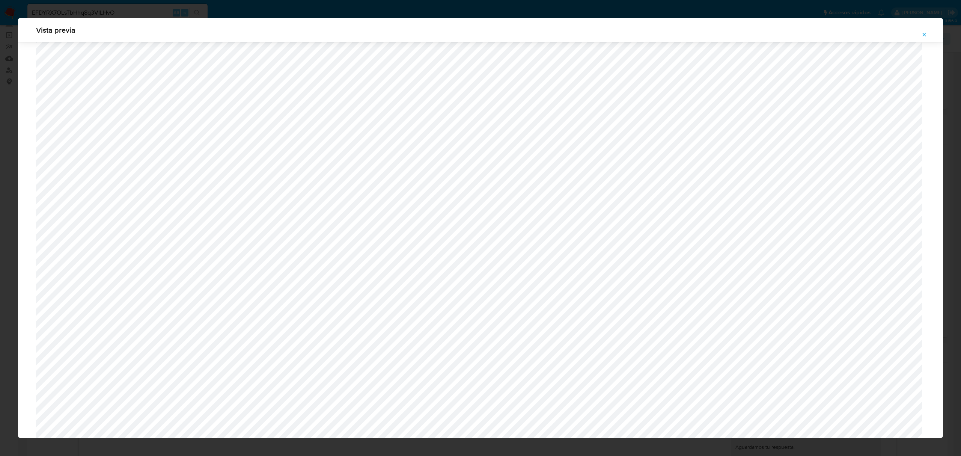
scroll to position [531, 0]
click at [275, 28] on span "Vista previa" at bounding box center [480, 30] width 889 height 8
click at [928, 35] on button "Attachment preview" at bounding box center [924, 35] width 17 height 12
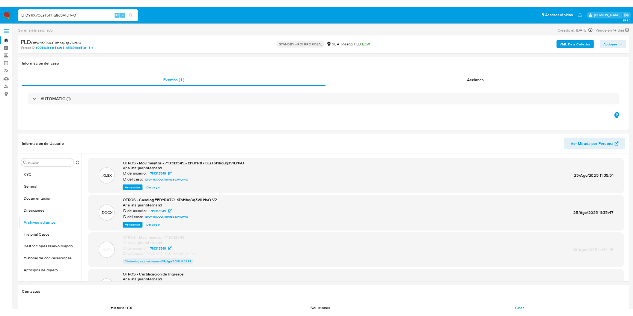
scroll to position [500, 0]
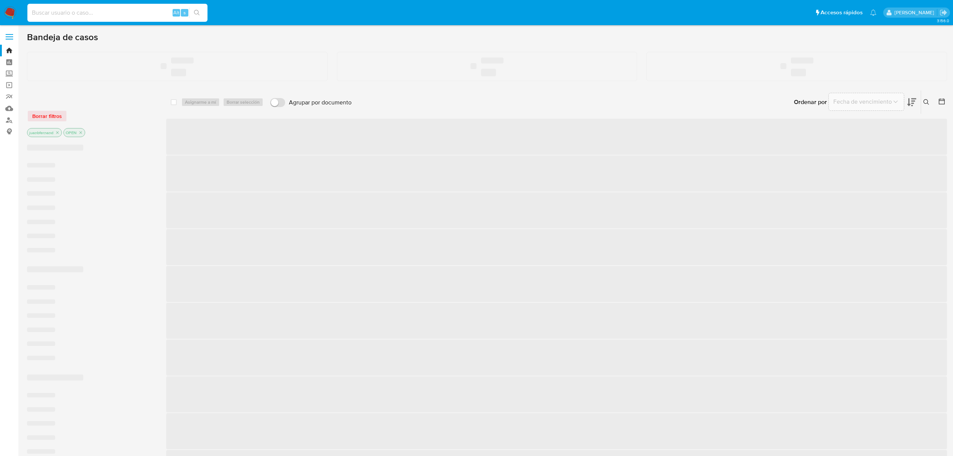
click at [132, 15] on input at bounding box center [117, 13] width 180 height 10
paste input "zM8WjP78wuFGCw5MZQRr3fTB"
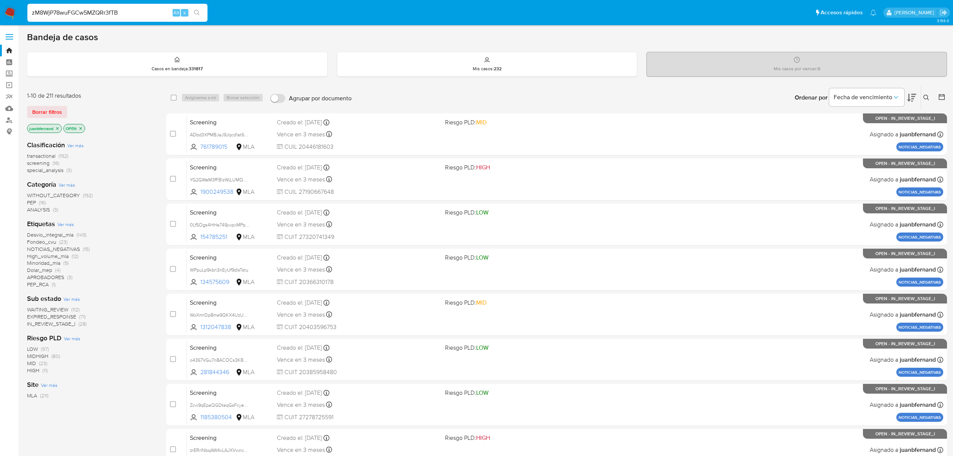
type input "zM8WjP78wuFGCw5MZQRr3fTB"
click at [194, 14] on icon "search-icon" at bounding box center [197, 13] width 6 height 6
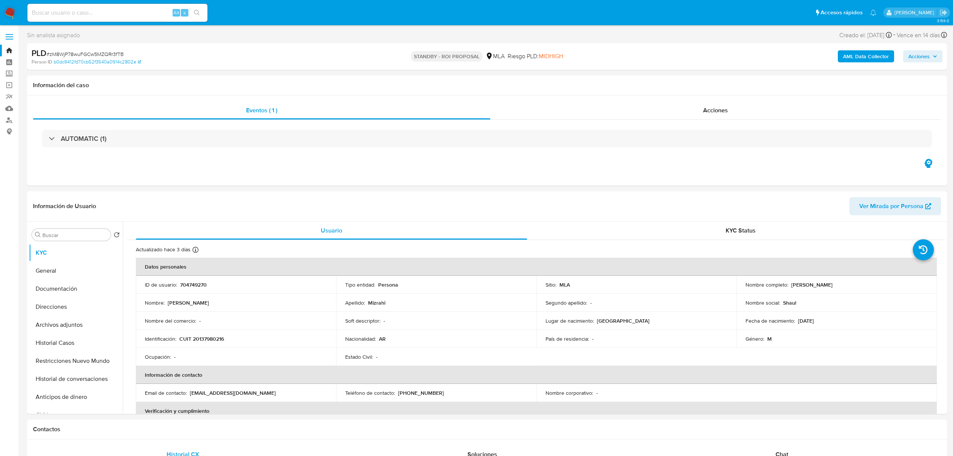
select select "10"
drag, startPoint x: 69, startPoint y: 327, endPoint x: 48, endPoint y: 327, distance: 21.0
click at [69, 327] on button "Archivos adjuntos" at bounding box center [73, 325] width 88 height 18
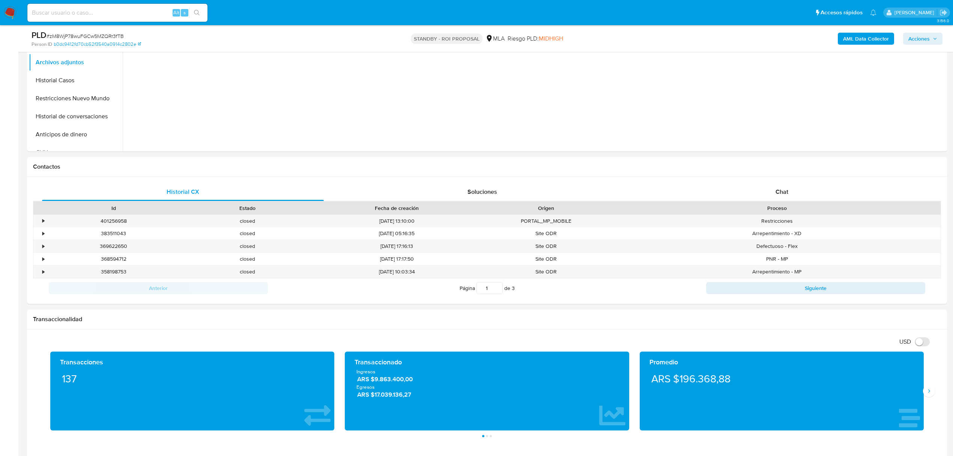
scroll to position [250, 0]
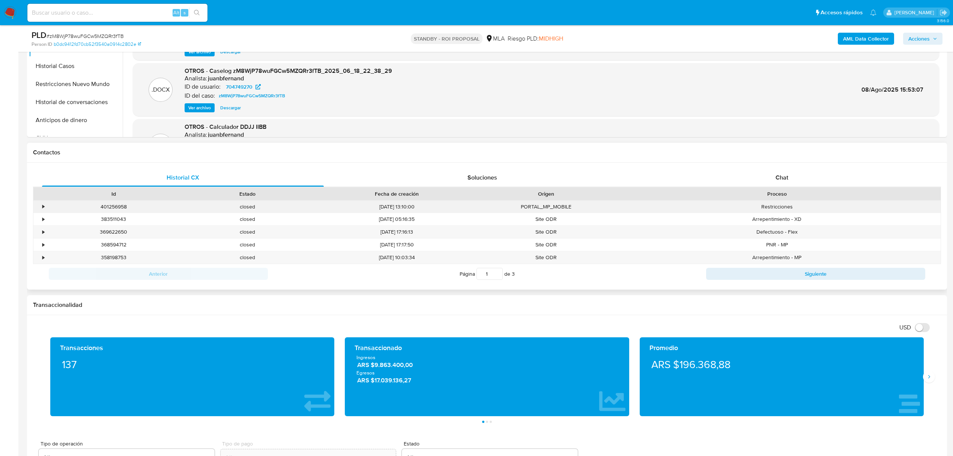
click at [107, 206] on div "401256958" at bounding box center [114, 206] width 134 height 12
copy div "401256958"
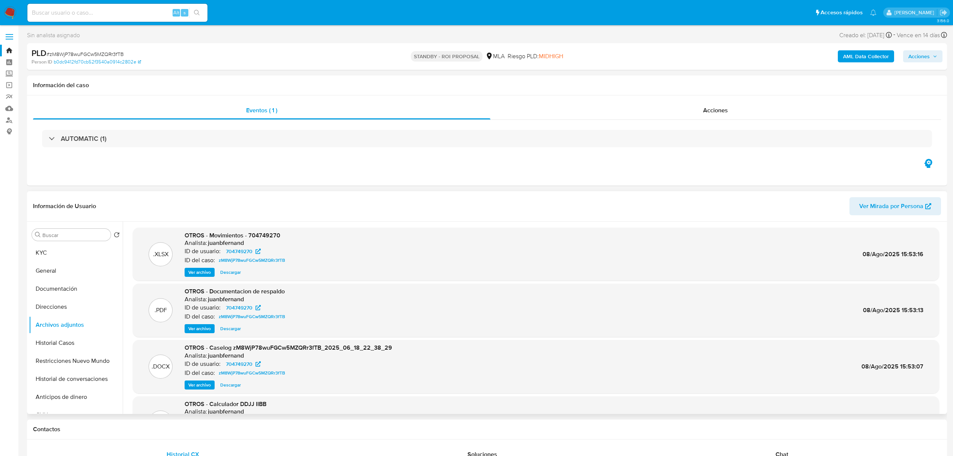
scroll to position [50, 0]
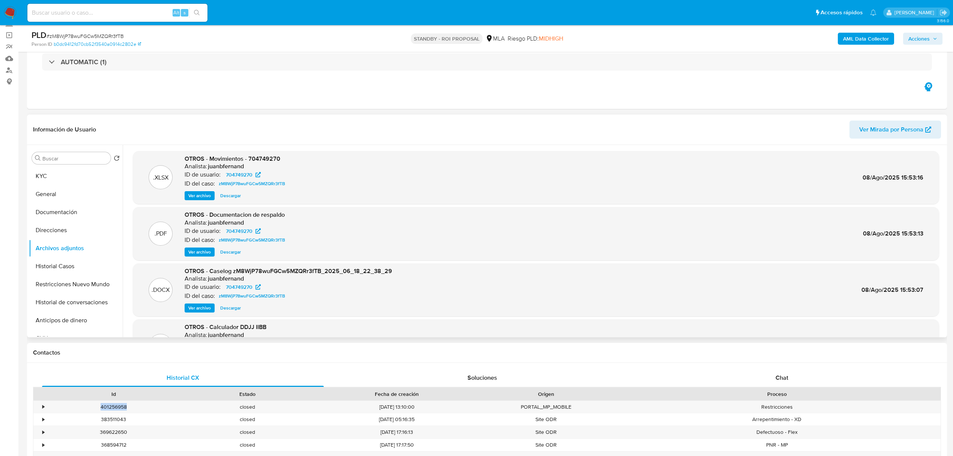
click at [199, 251] on span "Ver archivo" at bounding box center [199, 252] width 23 height 8
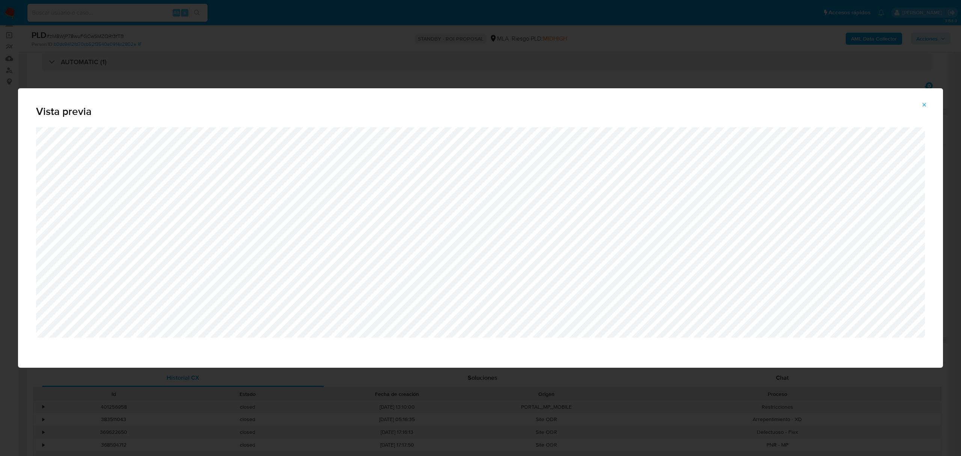
click at [925, 107] on icon "Attachment preview" at bounding box center [924, 105] width 6 height 6
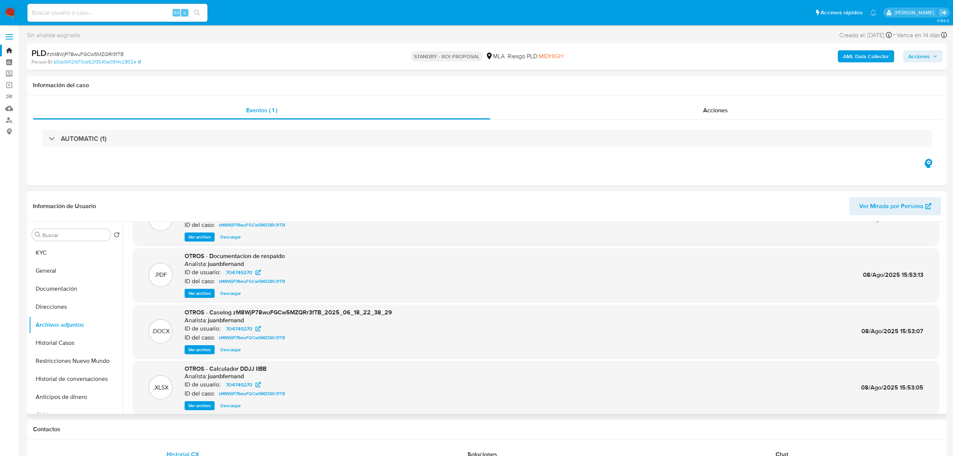
scroll to position [63, 0]
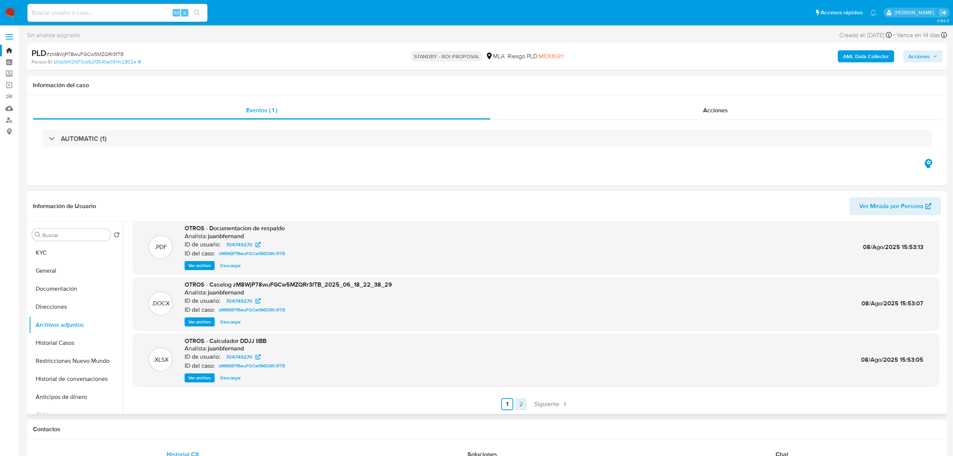
click at [555, 401] on span "Siguiente" at bounding box center [546, 404] width 25 height 6
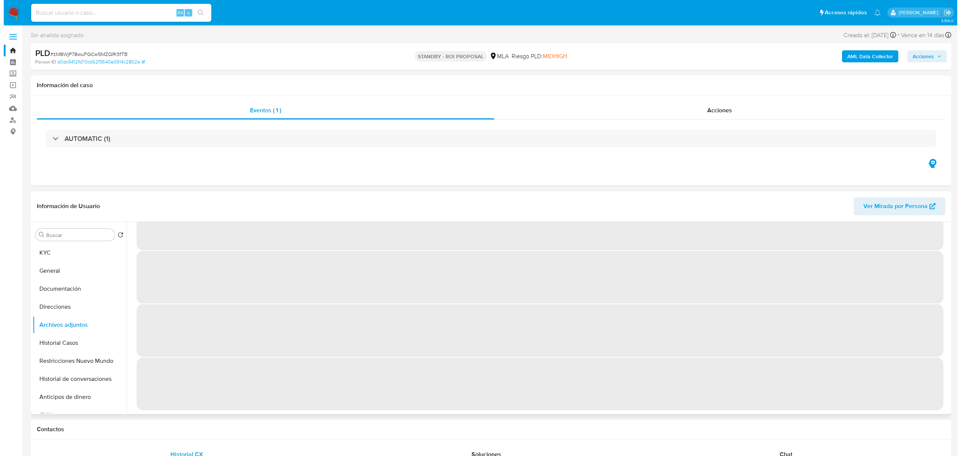
scroll to position [0, 0]
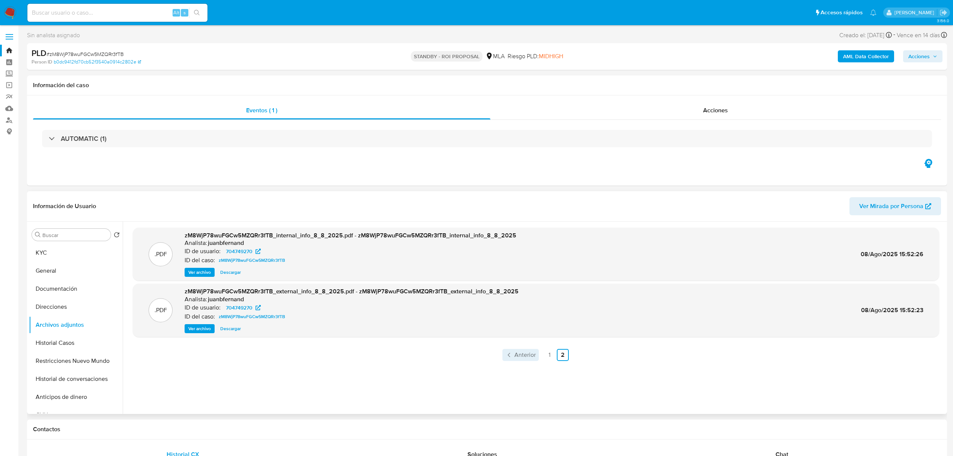
click at [520, 355] on span "Anterior" at bounding box center [525, 355] width 21 height 6
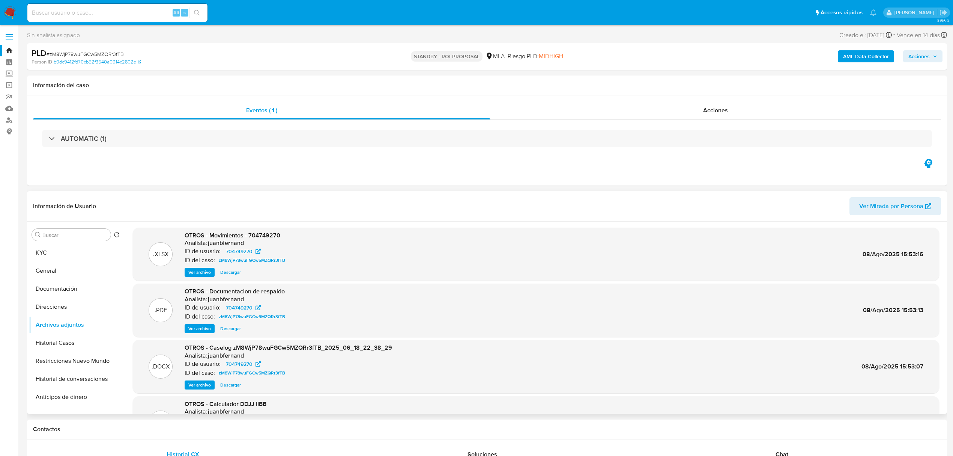
click at [201, 384] on span "Ver archivo" at bounding box center [199, 385] width 23 height 8
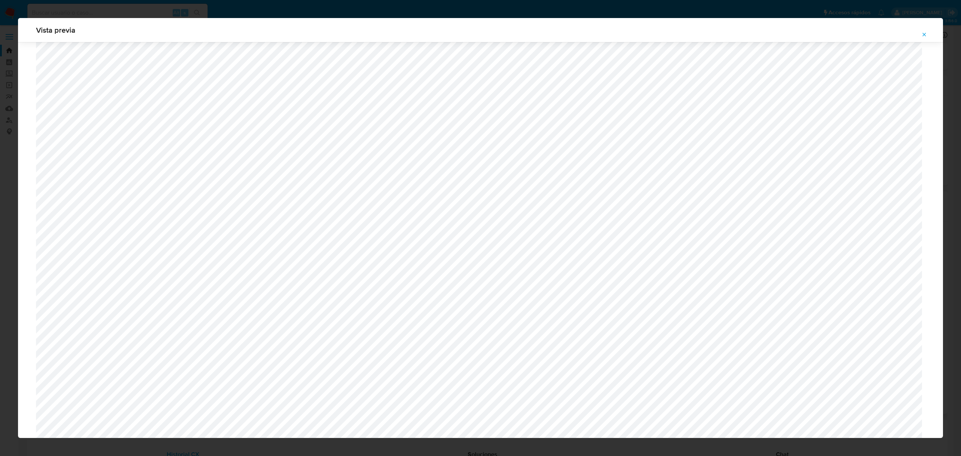
scroll to position [534, 0]
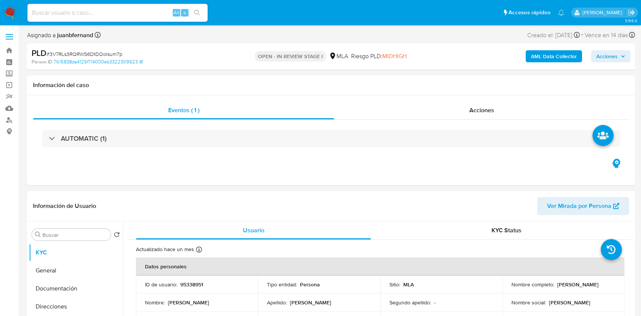
select select "10"
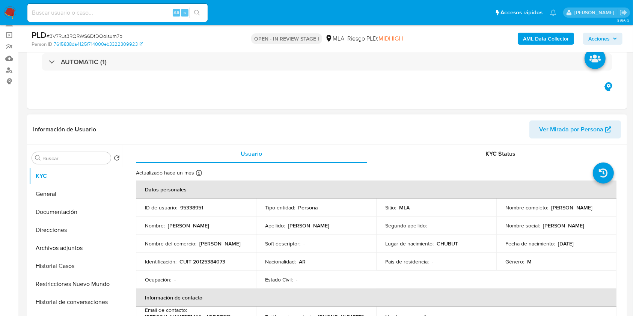
scroll to position [100, 0]
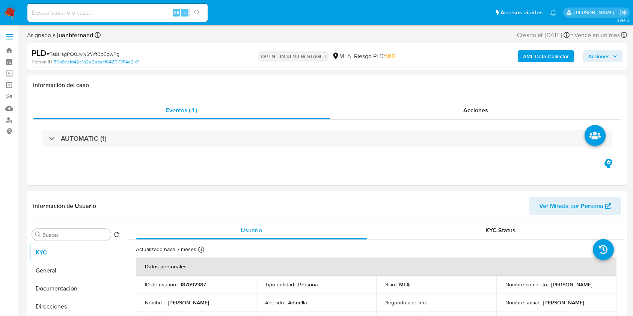
select select "10"
